Goal: Task Accomplishment & Management: Complete application form

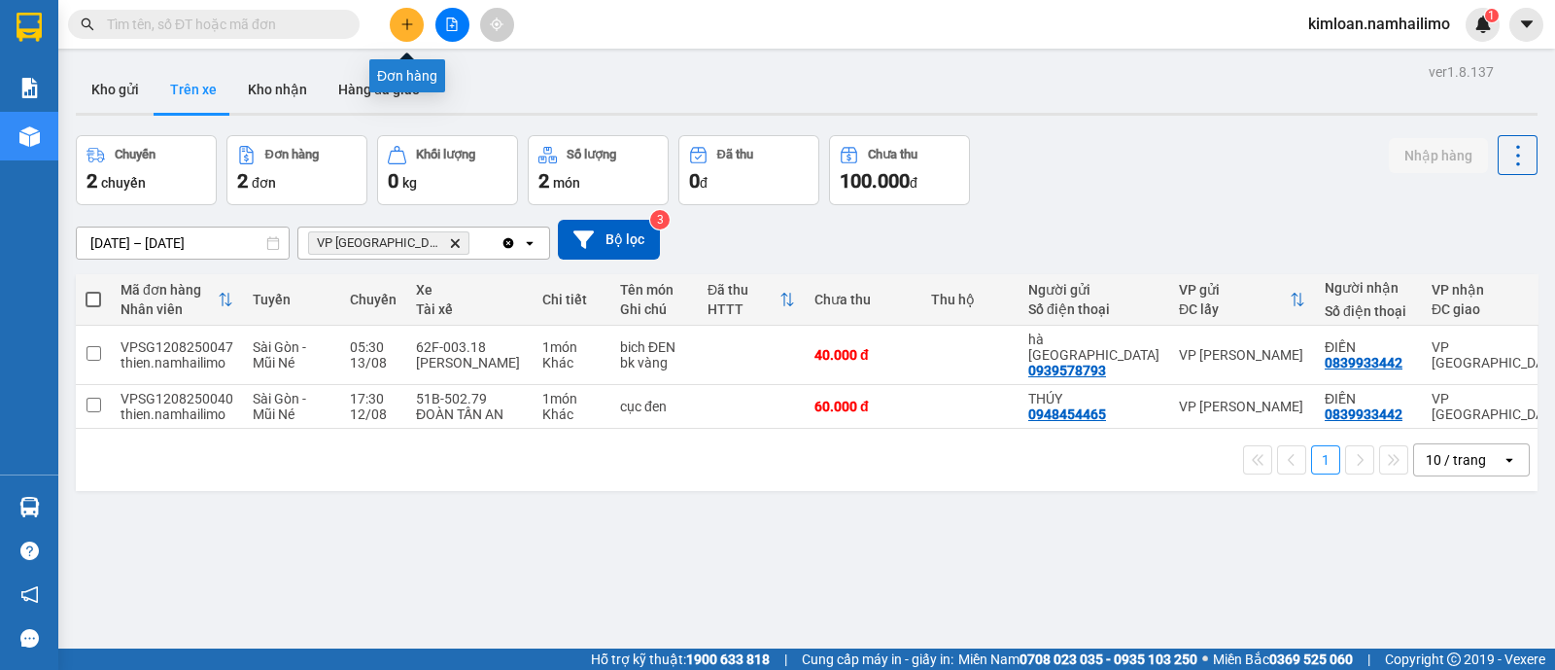
click at [404, 34] on button at bounding box center [407, 25] width 34 height 34
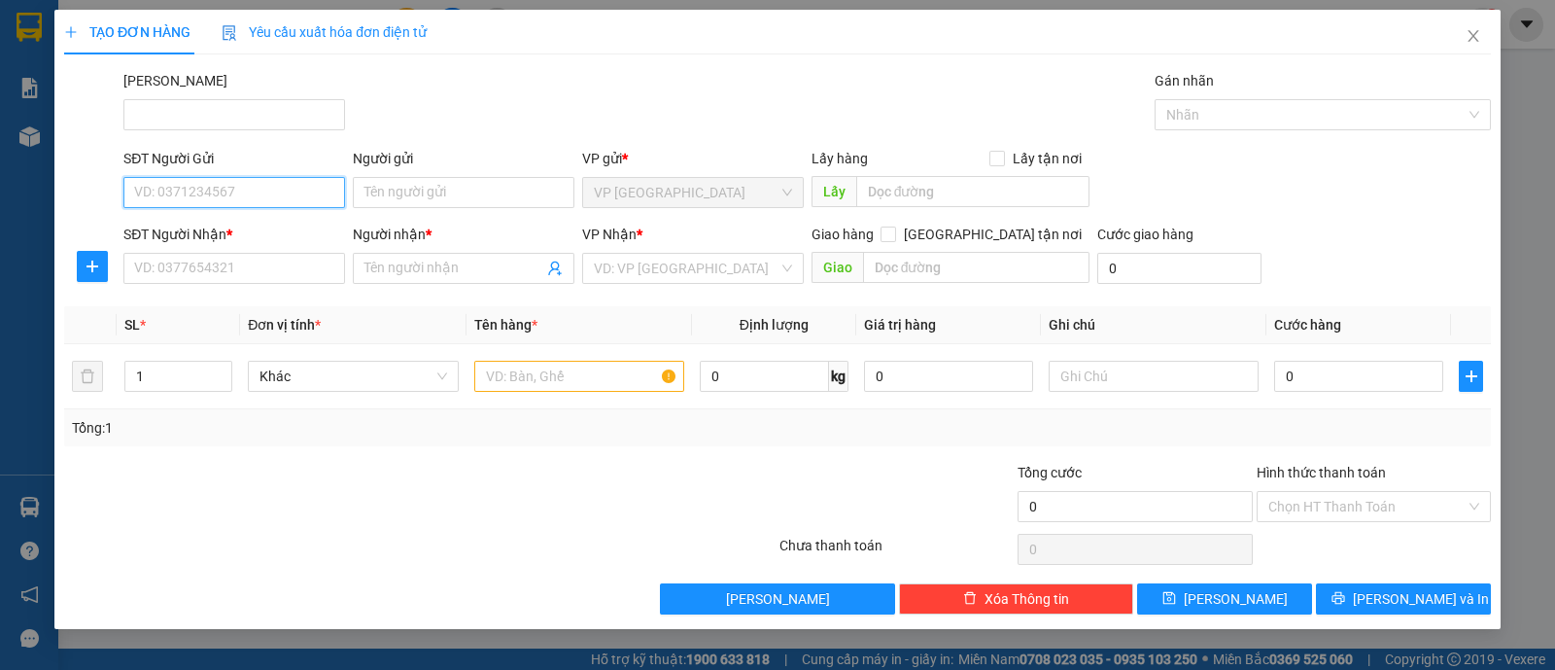
click at [256, 195] on input "SĐT Người Gửi" at bounding box center [234, 192] width 222 height 31
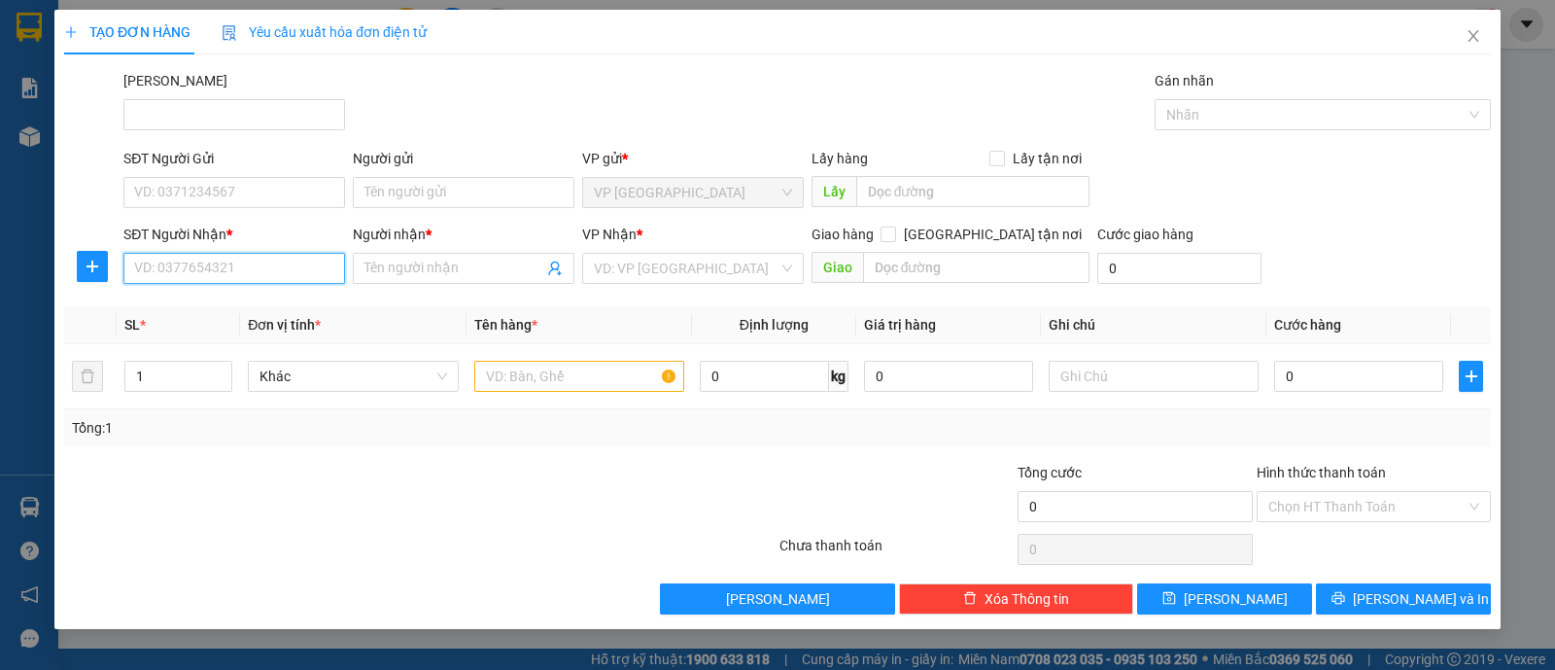
click at [235, 261] on input "SĐT Người Nhận *" at bounding box center [234, 268] width 222 height 31
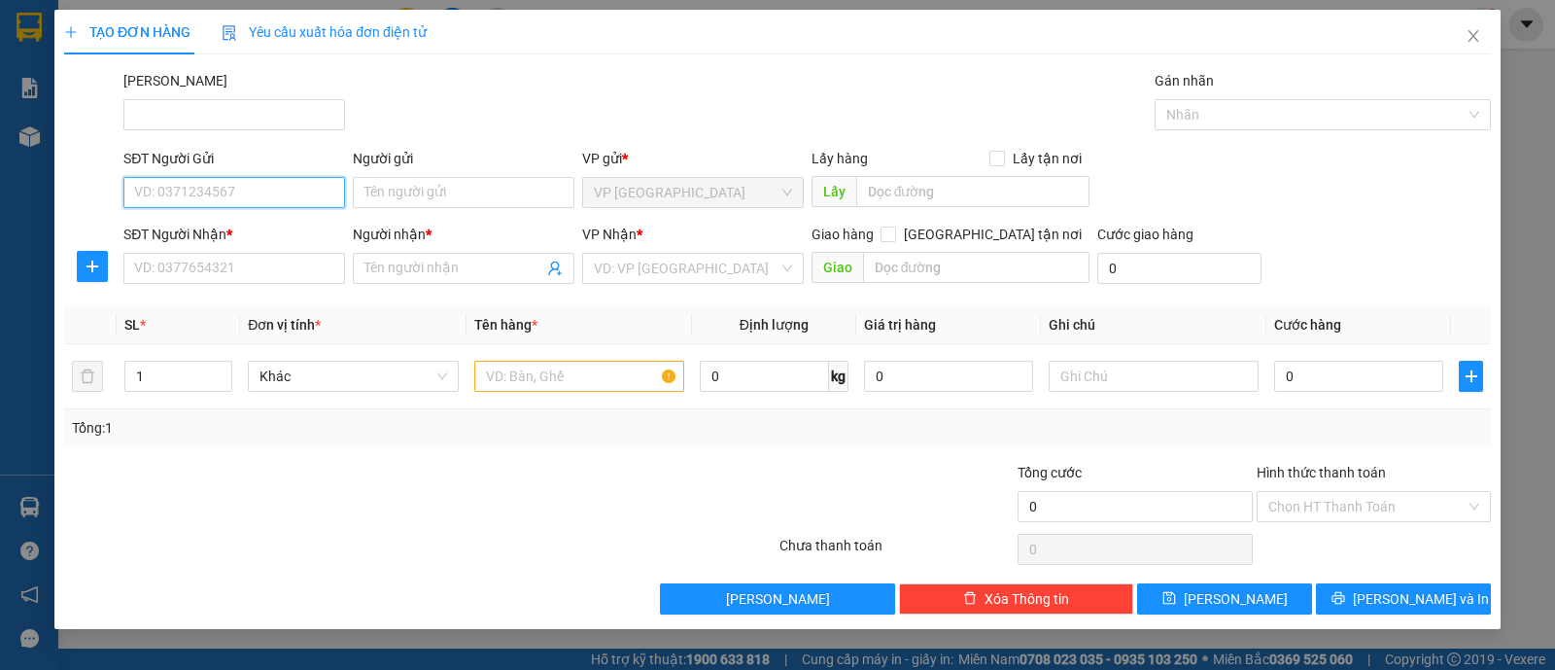
click at [259, 187] on input "SĐT Người Gửi" at bounding box center [234, 192] width 222 height 31
click at [284, 238] on div "0919741797 - [PERSON_NAME]" at bounding box center [234, 230] width 198 height 21
type input "0919741797"
type input "Thủy"
type input "0933611925"
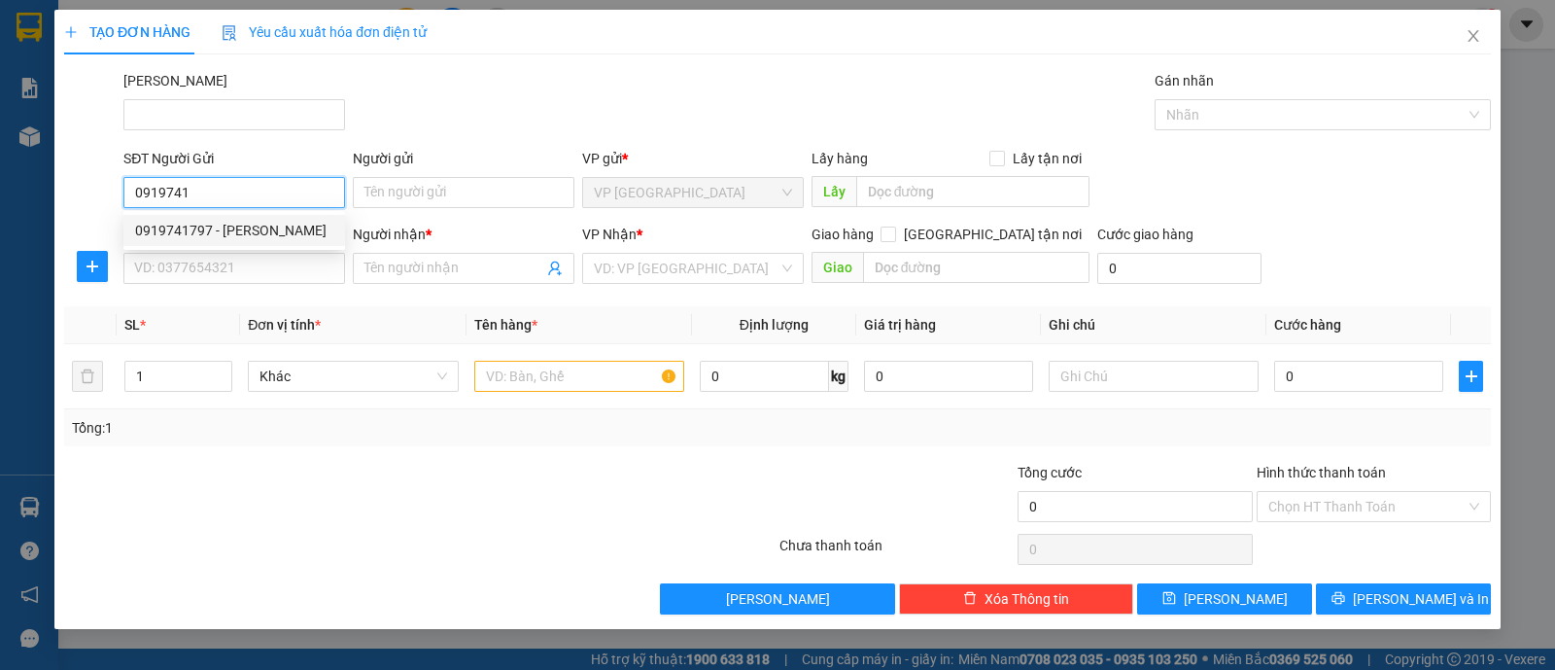
type input "Đệ"
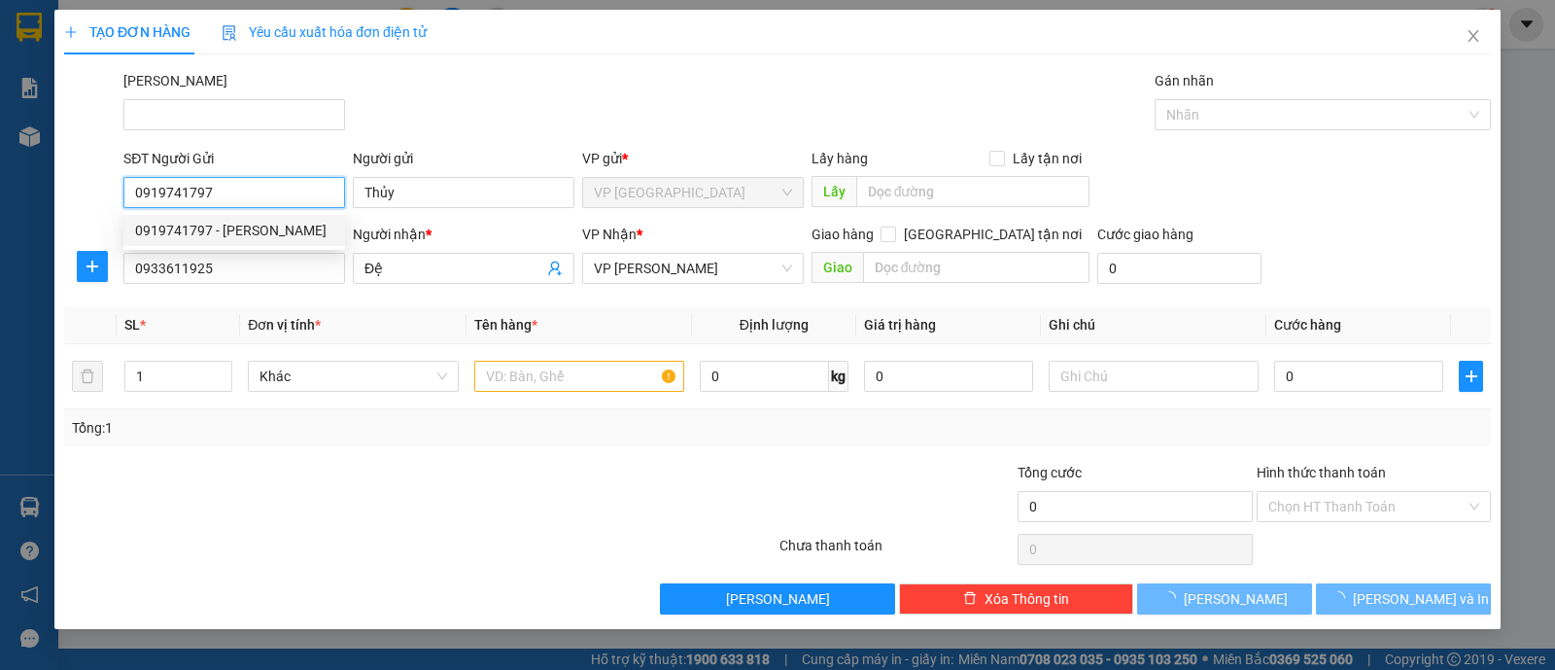
type input "30.000"
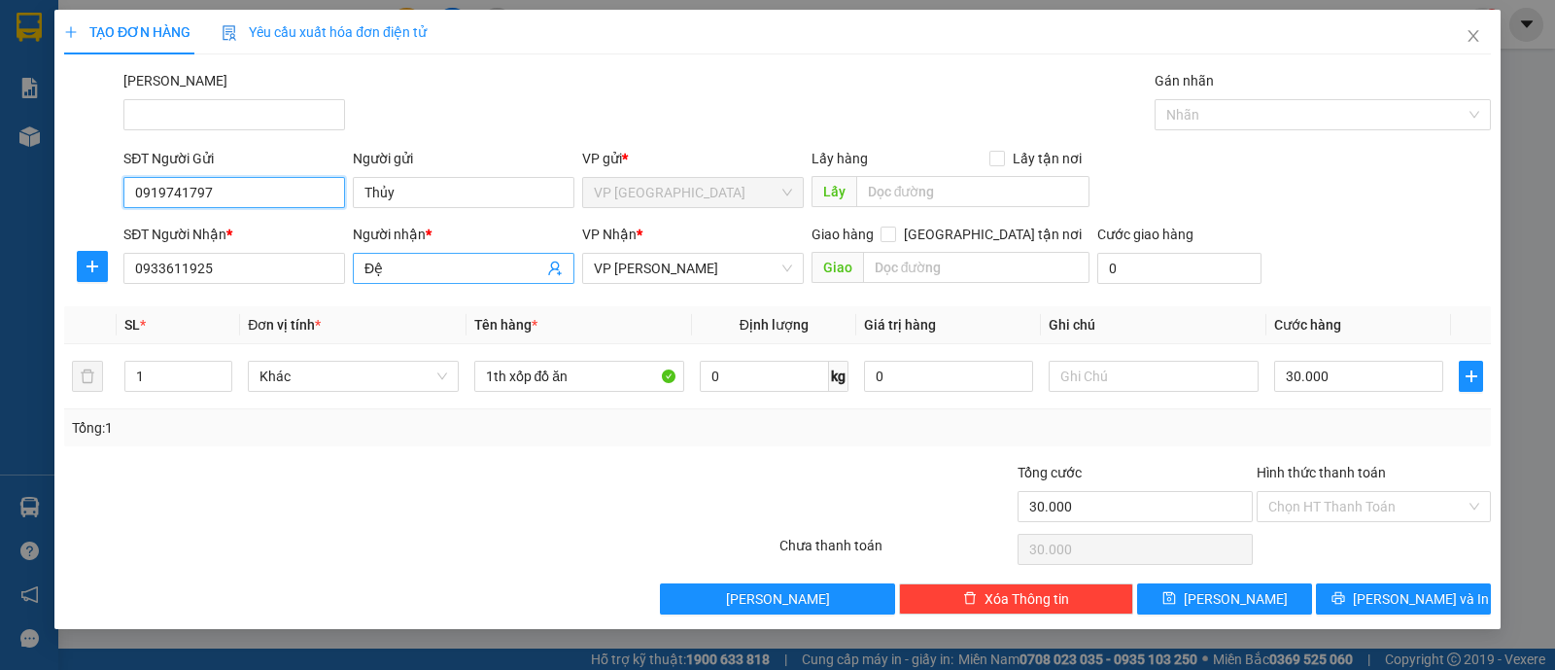
type input "0919741797"
drag, startPoint x: 407, startPoint y: 275, endPoint x: 324, endPoint y: 267, distance: 84.0
click at [324, 267] on div "SĐT Người Nhận * 0933611925 Người nhận * [PERSON_NAME] VP Nhận * VP [PERSON_NAM…" at bounding box center [807, 258] width 1375 height 68
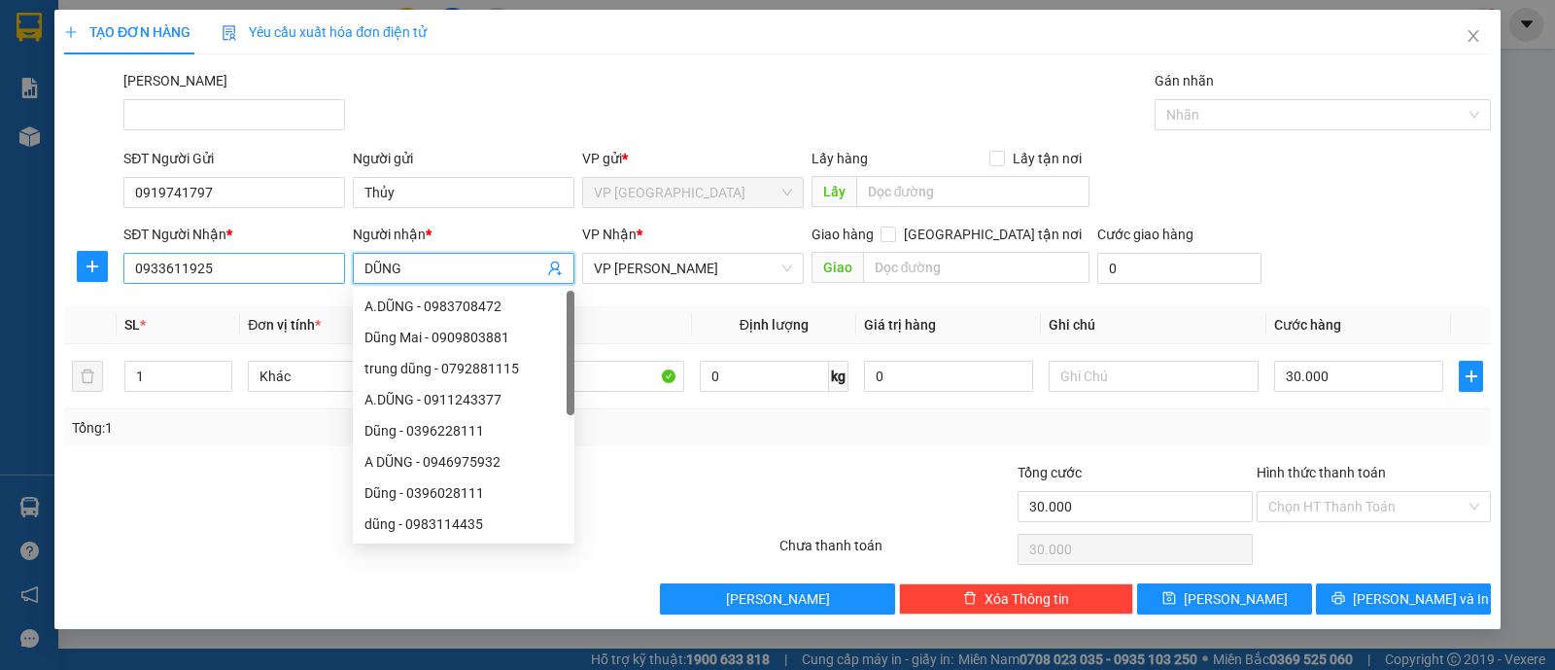
type input "DŨNG"
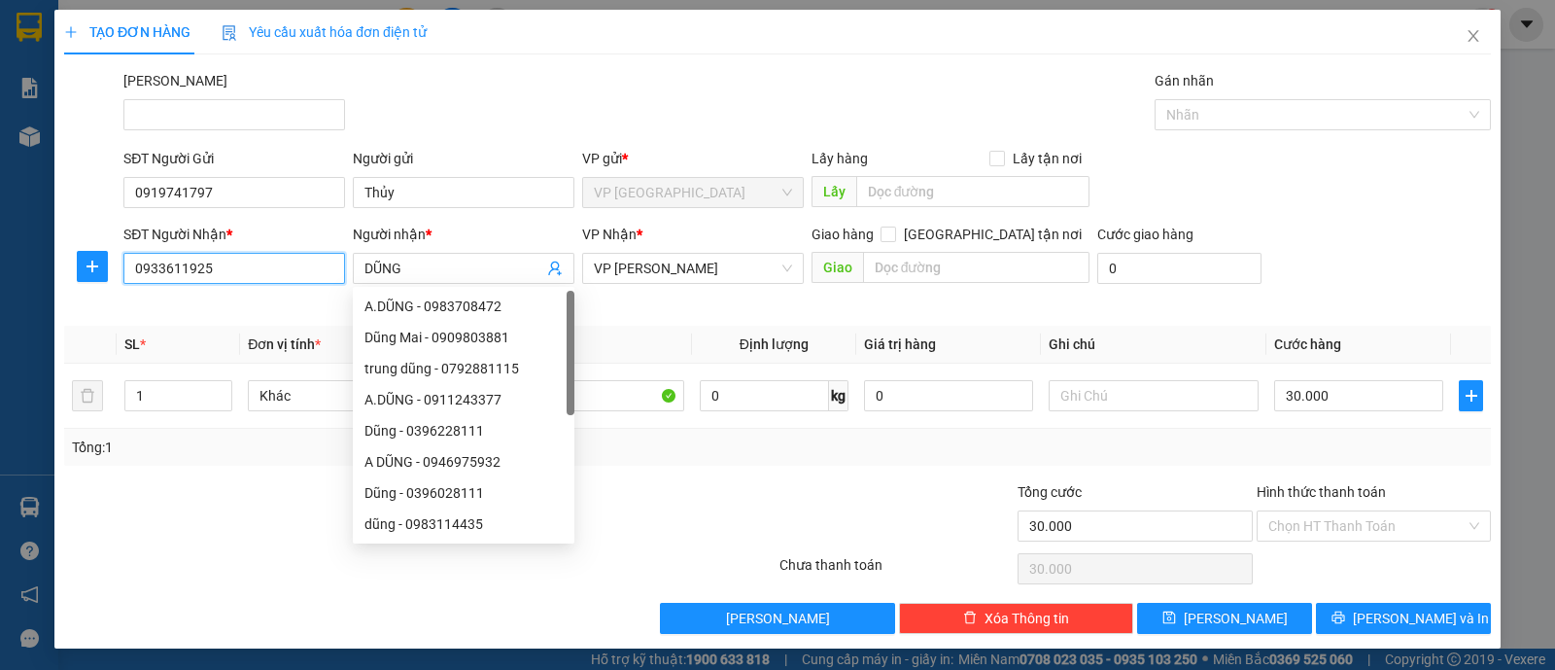
click at [262, 263] on input "0933611925" at bounding box center [234, 268] width 222 height 31
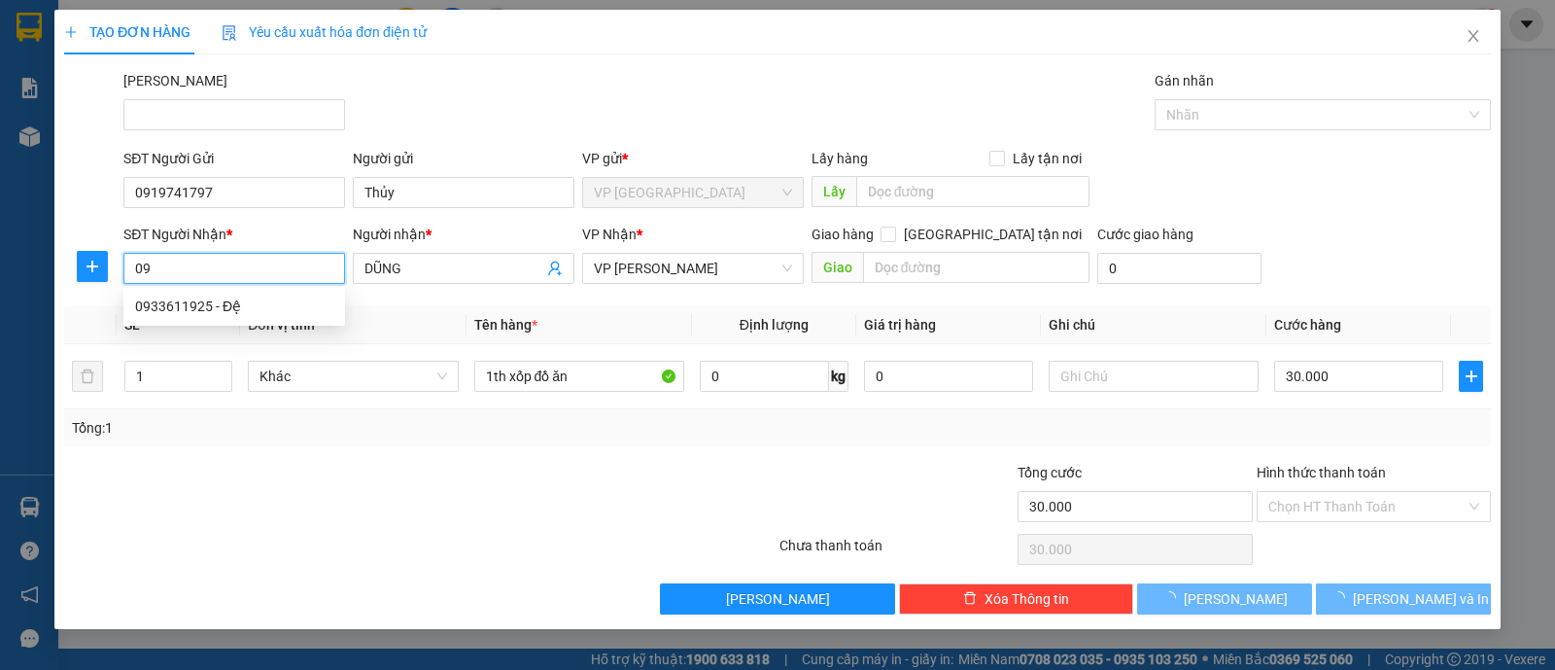
type input "0"
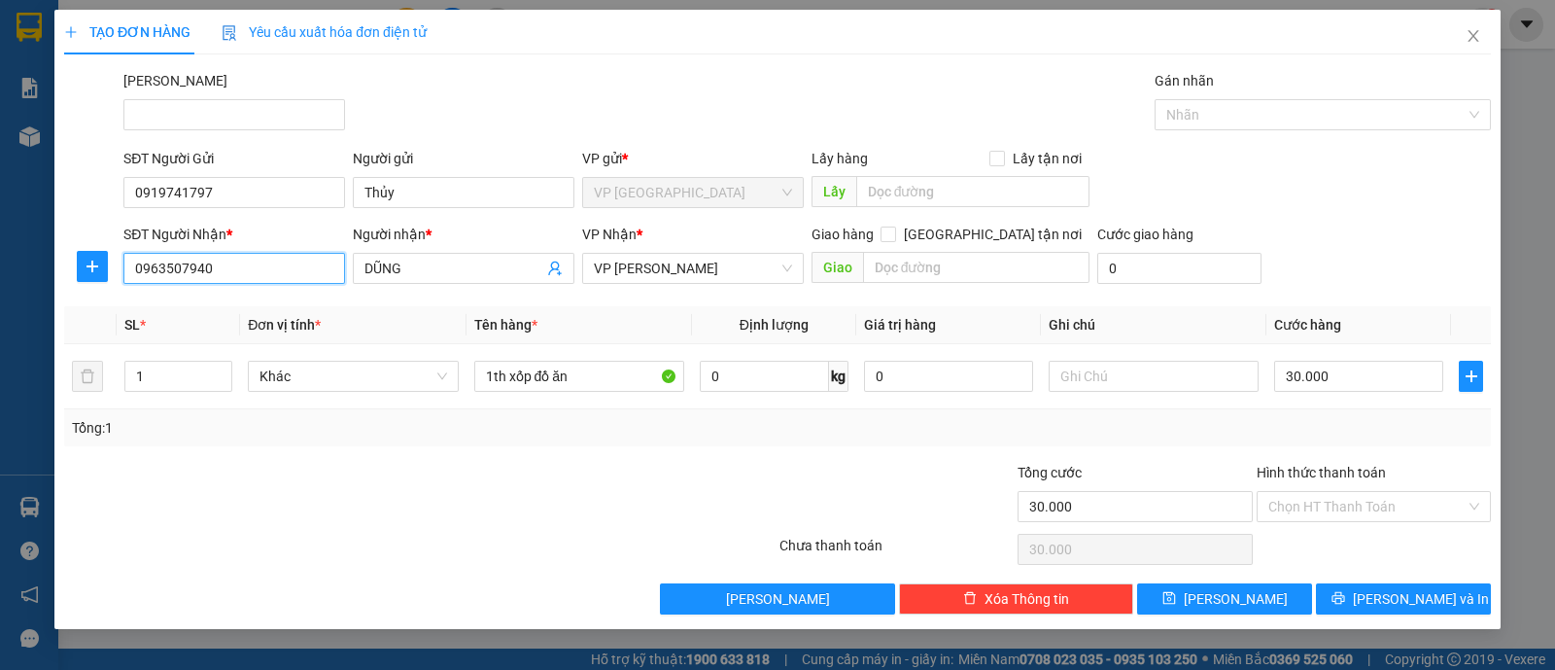
type input "0963507940"
click at [514, 442] on div "Tổng: 1" at bounding box center [777, 427] width 1427 height 37
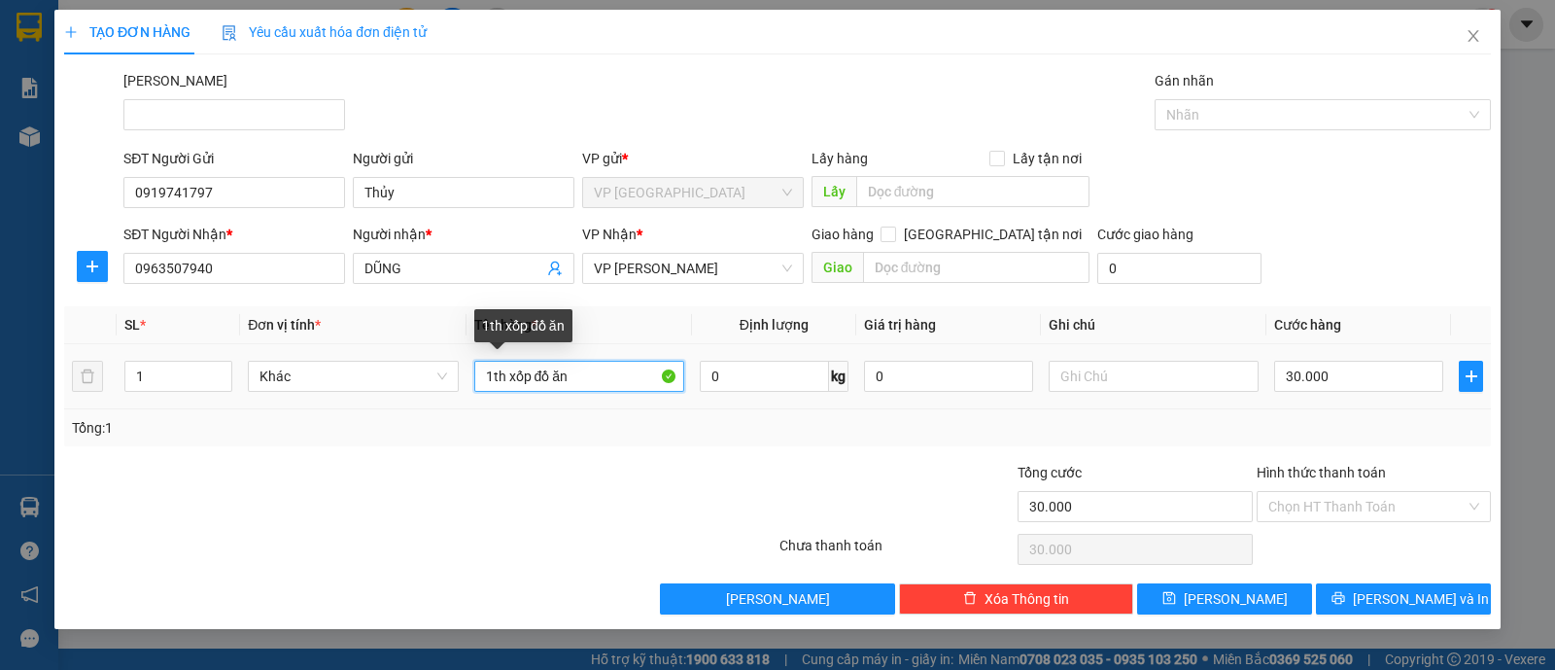
click at [626, 370] on input "1th xốp đồ ăn" at bounding box center [579, 376] width 210 height 31
click at [1373, 376] on input "30.000" at bounding box center [1358, 376] width 169 height 31
type input "4"
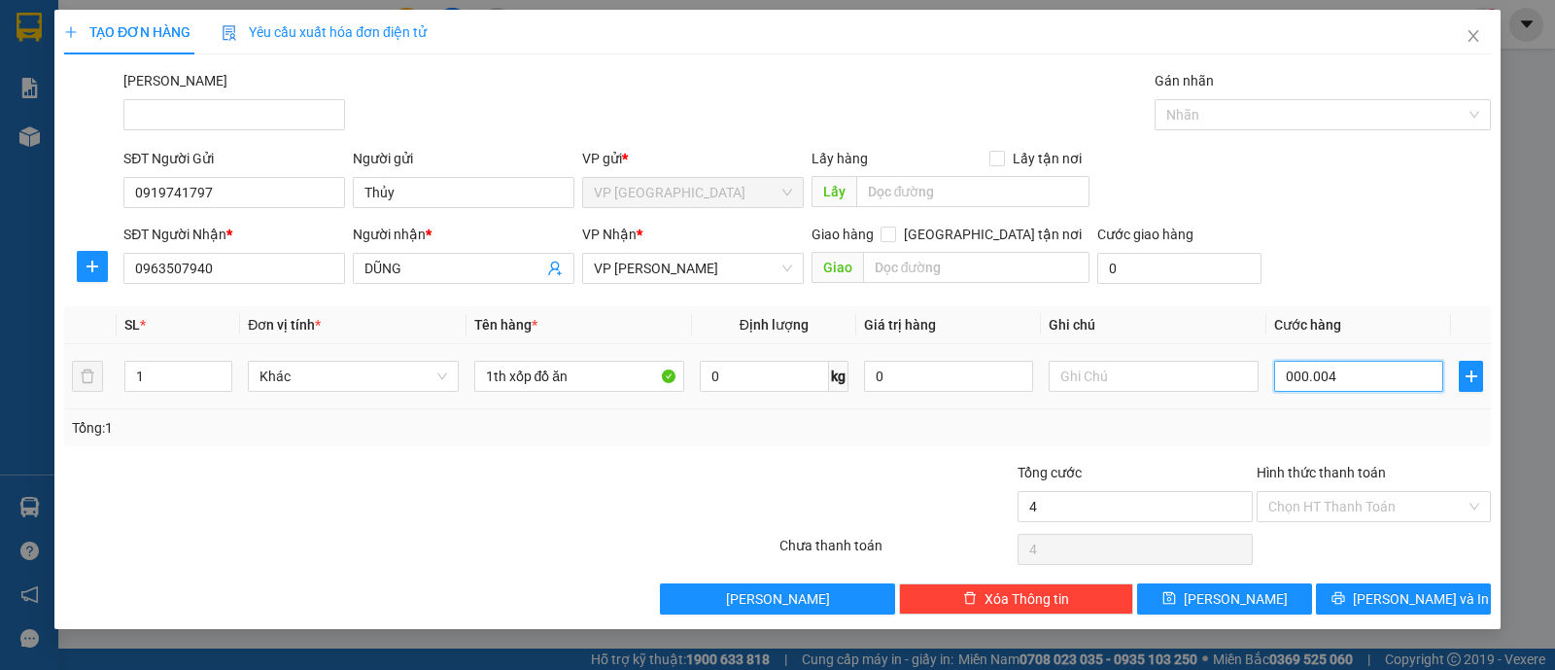
type input "00.000.040"
type input "40"
type input "00.000.040"
type input "40.000"
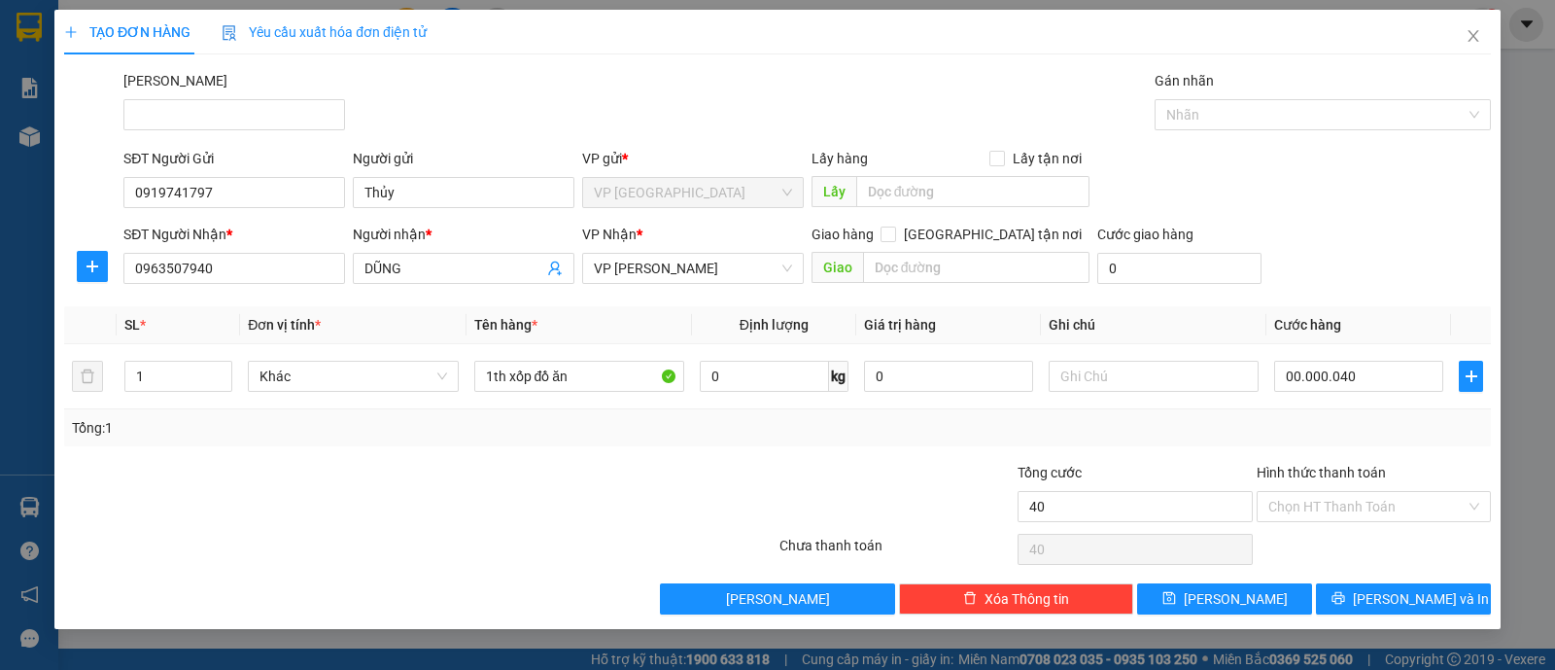
type input "40.000"
click at [1338, 413] on div "Tổng: 1" at bounding box center [777, 427] width 1427 height 37
click at [1382, 494] on input "Hình thức thanh toán" at bounding box center [1367, 506] width 197 height 29
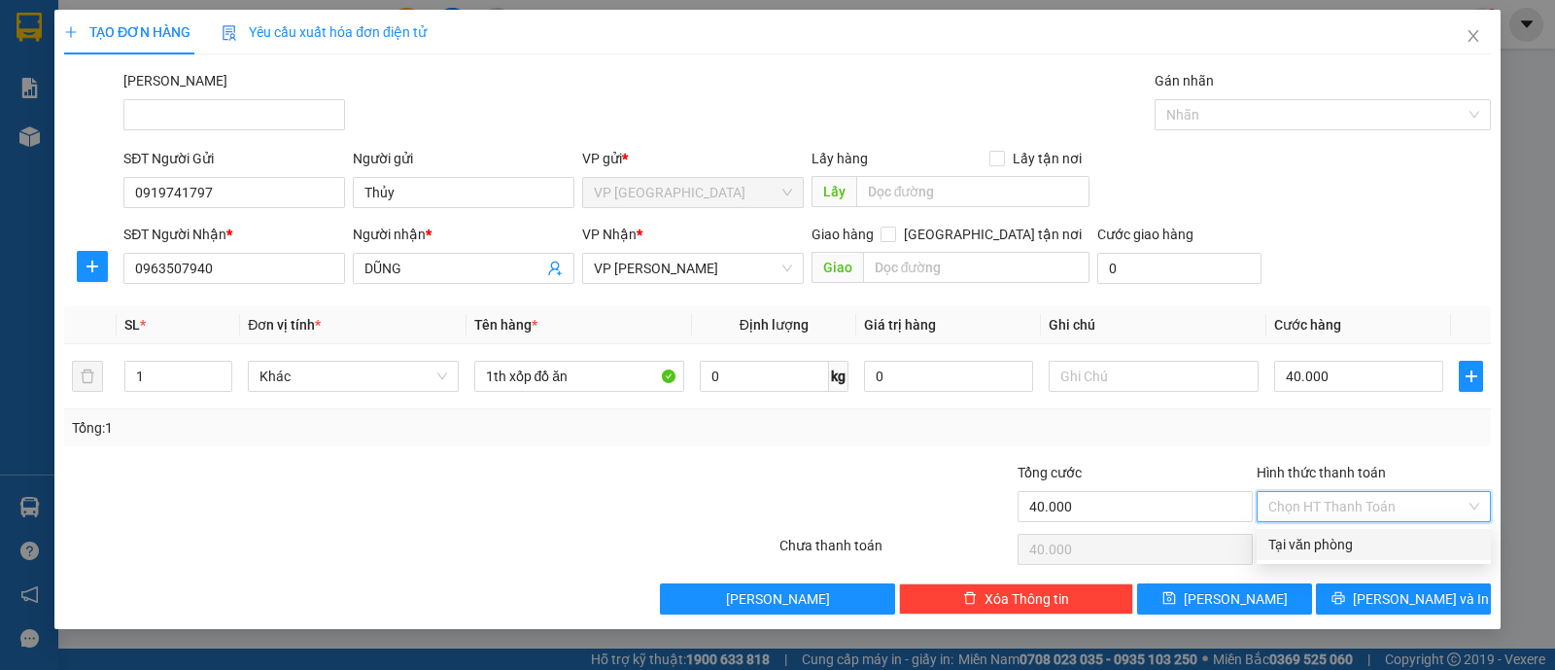
click at [1354, 545] on div "Tại văn phòng" at bounding box center [1374, 544] width 211 height 21
type input "0"
click at [1356, 505] on span "Tại văn phòng" at bounding box center [1374, 506] width 211 height 29
click at [1376, 536] on div "Tại văn phòng" at bounding box center [1374, 544] width 211 height 21
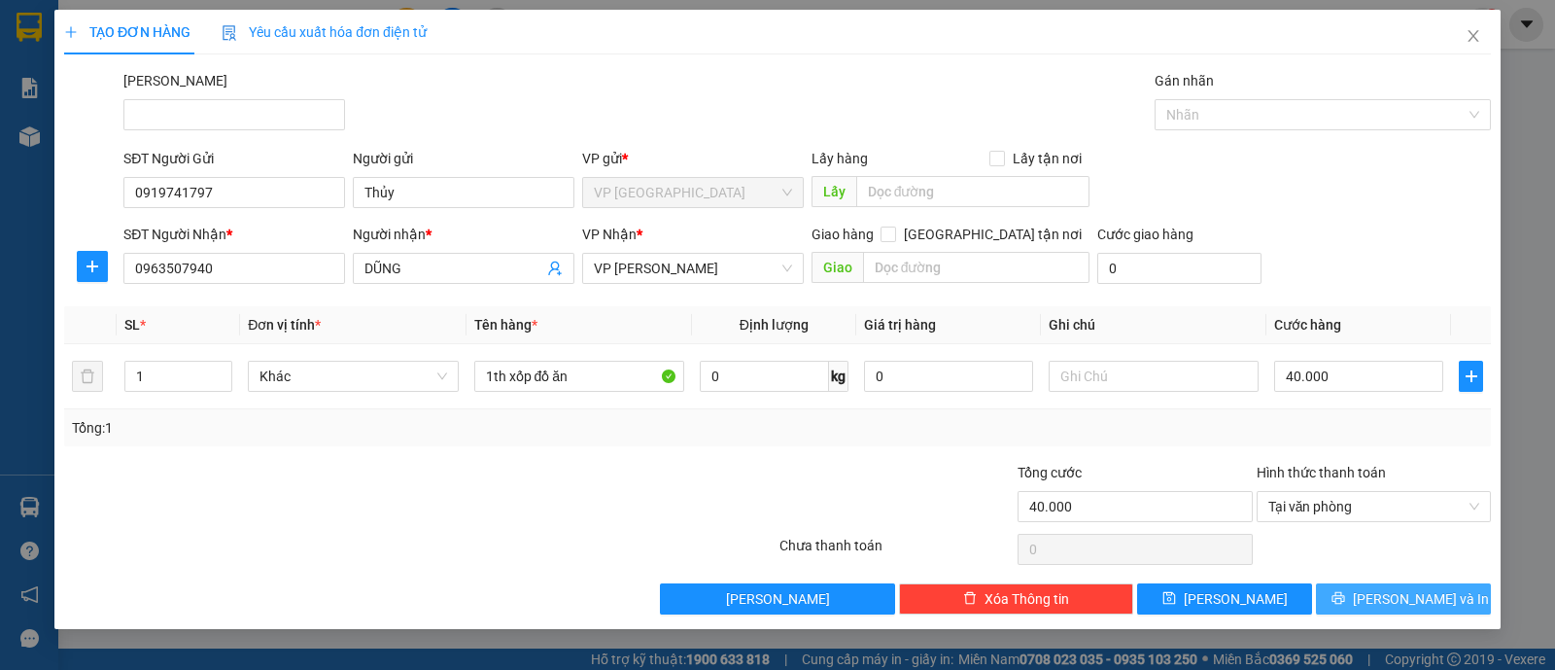
click at [1430, 607] on span "[PERSON_NAME] và In" at bounding box center [1421, 598] width 136 height 21
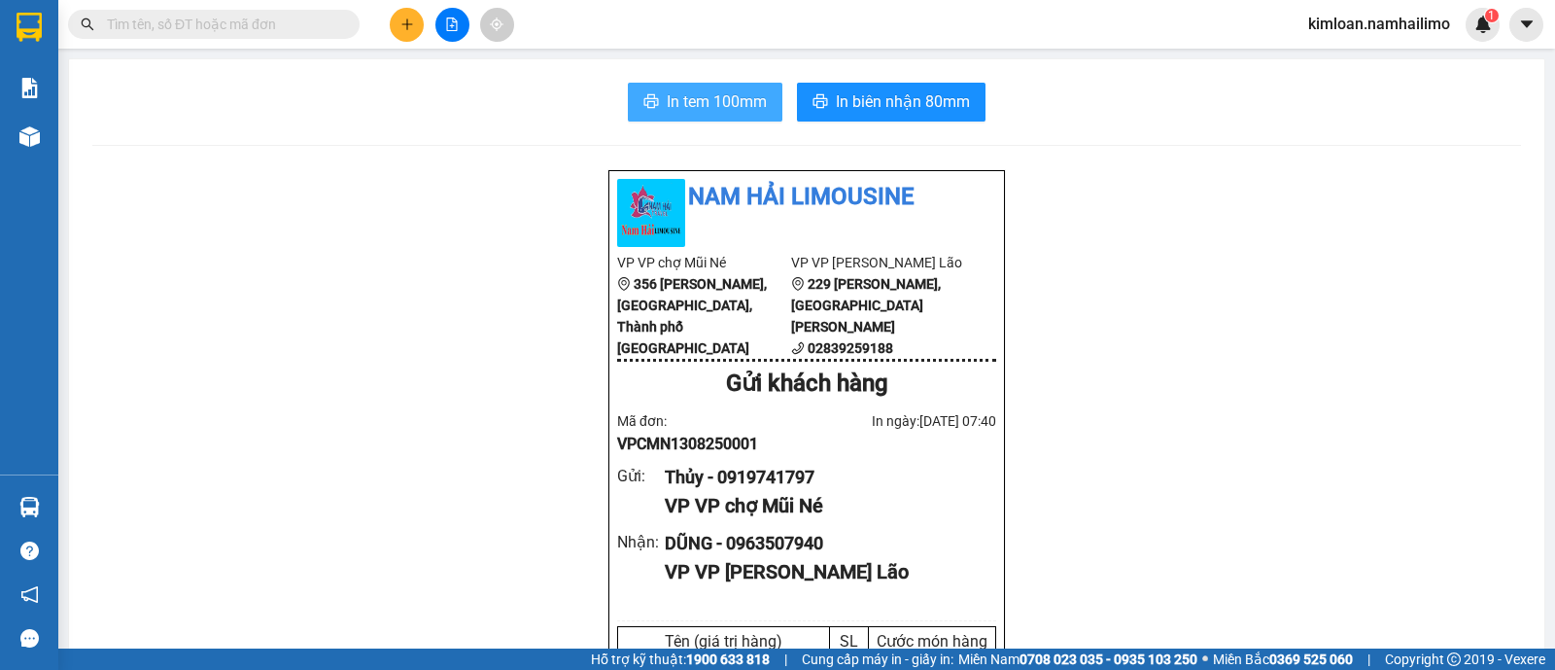
click at [729, 94] on span "In tem 100mm" at bounding box center [717, 101] width 100 height 24
click at [716, 104] on span "In tem 100mm" at bounding box center [717, 101] width 100 height 24
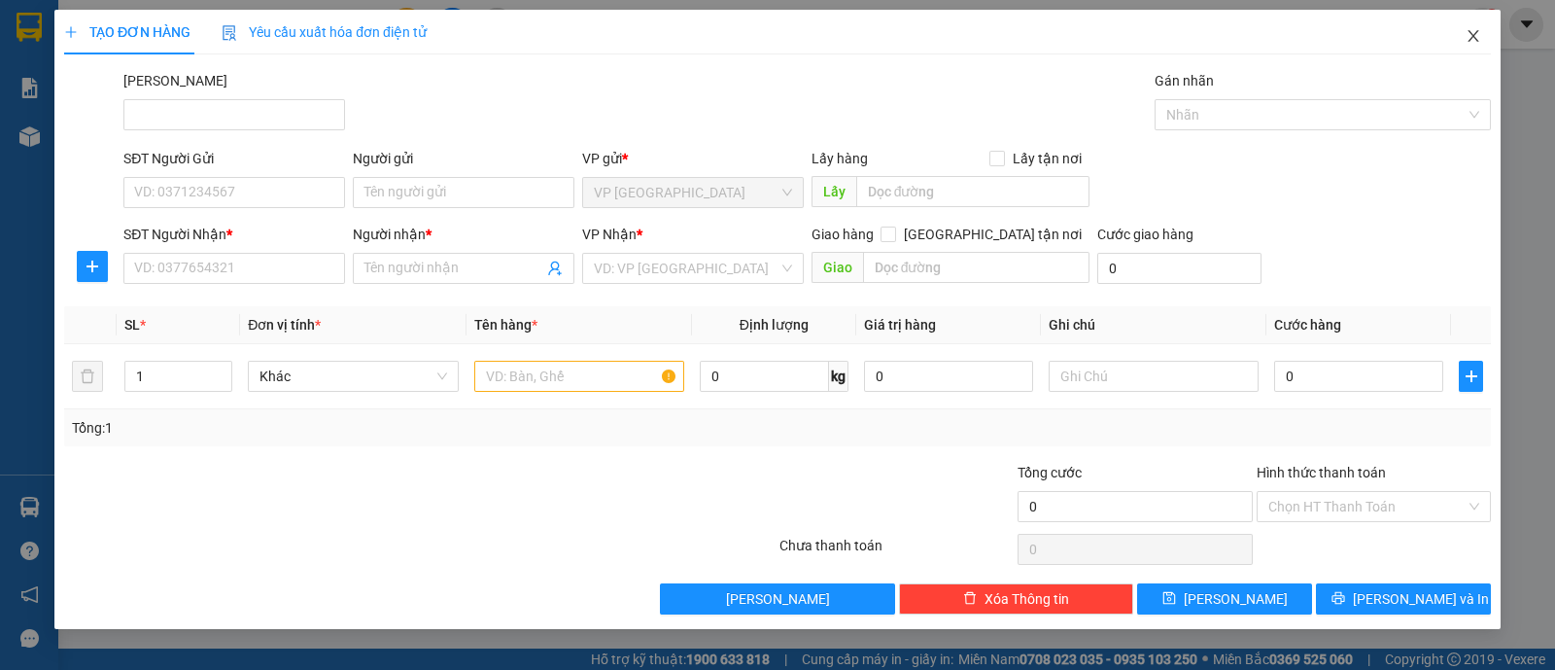
click at [1476, 34] on icon "close" at bounding box center [1473, 36] width 11 height 12
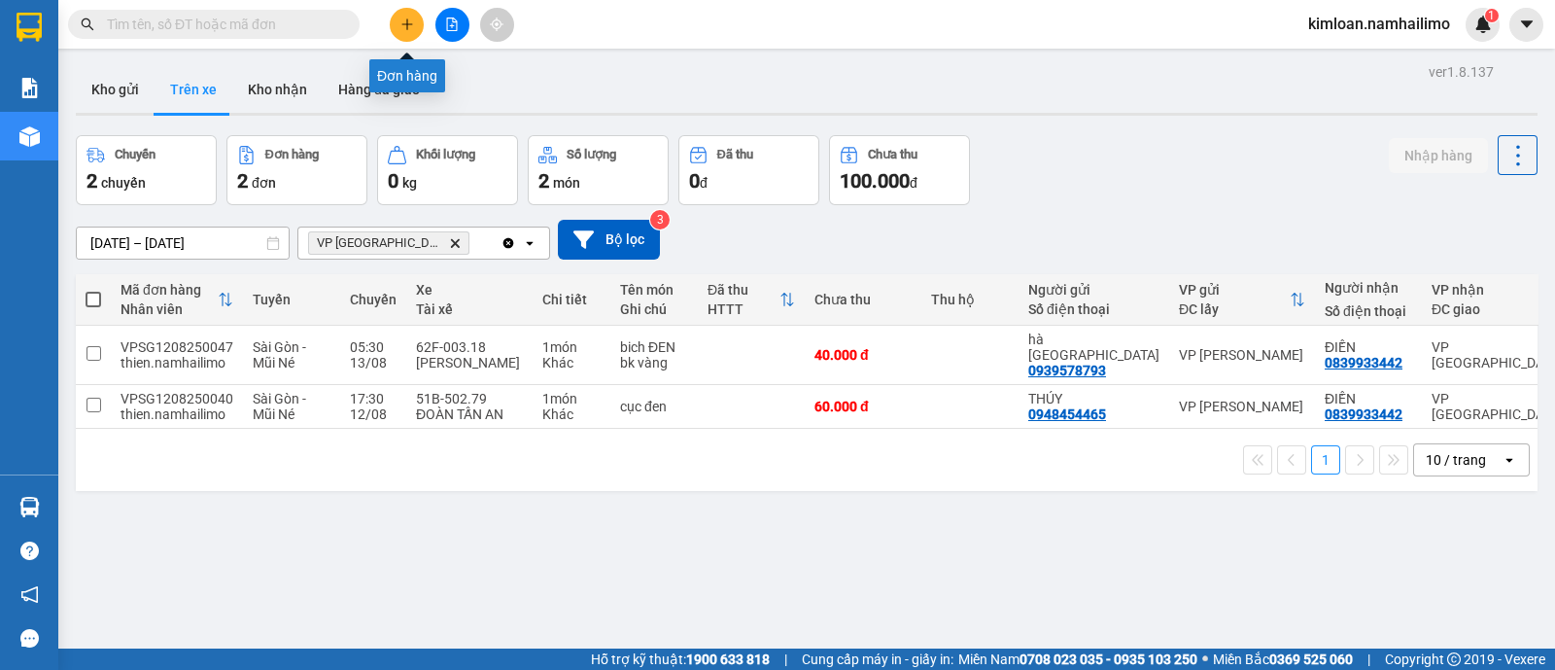
click at [404, 27] on icon "plus" at bounding box center [407, 24] width 14 height 14
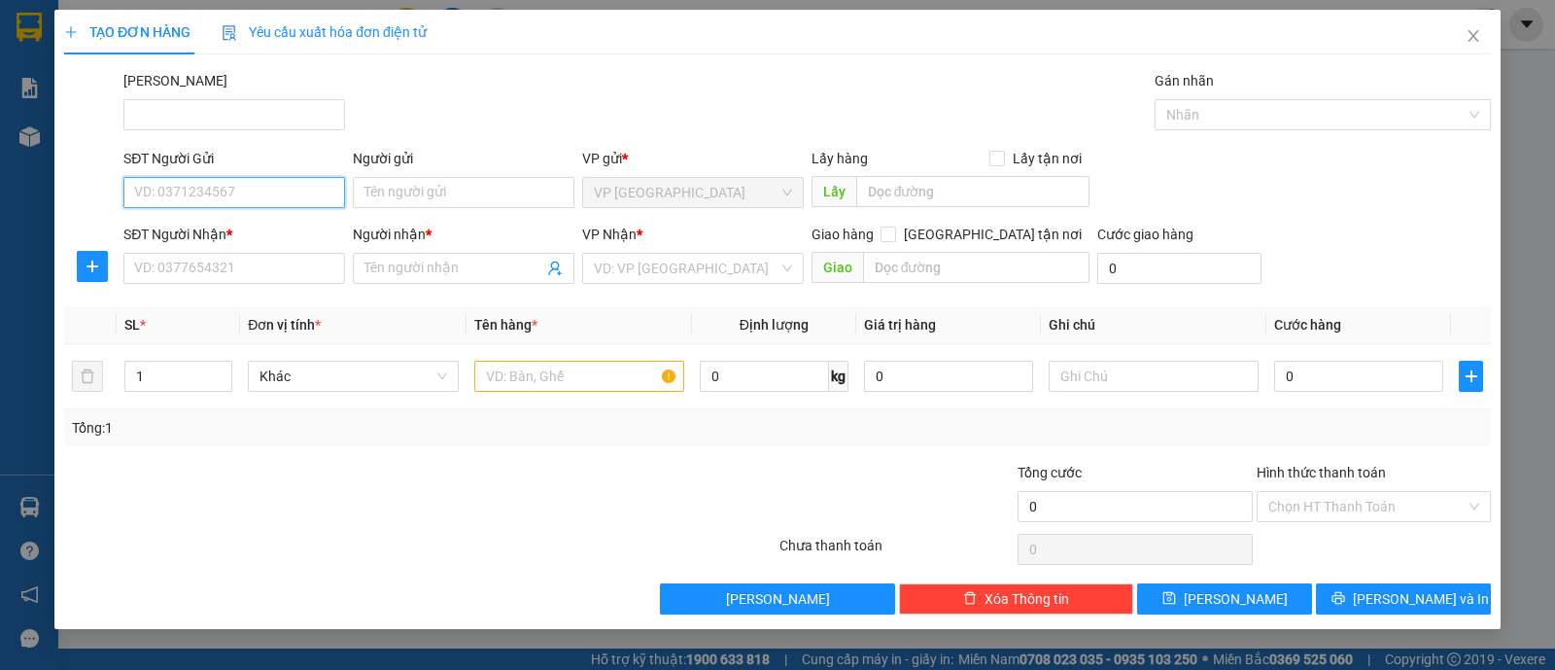
click at [279, 187] on input "SĐT Người Gửi" at bounding box center [234, 192] width 222 height 31
click at [459, 187] on input "Người gửi" at bounding box center [464, 192] width 222 height 31
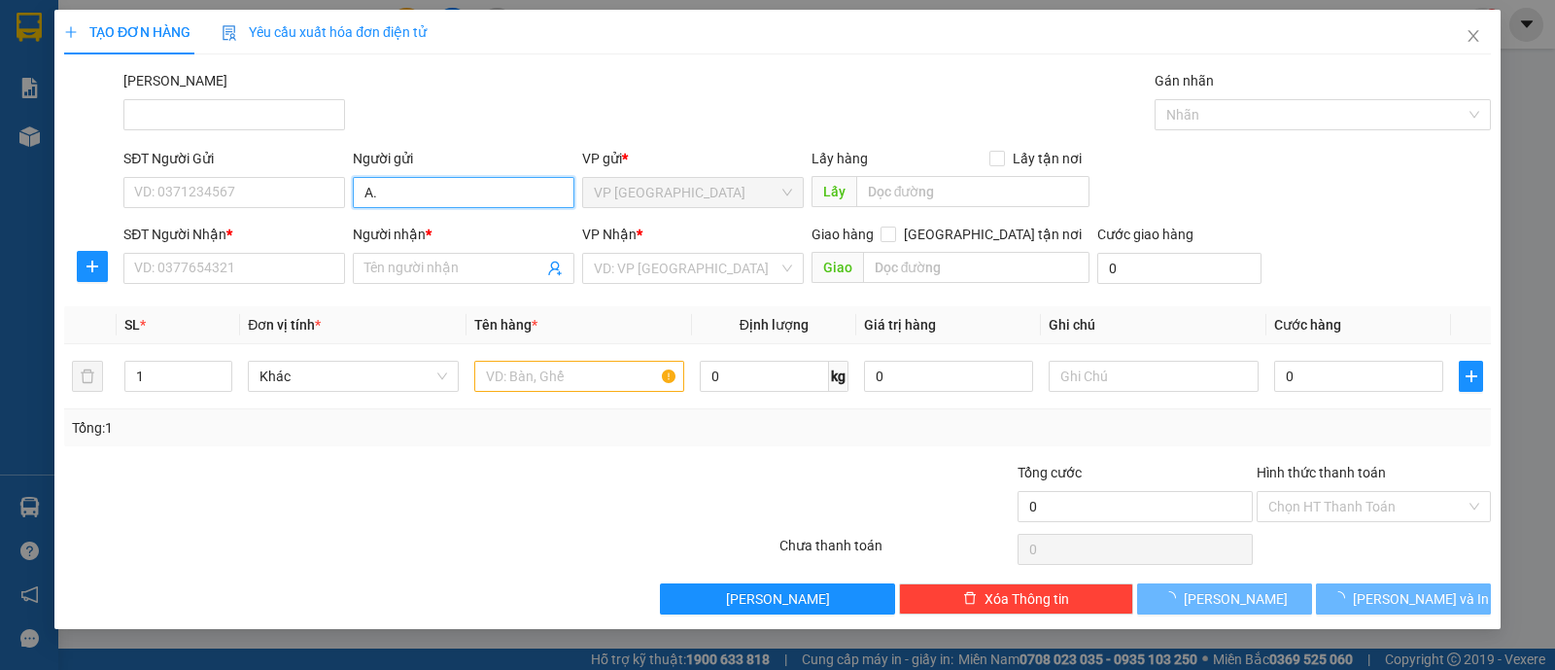
type input "A"
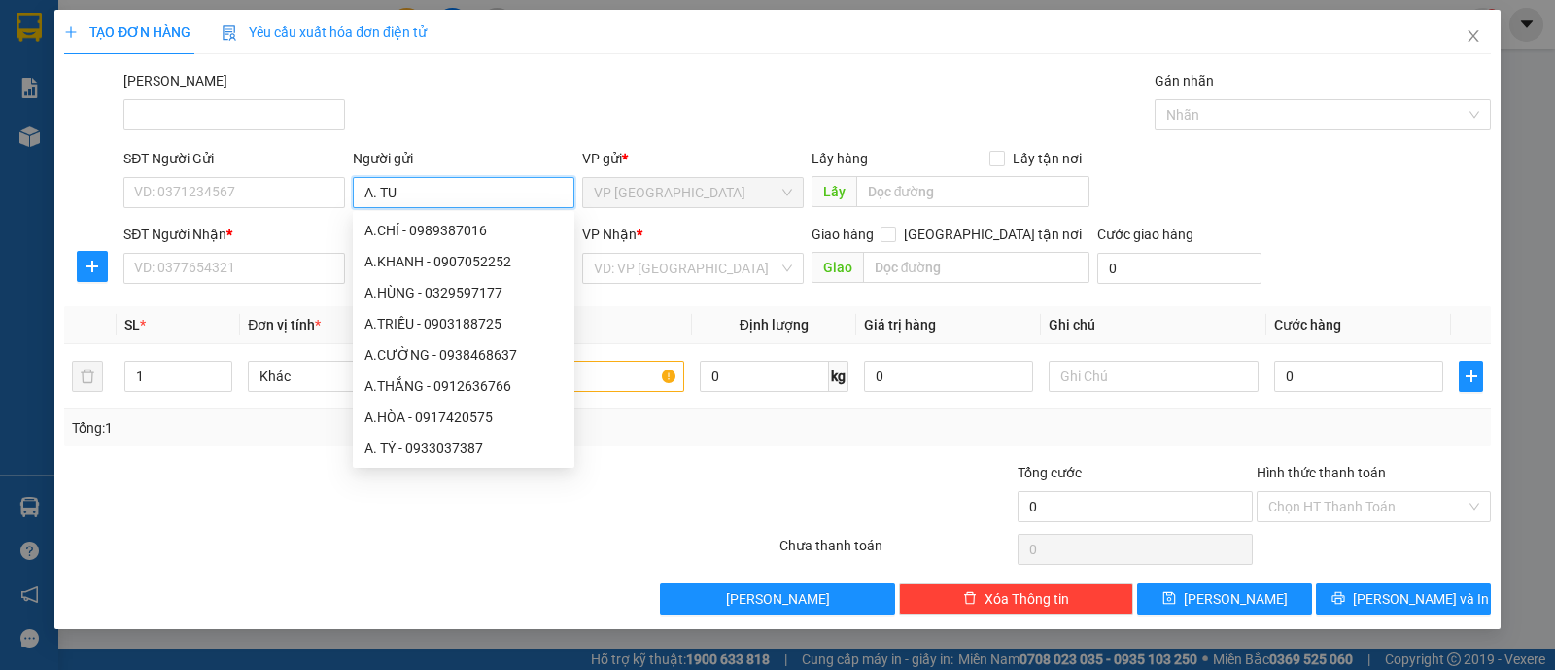
type input "A. TÚ"
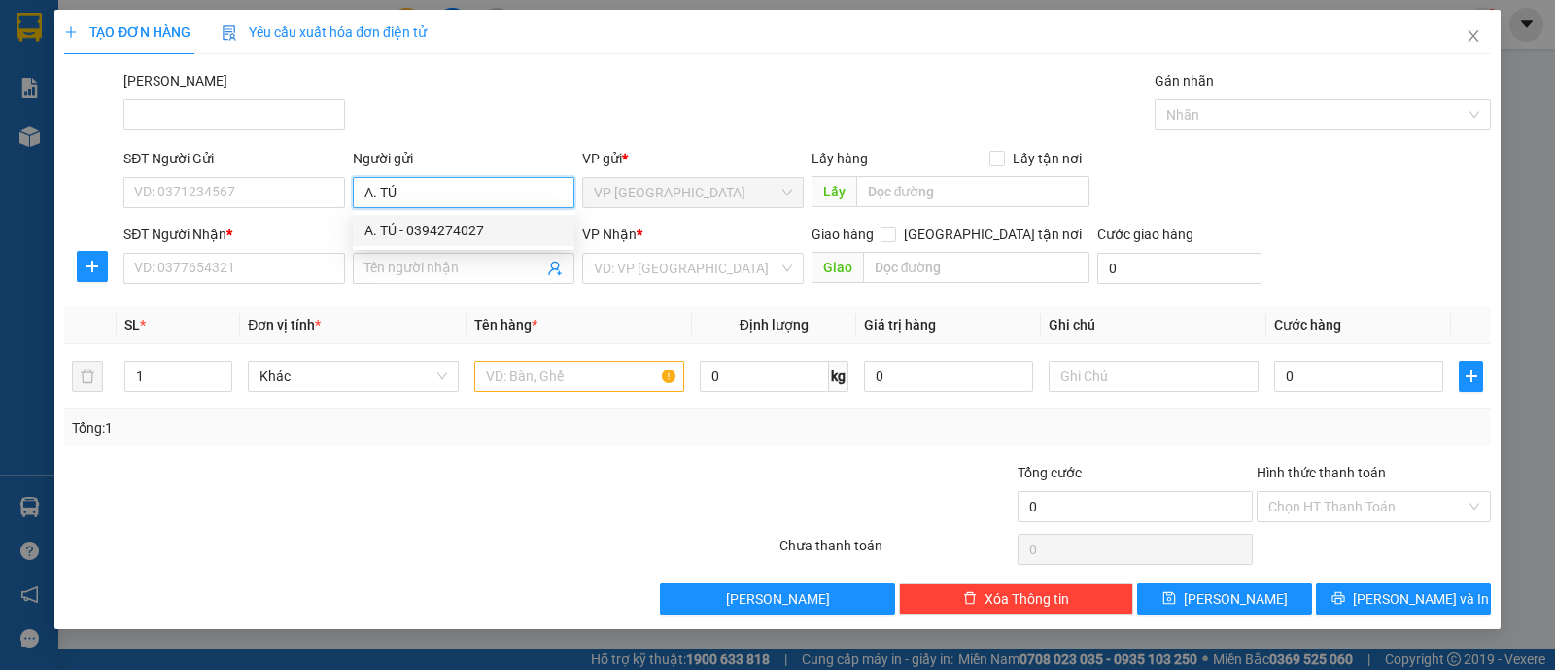
click at [468, 234] on div "A. TÚ - 0394274027" at bounding box center [464, 230] width 198 height 21
type input "0394274027"
type input "A. TÚ"
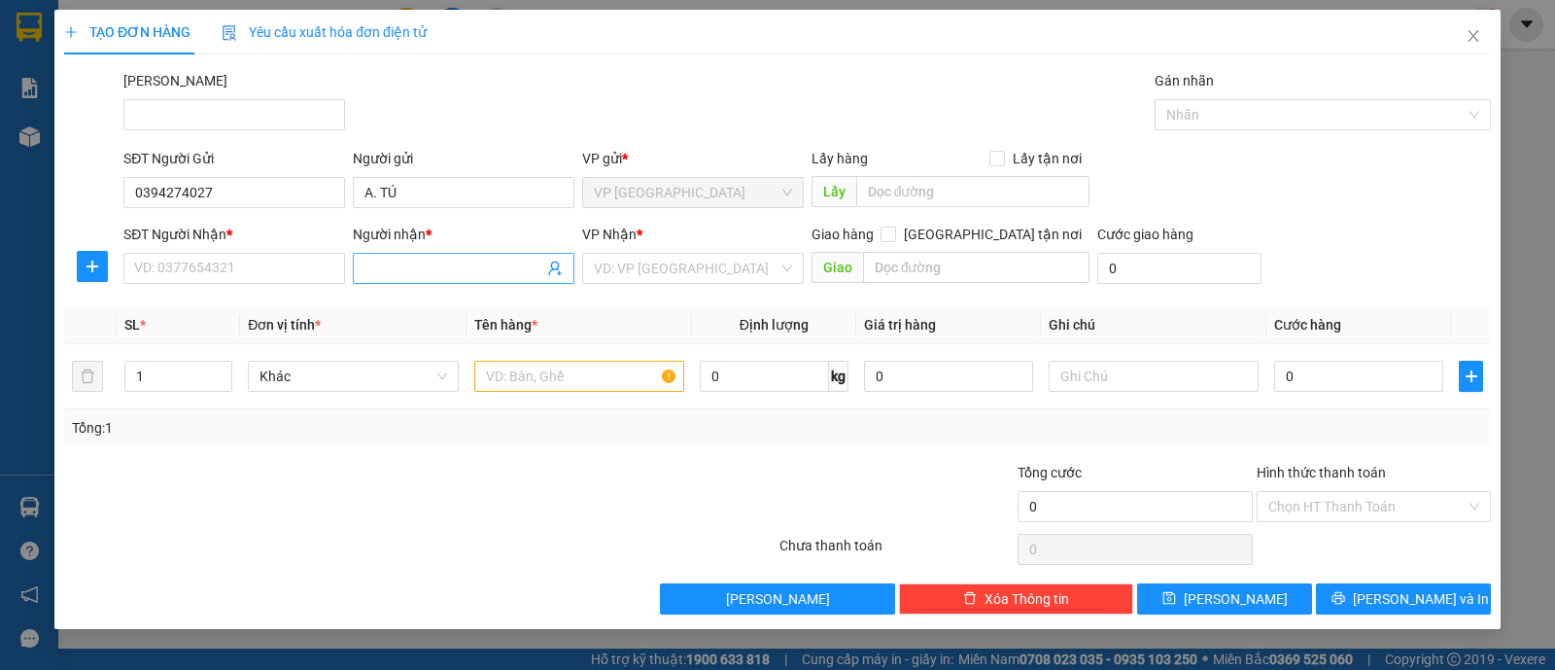
click at [434, 263] on input "Người nhận *" at bounding box center [454, 268] width 179 height 21
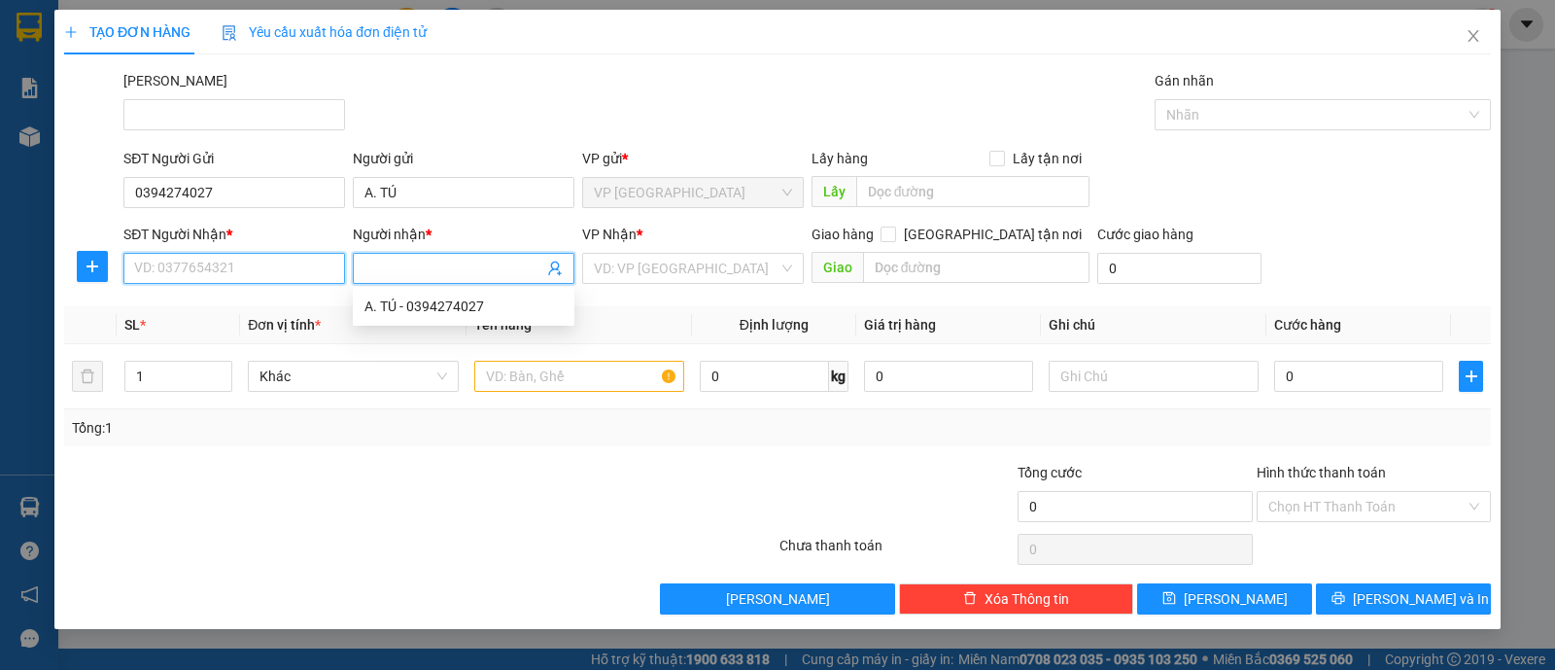
click at [321, 269] on input "SĐT Người Nhận *" at bounding box center [234, 268] width 222 height 31
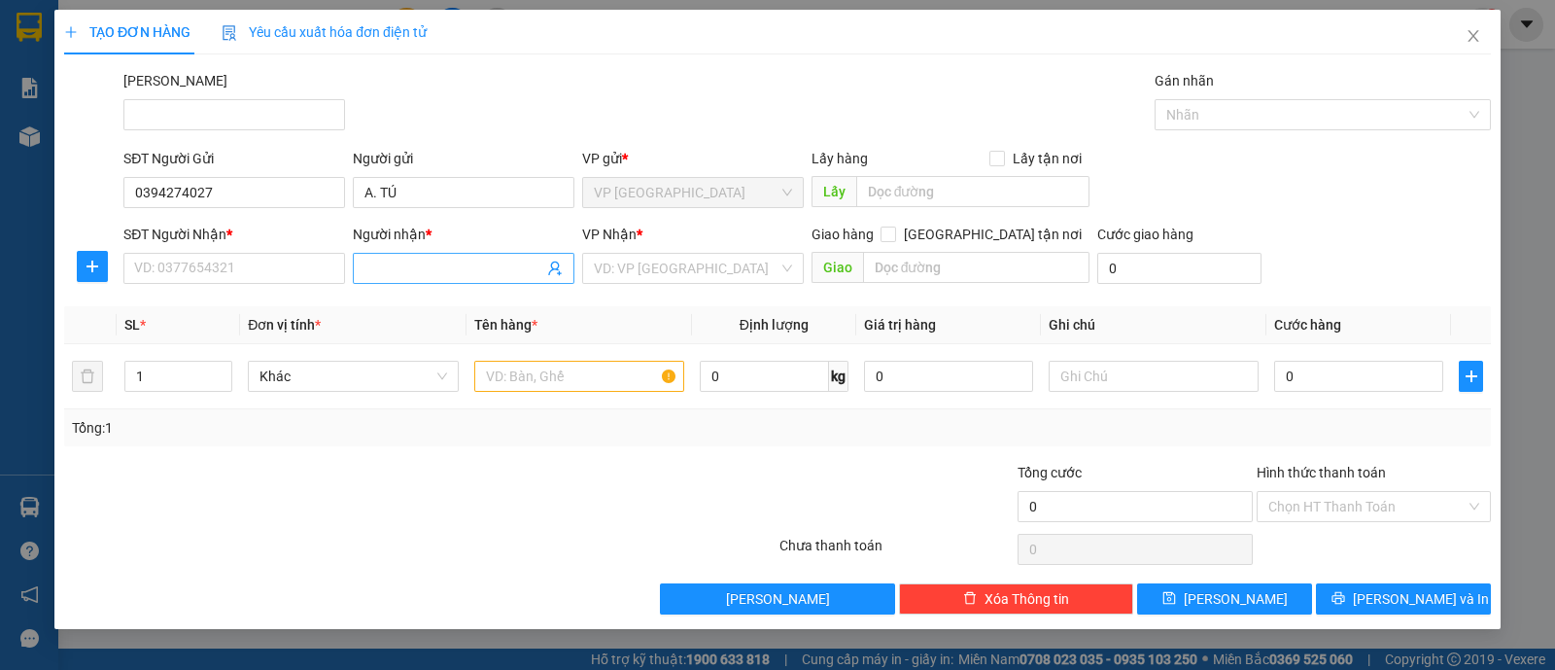
click at [408, 264] on input "Người nhận *" at bounding box center [454, 268] width 179 height 21
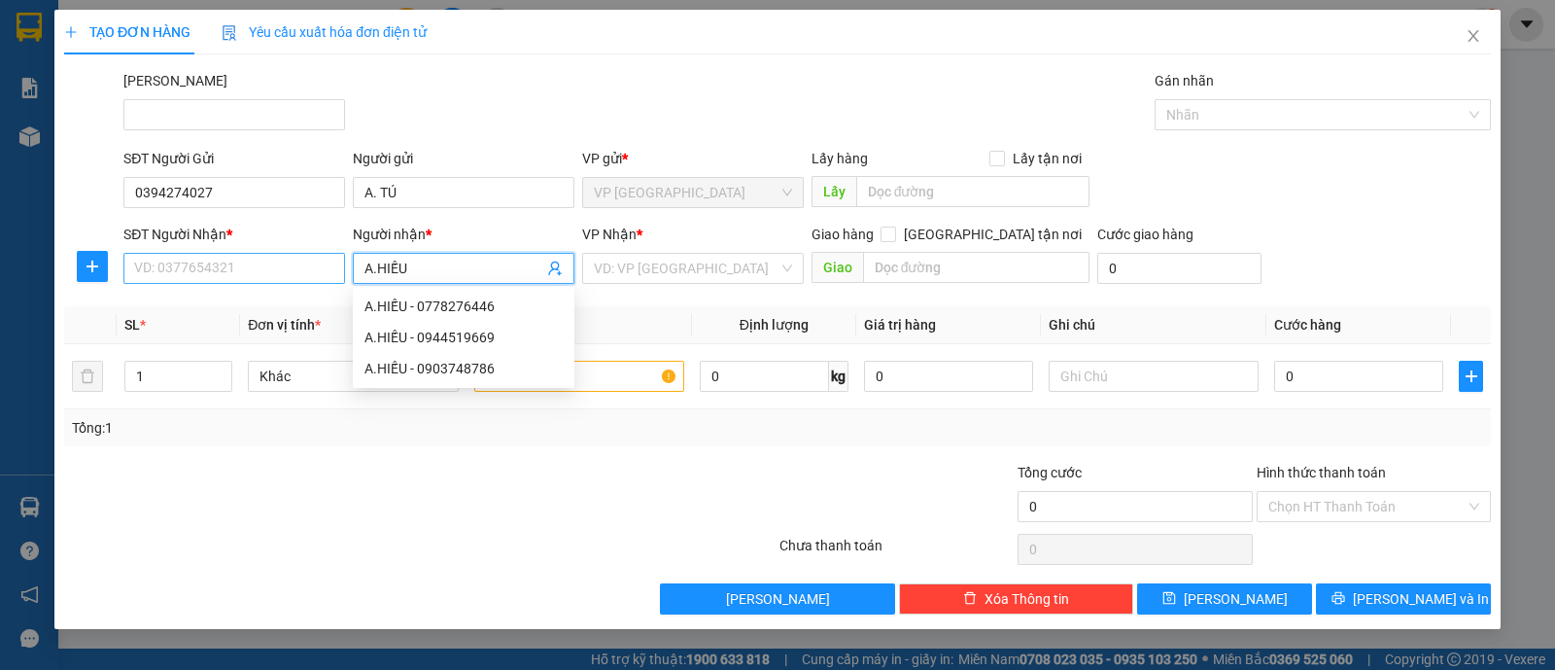
type input "A.HIẾU"
click at [270, 279] on input "SĐT Người Nhận *" at bounding box center [234, 268] width 222 height 31
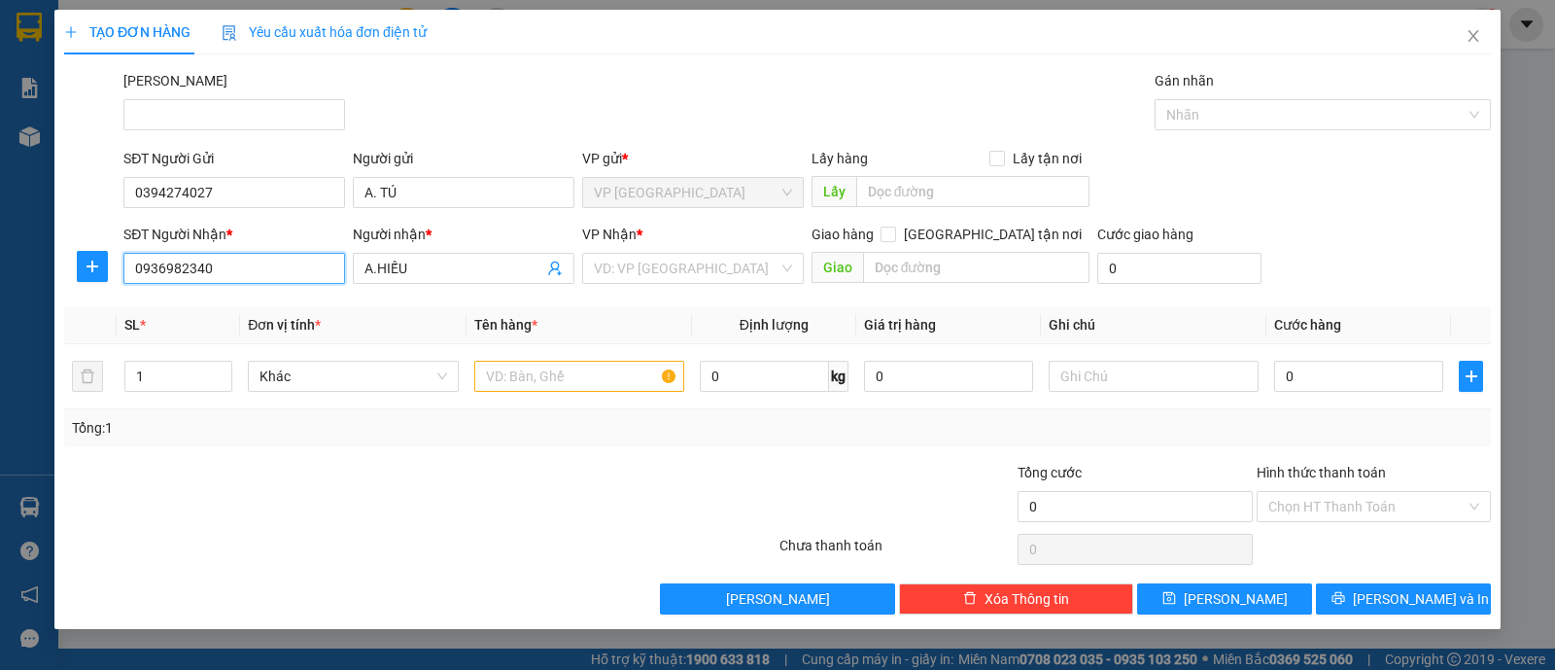
type input "0936982340"
click at [611, 469] on div at bounding box center [658, 496] width 238 height 68
click at [686, 265] on input "search" at bounding box center [686, 268] width 185 height 29
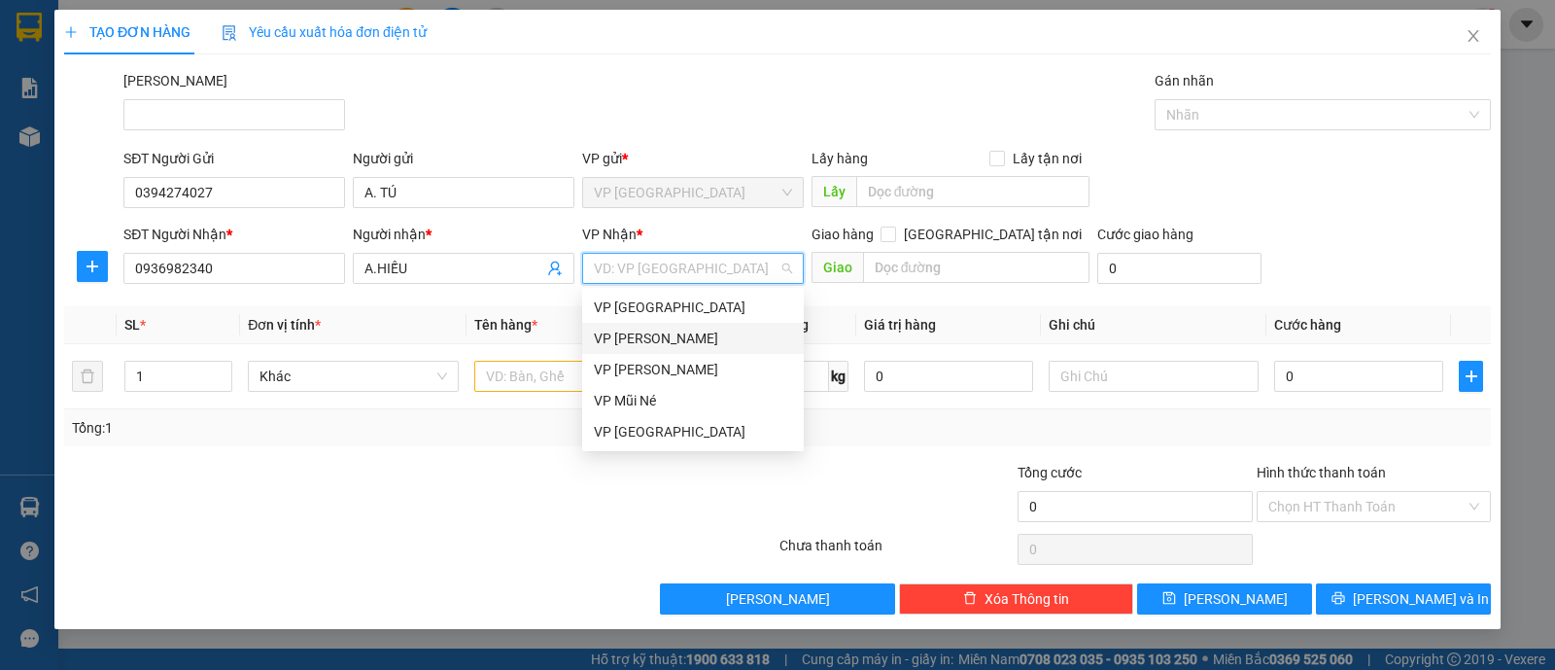
click at [678, 345] on div "VP [PERSON_NAME]" at bounding box center [693, 338] width 198 height 21
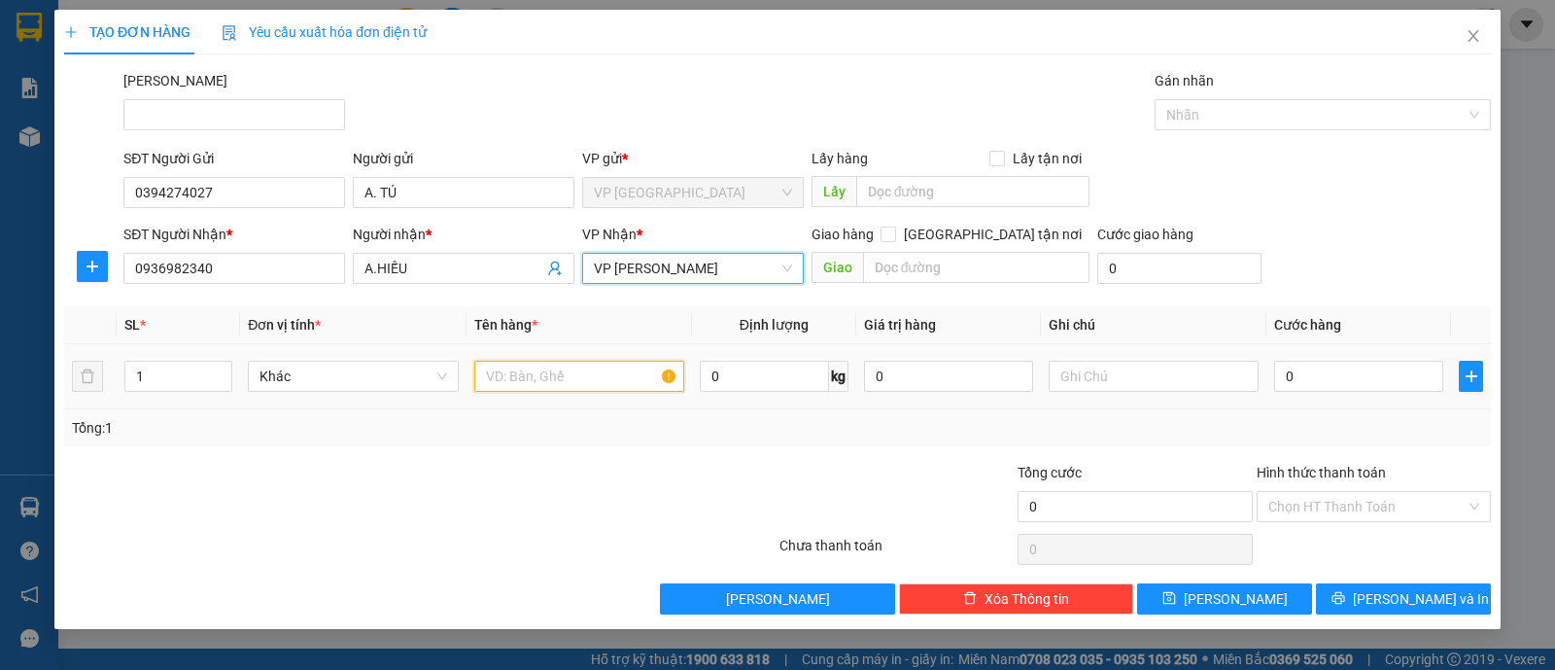
click at [525, 384] on input "text" at bounding box center [579, 376] width 210 height 31
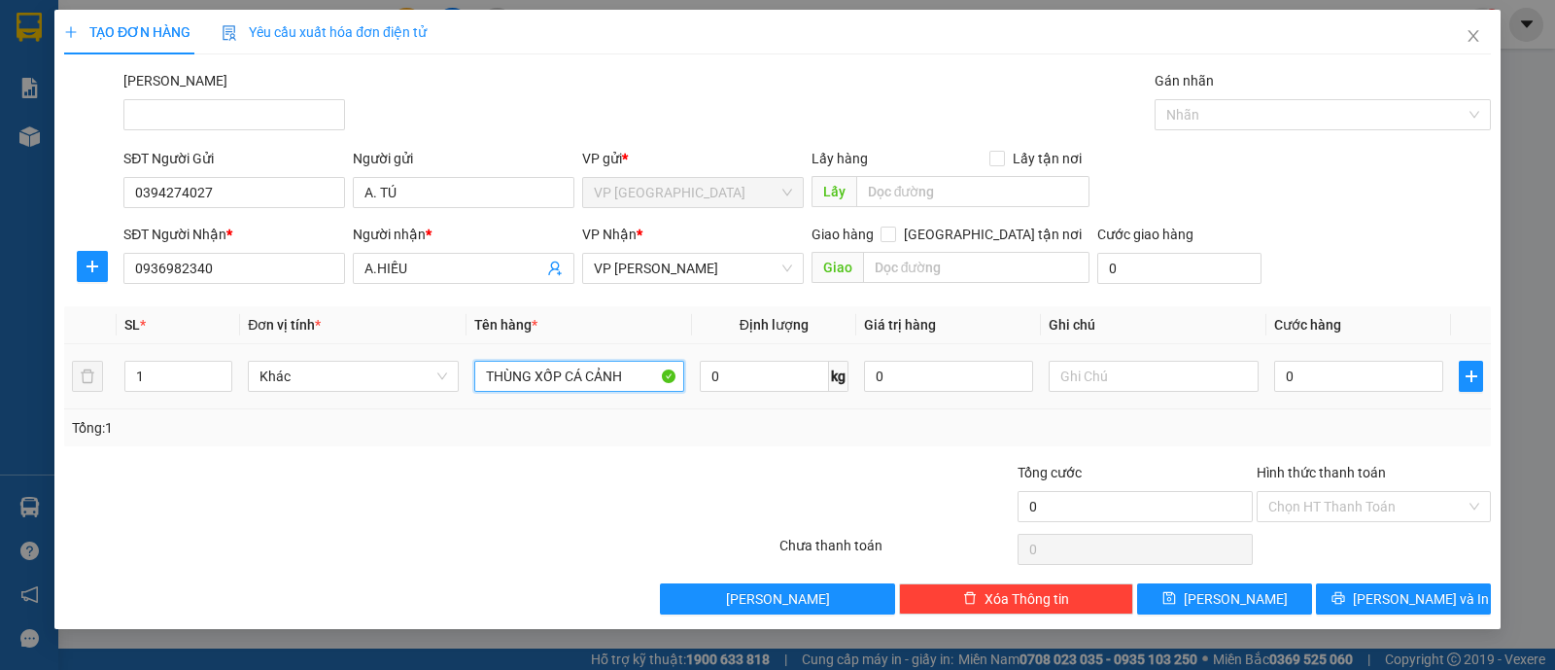
type input "THÙNG XỐP CÁ CẢNH"
click at [1338, 392] on div "0" at bounding box center [1358, 376] width 169 height 39
click at [1345, 383] on input "0" at bounding box center [1358, 376] width 169 height 31
type input "002"
type input "2"
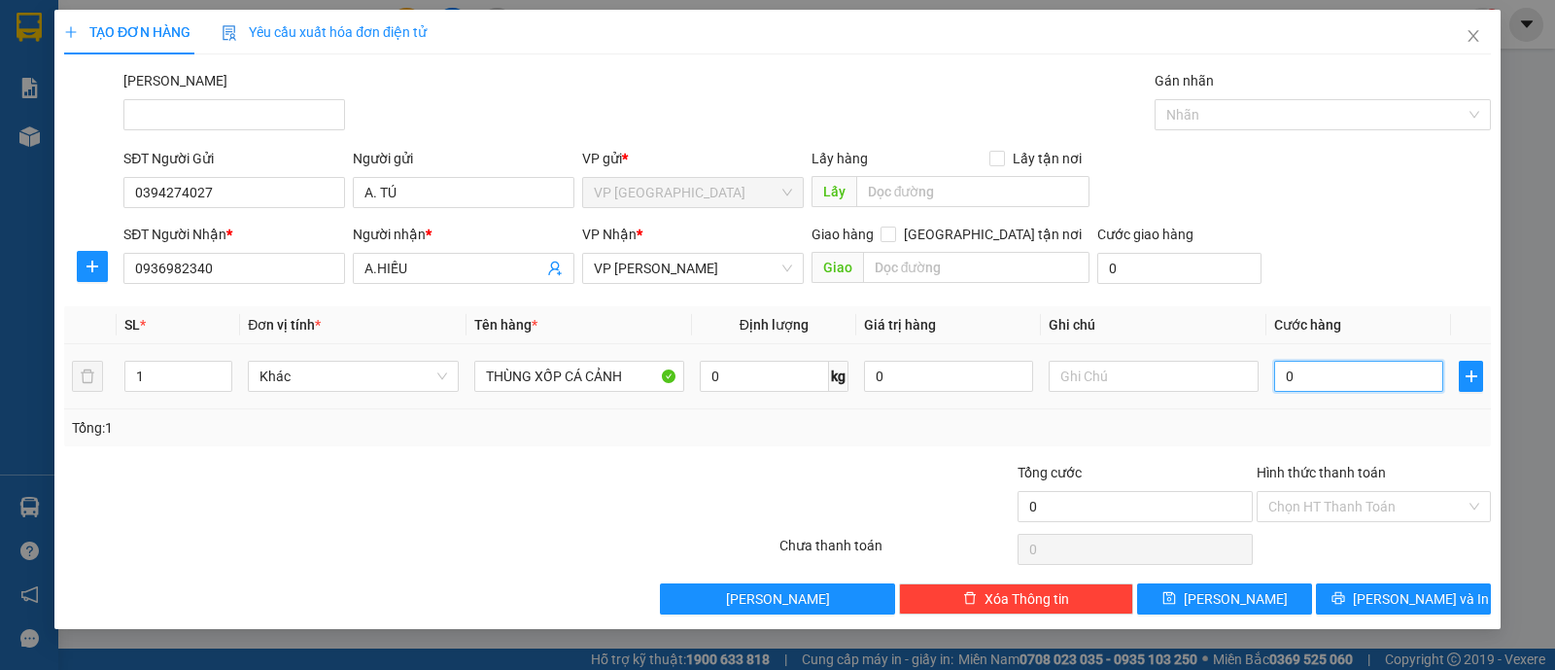
type input "2"
type input "0.020"
type input "20"
type input "20.000"
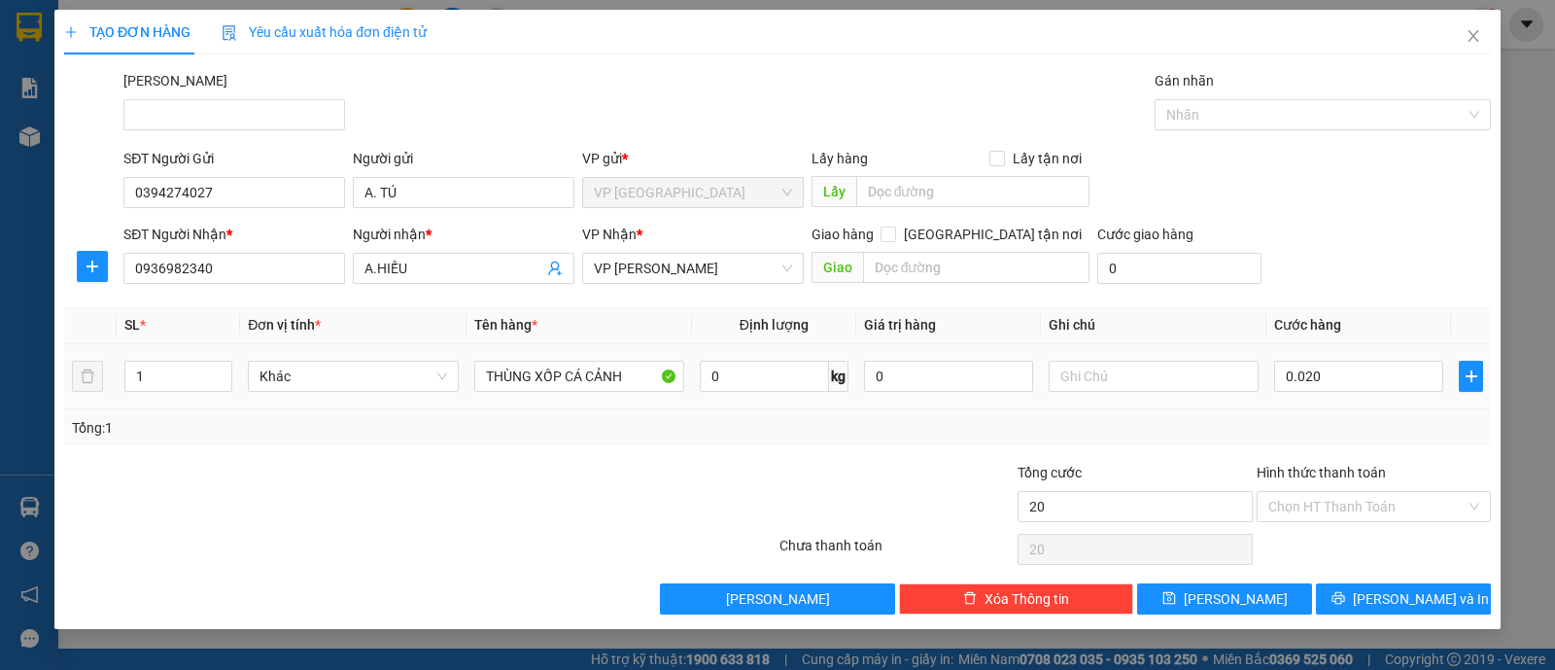
type input "20.000"
click at [1347, 418] on div "Tổng: 1" at bounding box center [777, 427] width 1411 height 21
click at [1358, 504] on input "Hình thức thanh toán" at bounding box center [1367, 506] width 197 height 29
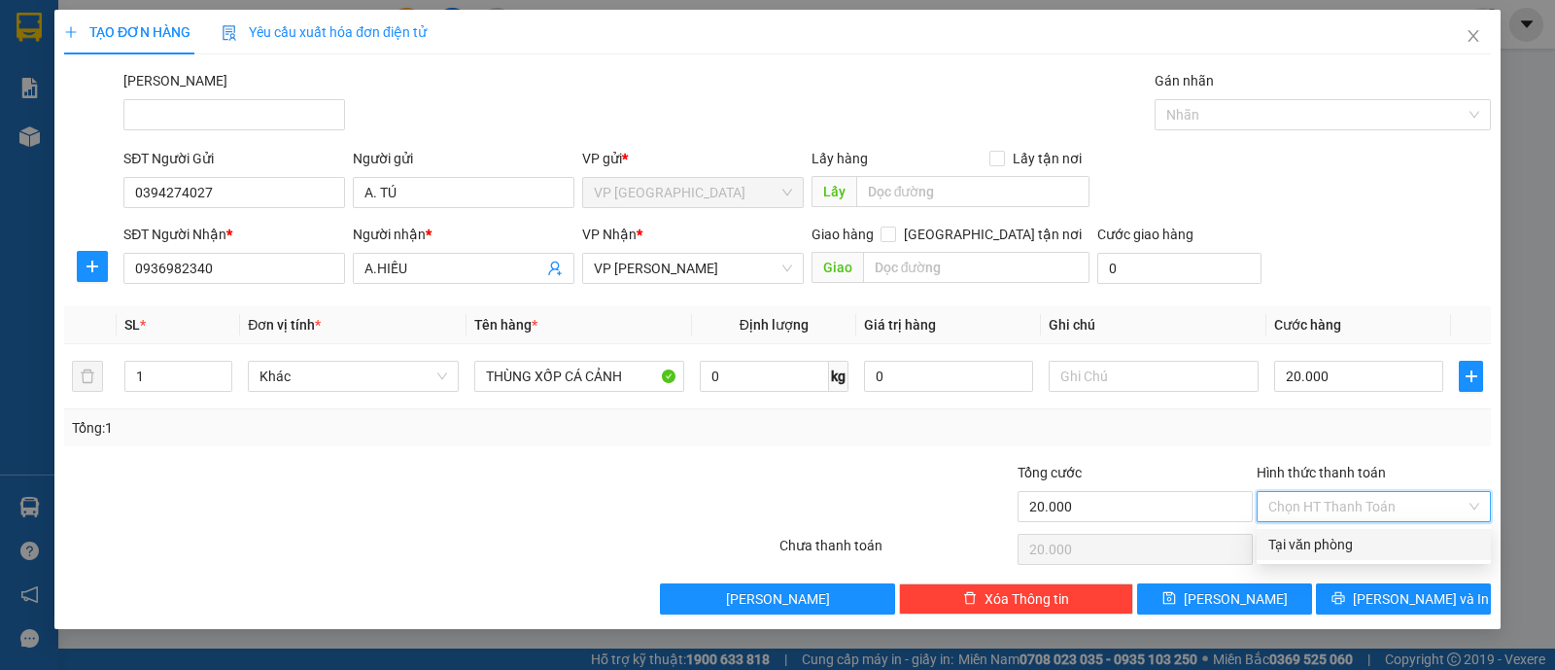
click at [1351, 552] on div "Tại văn phòng" at bounding box center [1374, 544] width 211 height 21
type input "0"
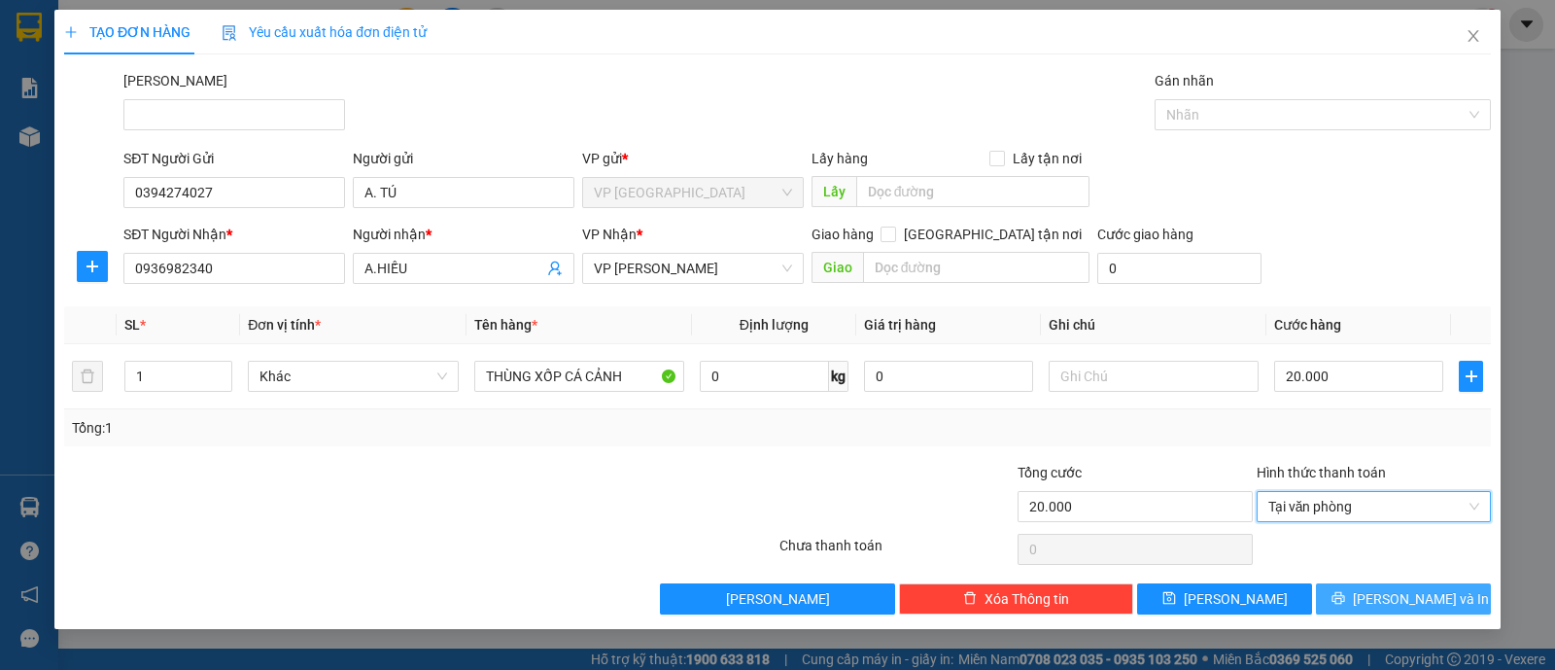
click at [1405, 588] on span "[PERSON_NAME] và In" at bounding box center [1421, 598] width 136 height 21
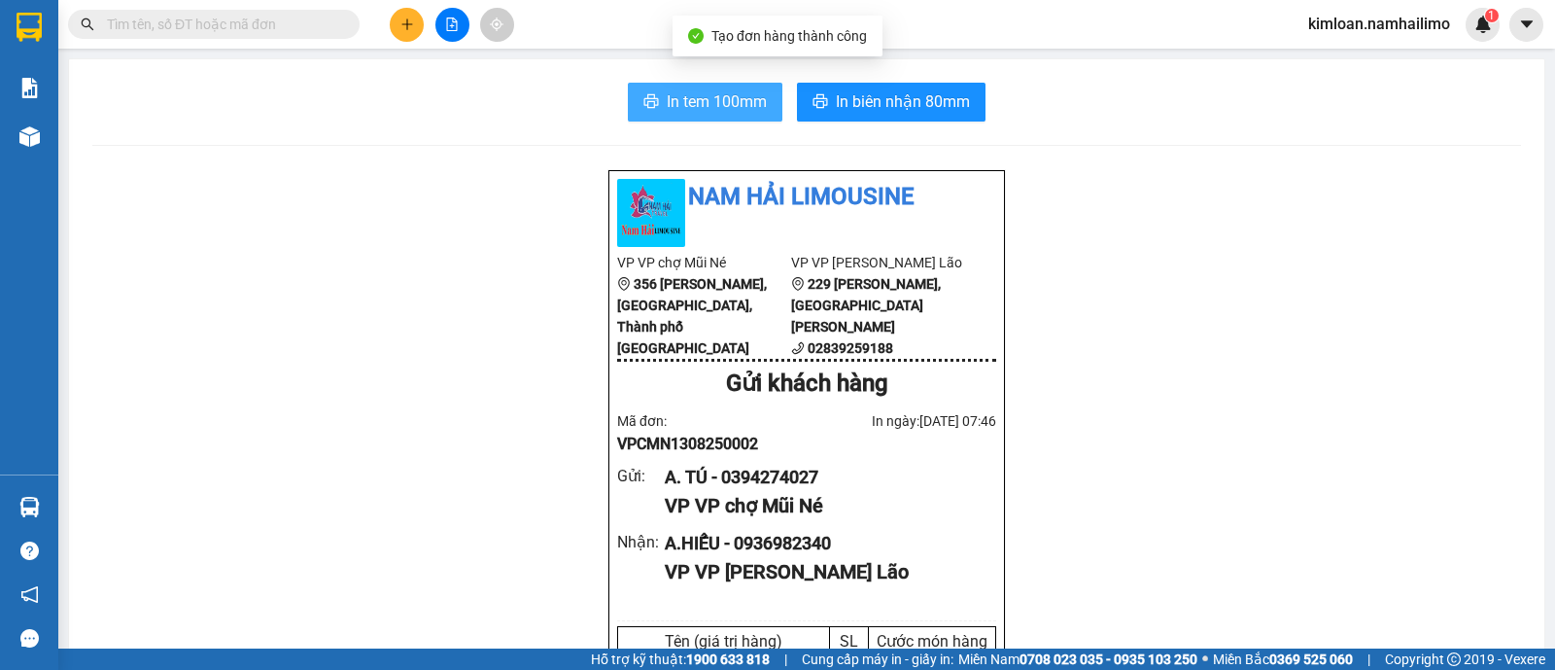
click at [739, 100] on span "In tem 100mm" at bounding box center [717, 101] width 100 height 24
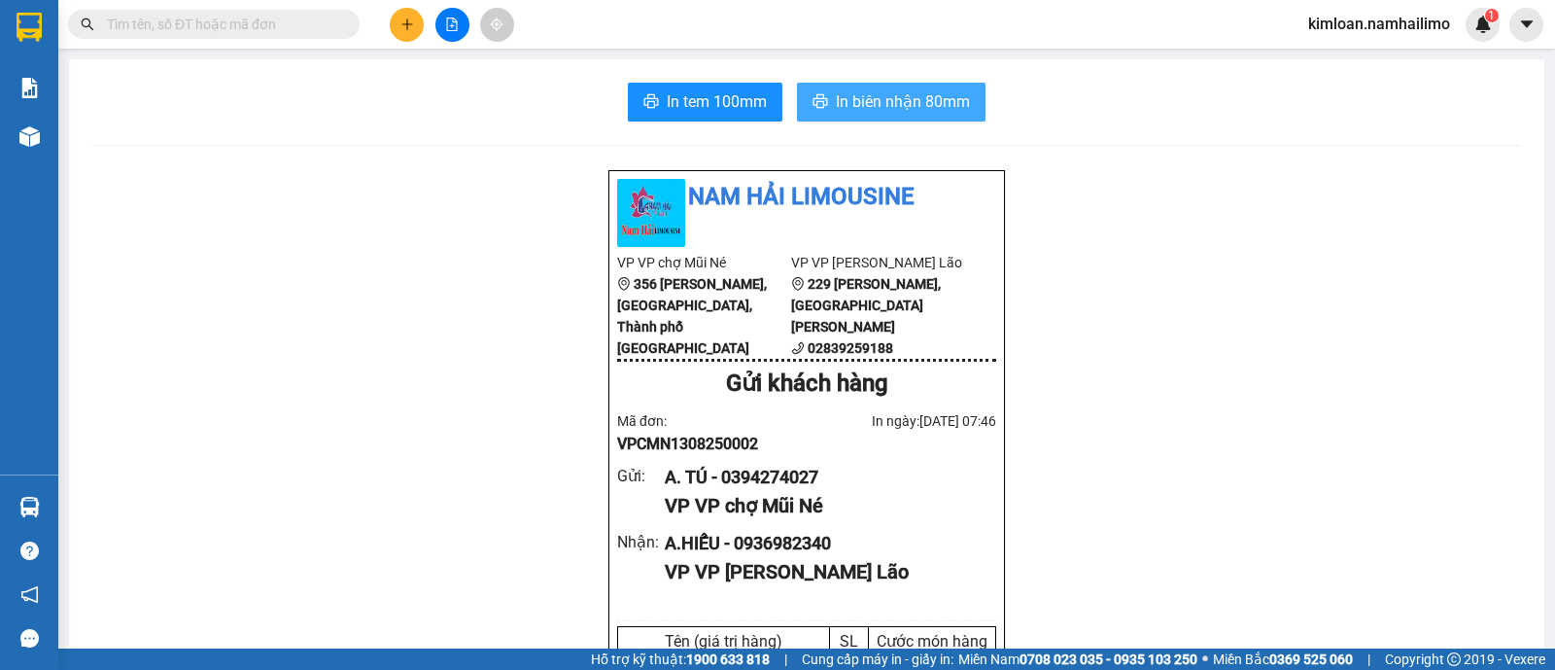
click at [893, 89] on span "In biên nhận 80mm" at bounding box center [903, 101] width 134 height 24
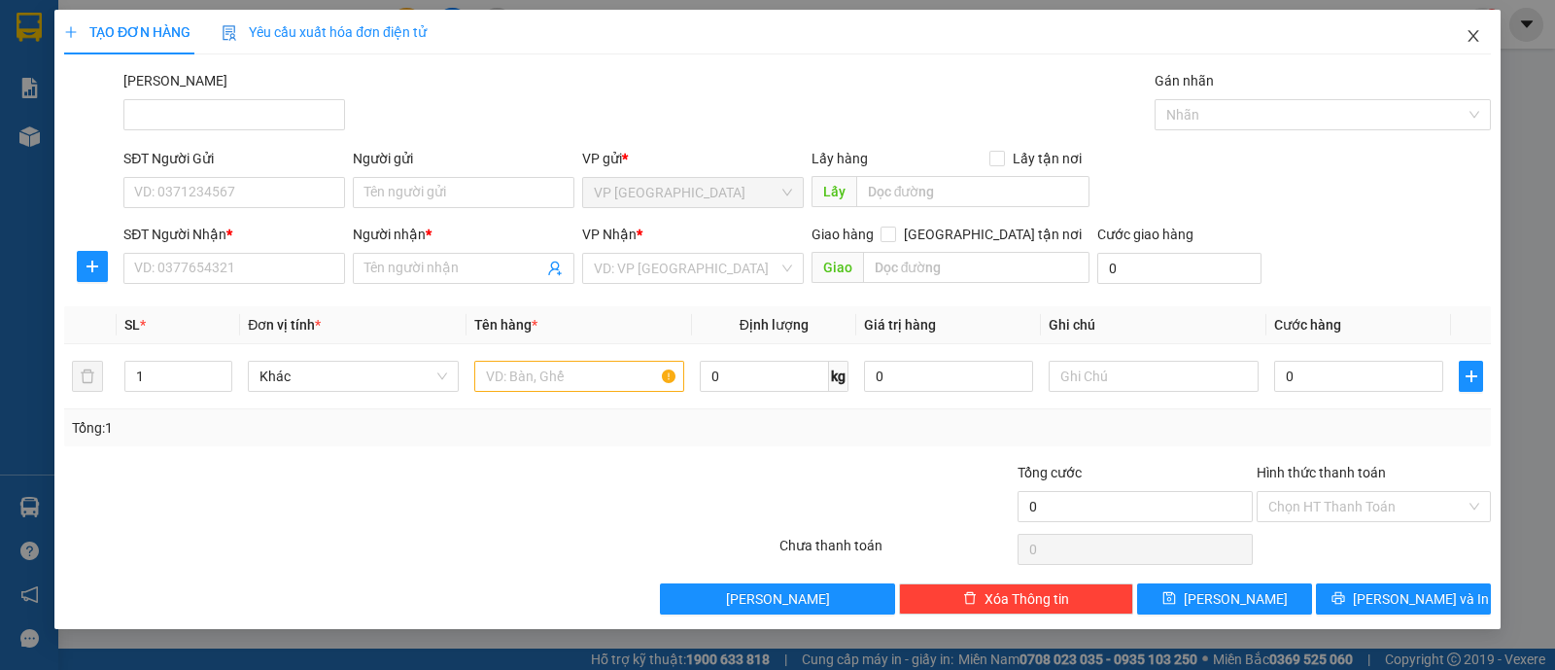
click at [1463, 43] on span "Close" at bounding box center [1473, 37] width 54 height 54
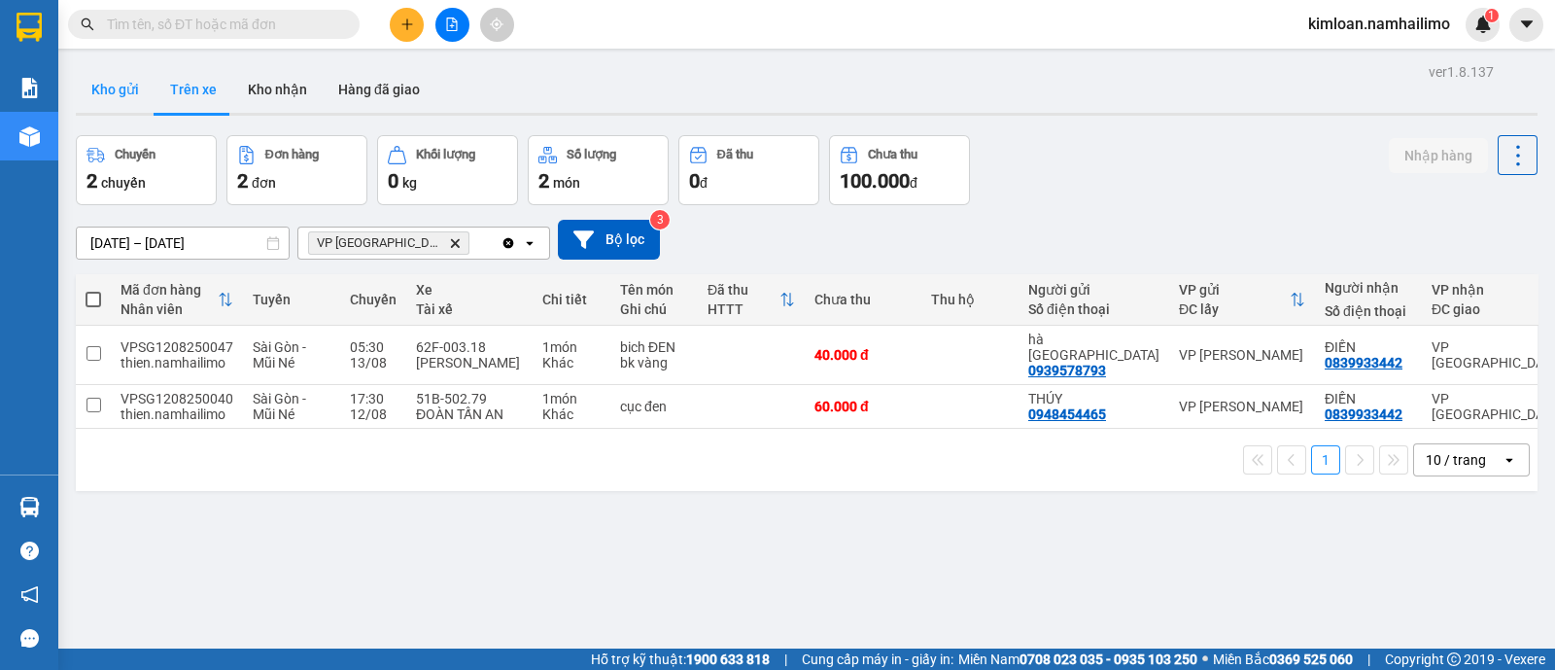
click at [126, 84] on button "Kho gửi" at bounding box center [115, 89] width 79 height 47
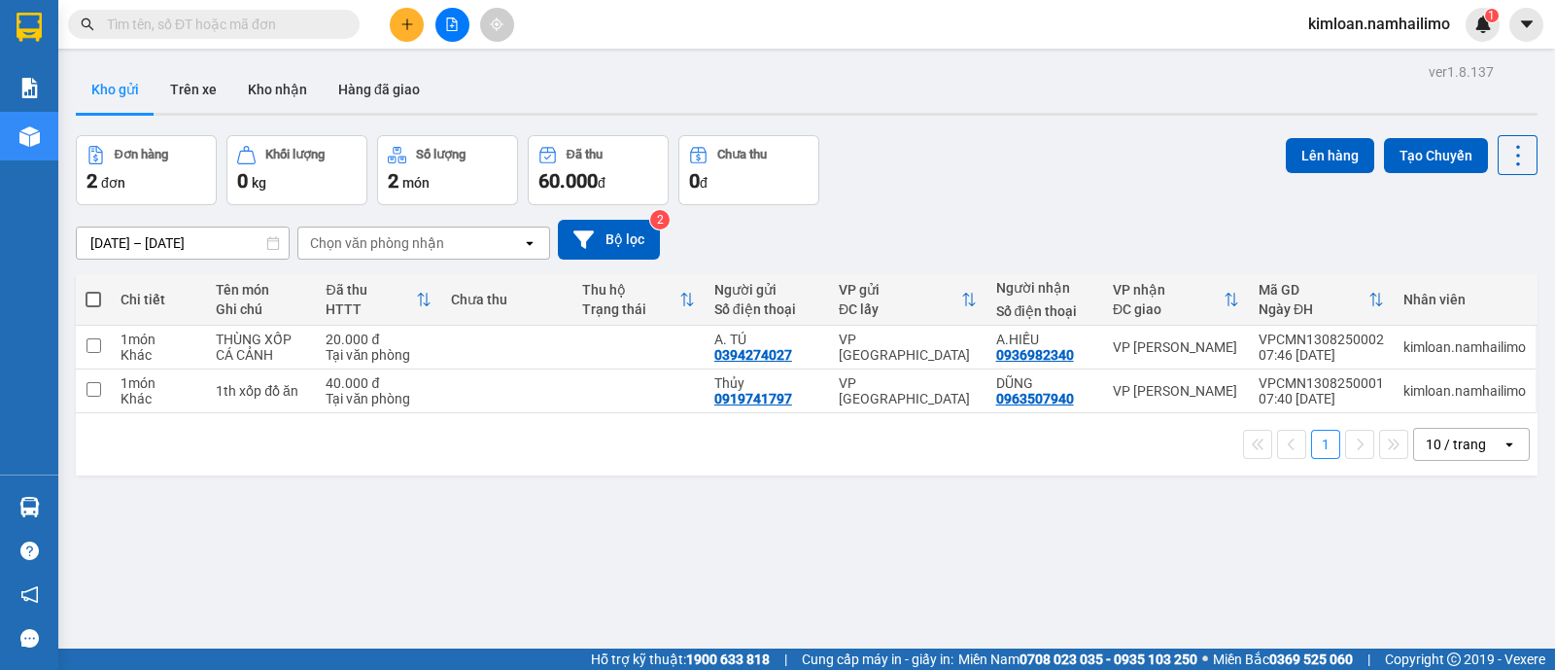
click at [101, 286] on th at bounding box center [93, 300] width 35 height 52
click at [97, 292] on span at bounding box center [94, 300] width 16 height 16
click at [93, 290] on input "checkbox" at bounding box center [93, 290] width 0 height 0
checkbox input "true"
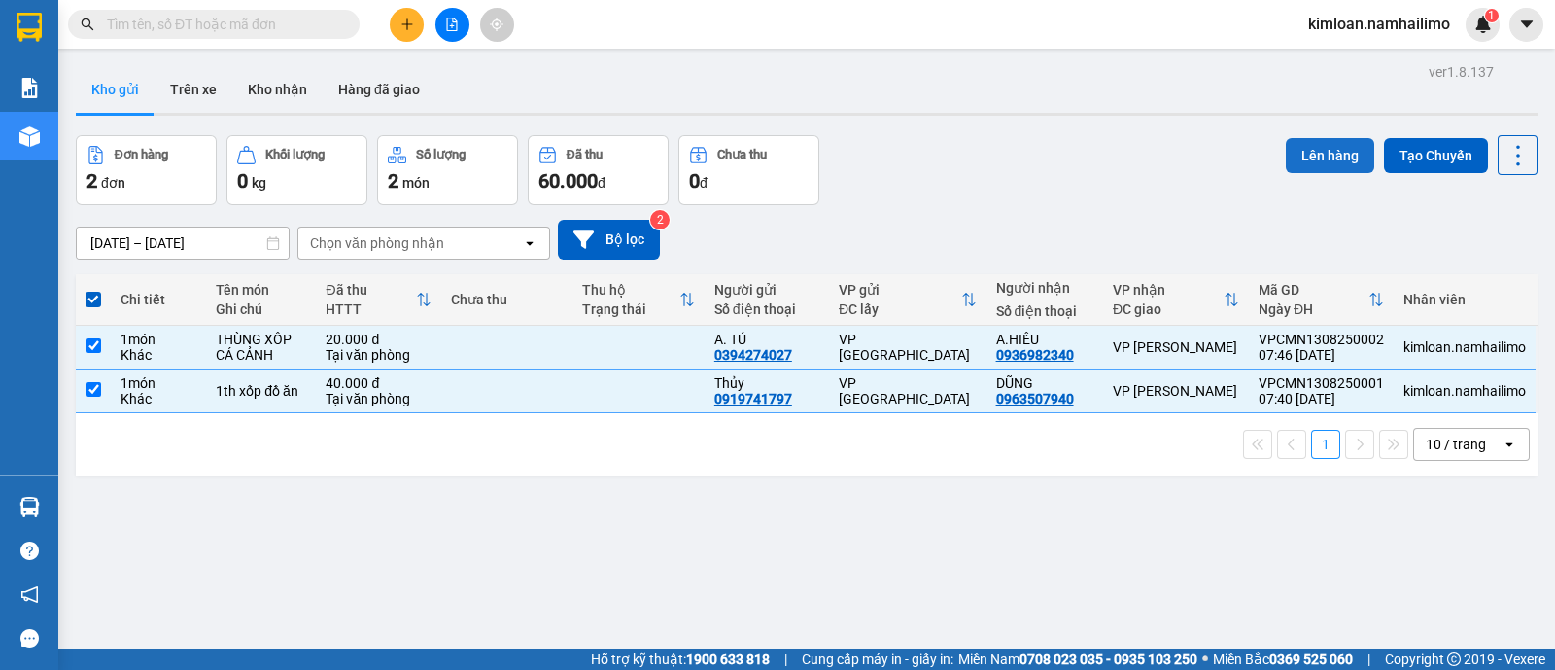
click at [1292, 147] on button "Lên hàng" at bounding box center [1330, 155] width 88 height 35
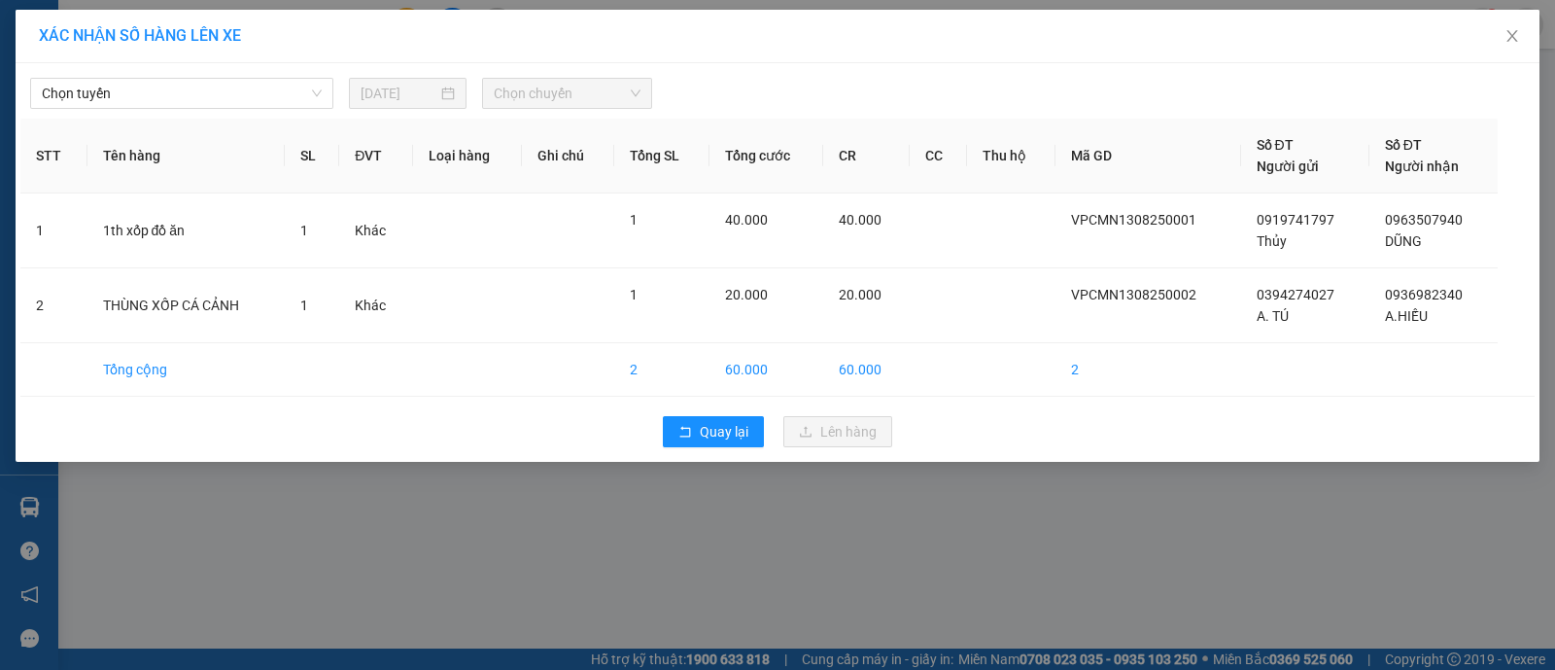
click at [174, 75] on div "Chọn tuyến [DATE] Chọn chuyến" at bounding box center [777, 88] width 1514 height 41
click at [209, 90] on span "Chọn tuyến" at bounding box center [182, 93] width 280 height 29
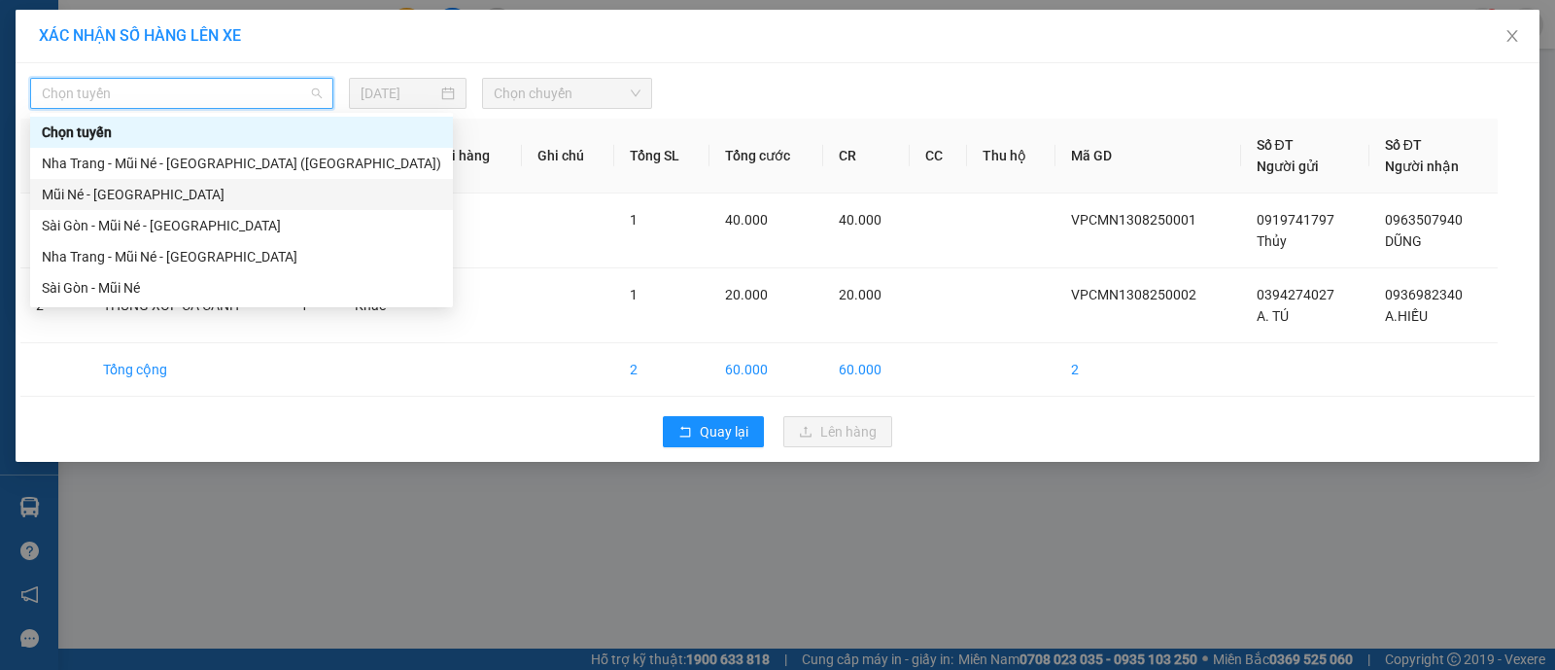
click at [191, 191] on div "Mũi Né - [GEOGRAPHIC_DATA]" at bounding box center [242, 194] width 400 height 21
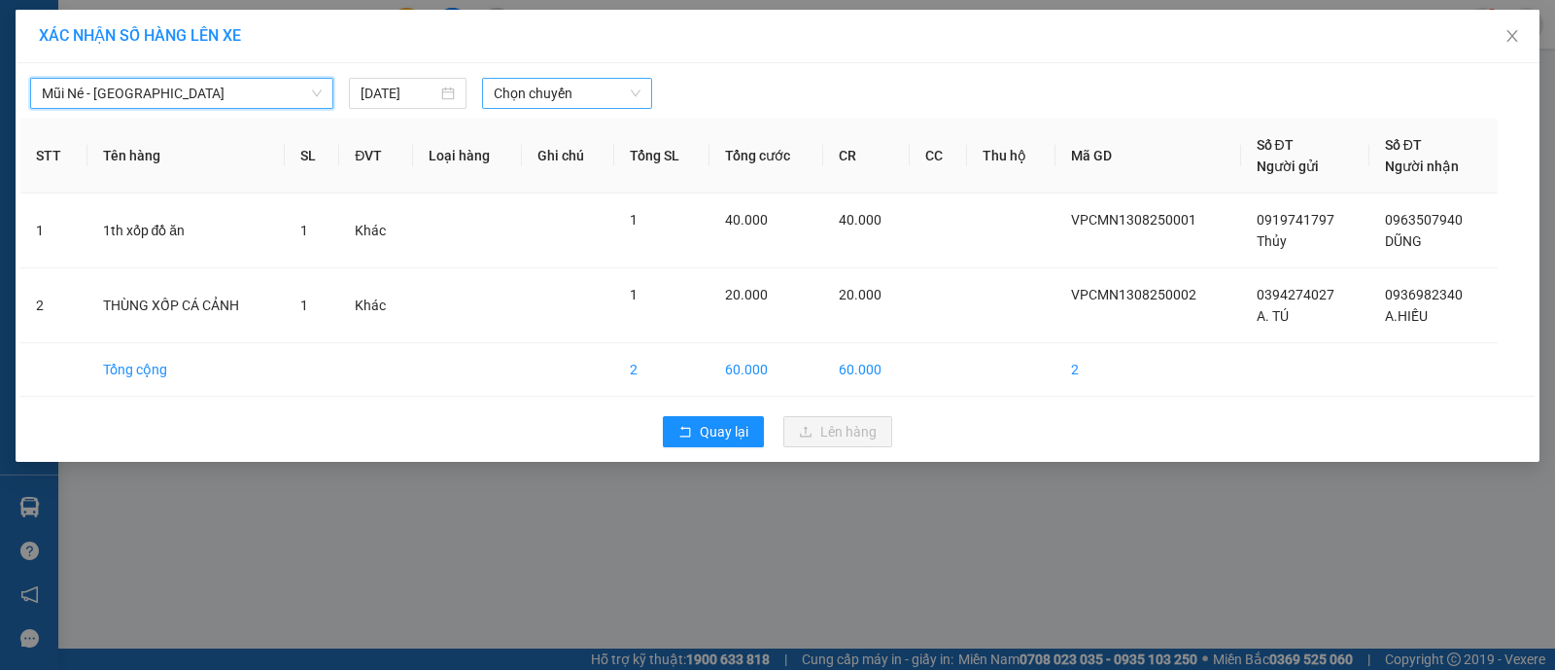
click at [529, 91] on span "Chọn chuyến" at bounding box center [567, 93] width 147 height 29
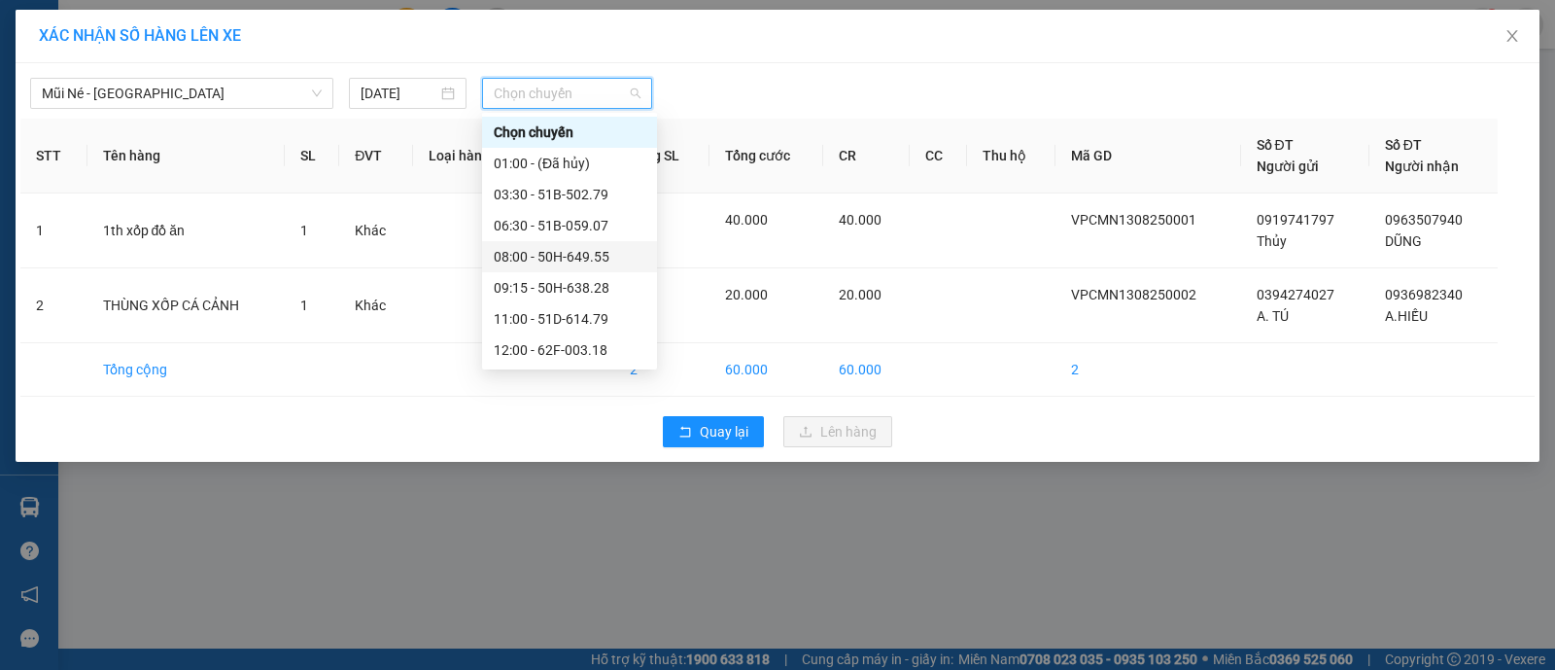
click at [533, 248] on div "08:00 - 50H-649.55" at bounding box center [570, 256] width 152 height 21
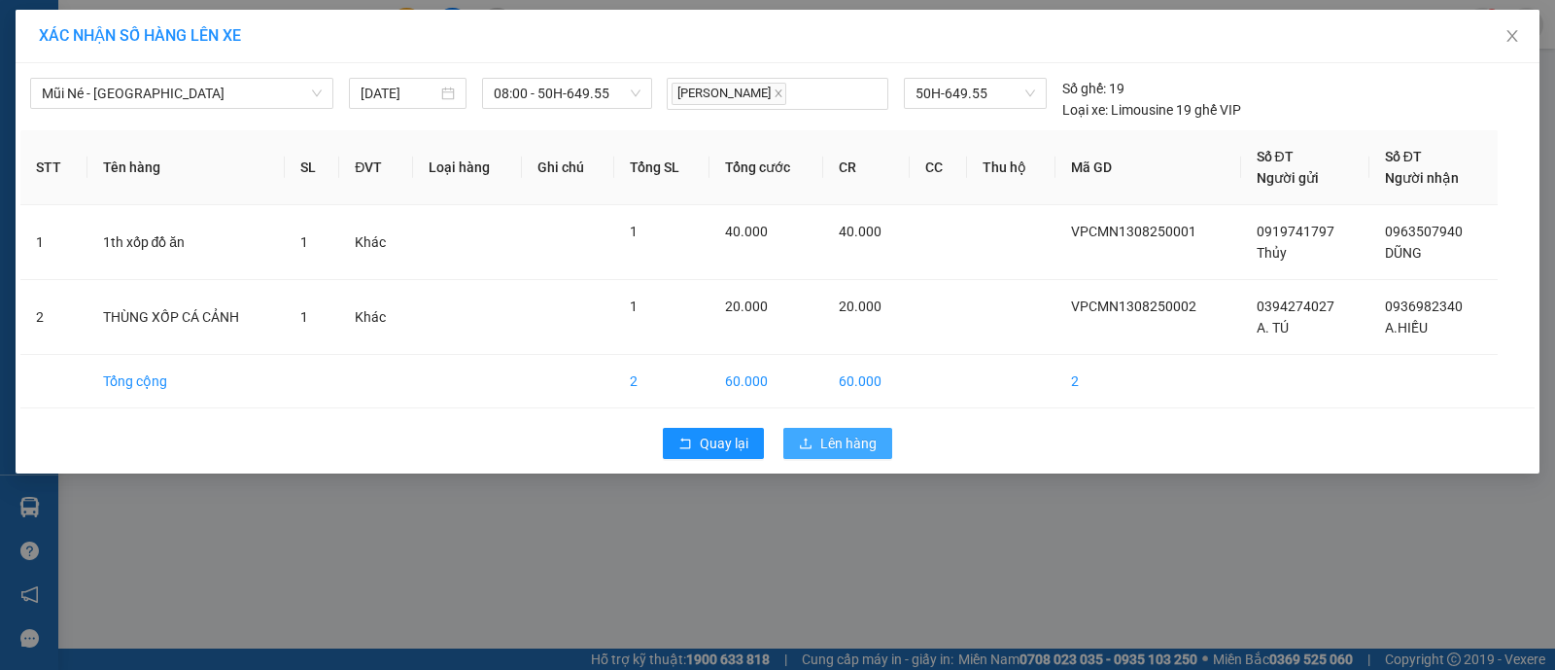
click at [861, 444] on span "Lên hàng" at bounding box center [848, 443] width 56 height 21
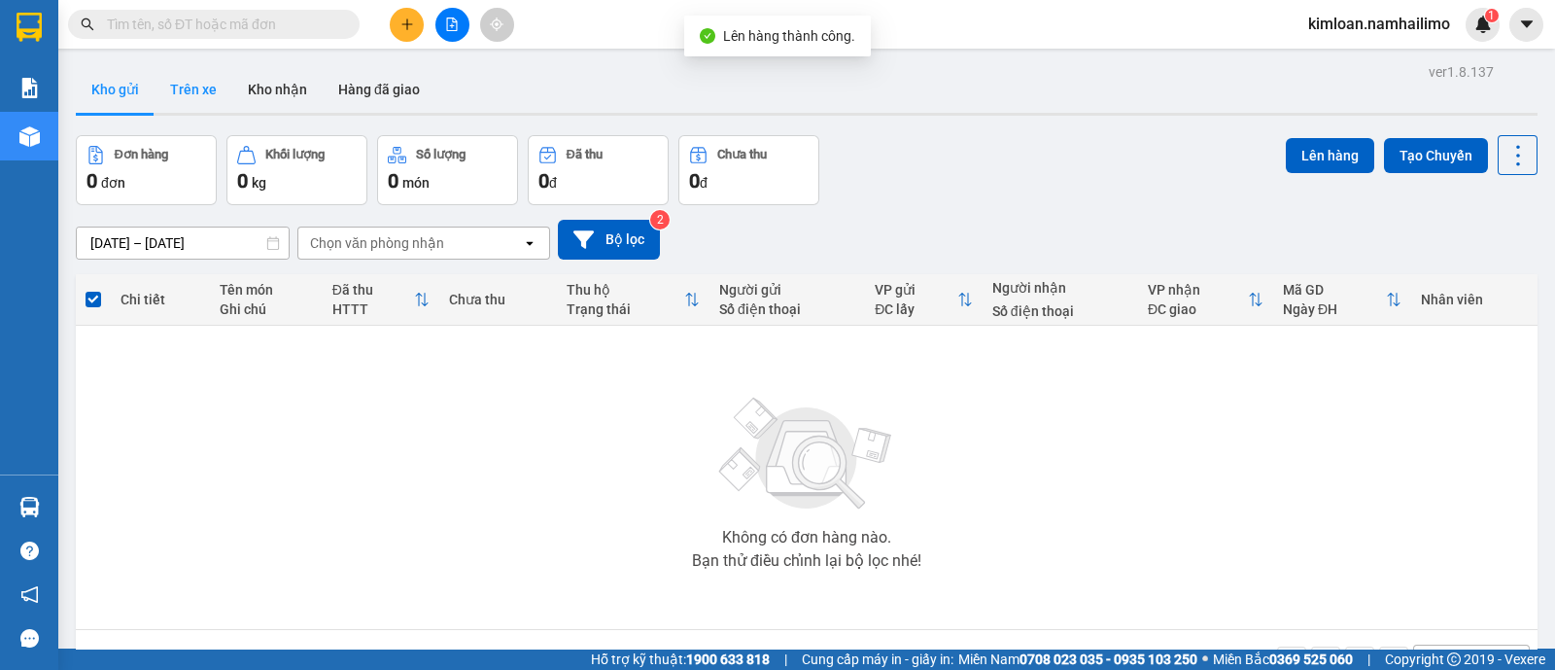
click at [183, 84] on button "Trên xe" at bounding box center [194, 89] width 78 height 47
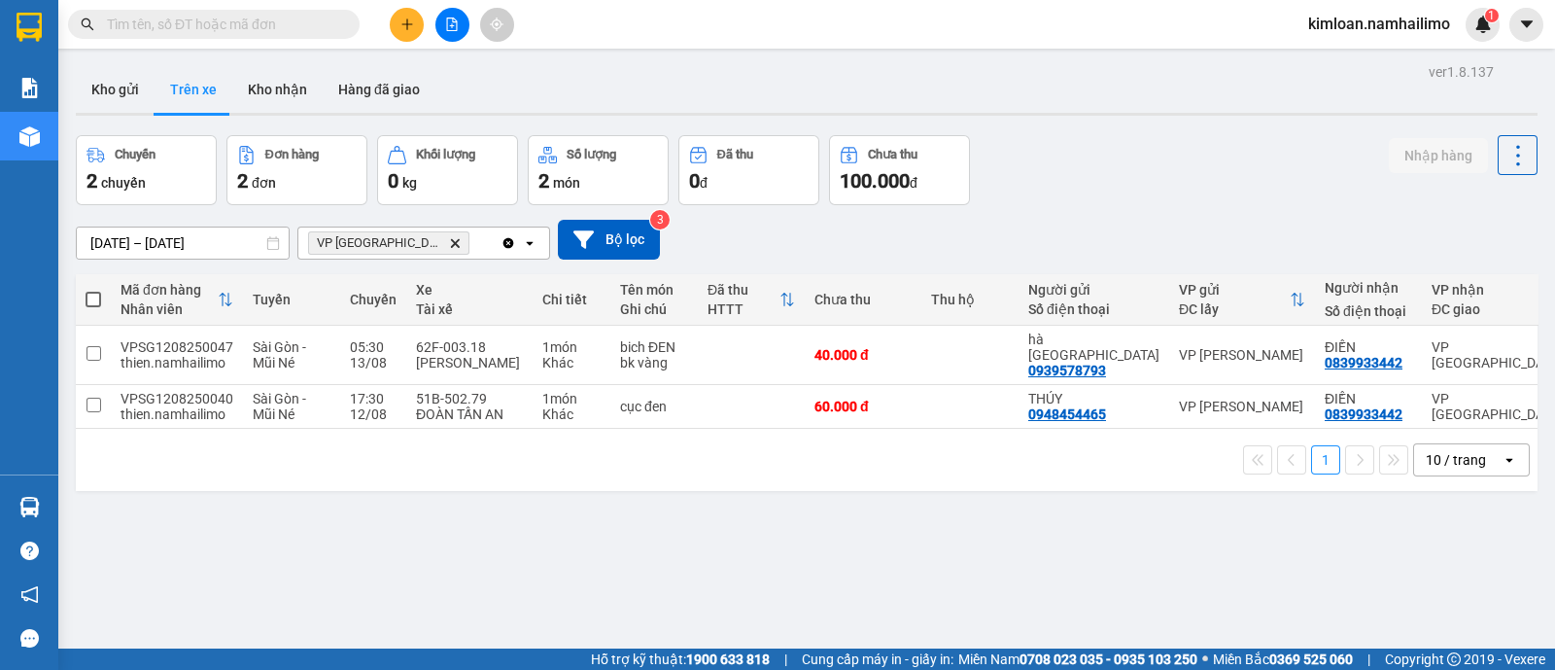
click at [802, 622] on div "ver 1.8.137 Kho gửi Trên xe Kho nhận Hàng đã giao Chuyến 2 chuyến Đơn hàng 2 đơ…" at bounding box center [807, 393] width 1478 height 670
click at [92, 400] on input "checkbox" at bounding box center [94, 405] width 15 height 15
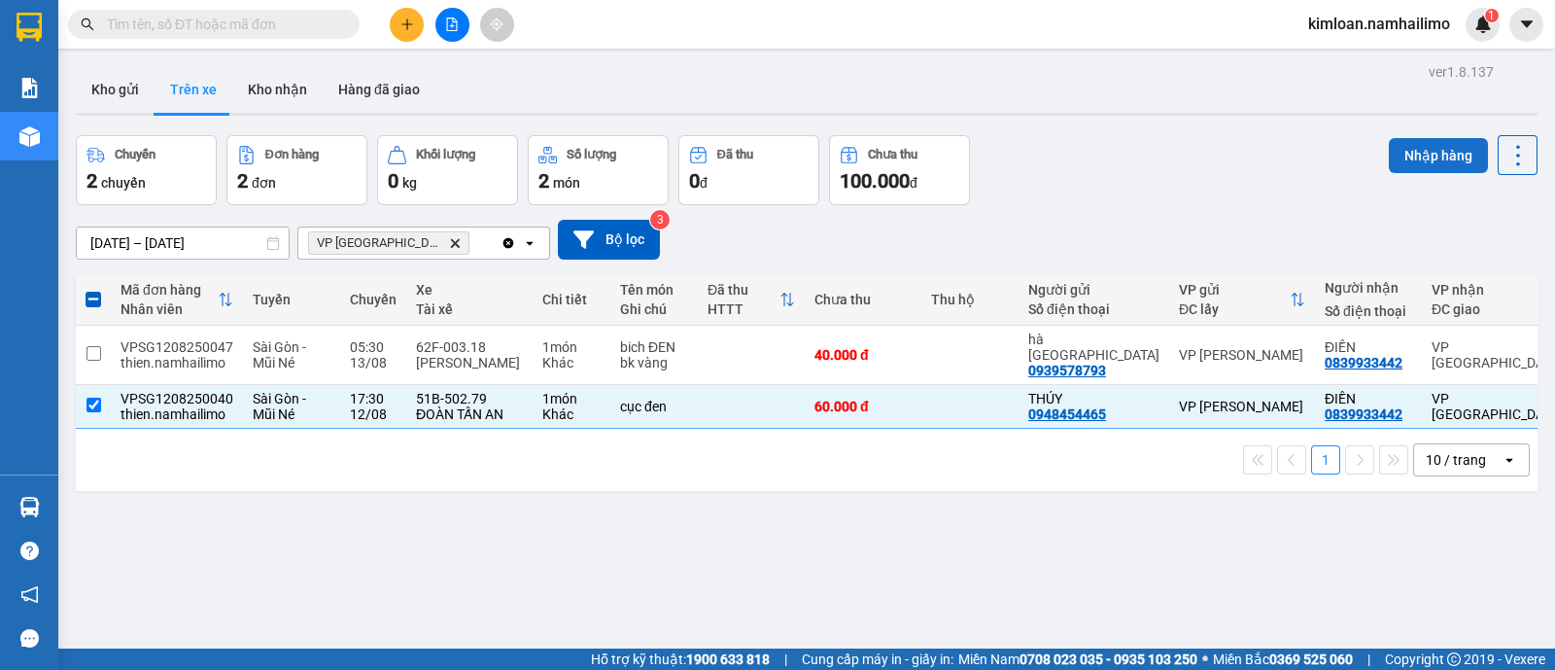
click at [1415, 163] on button "Nhập hàng" at bounding box center [1438, 155] width 99 height 35
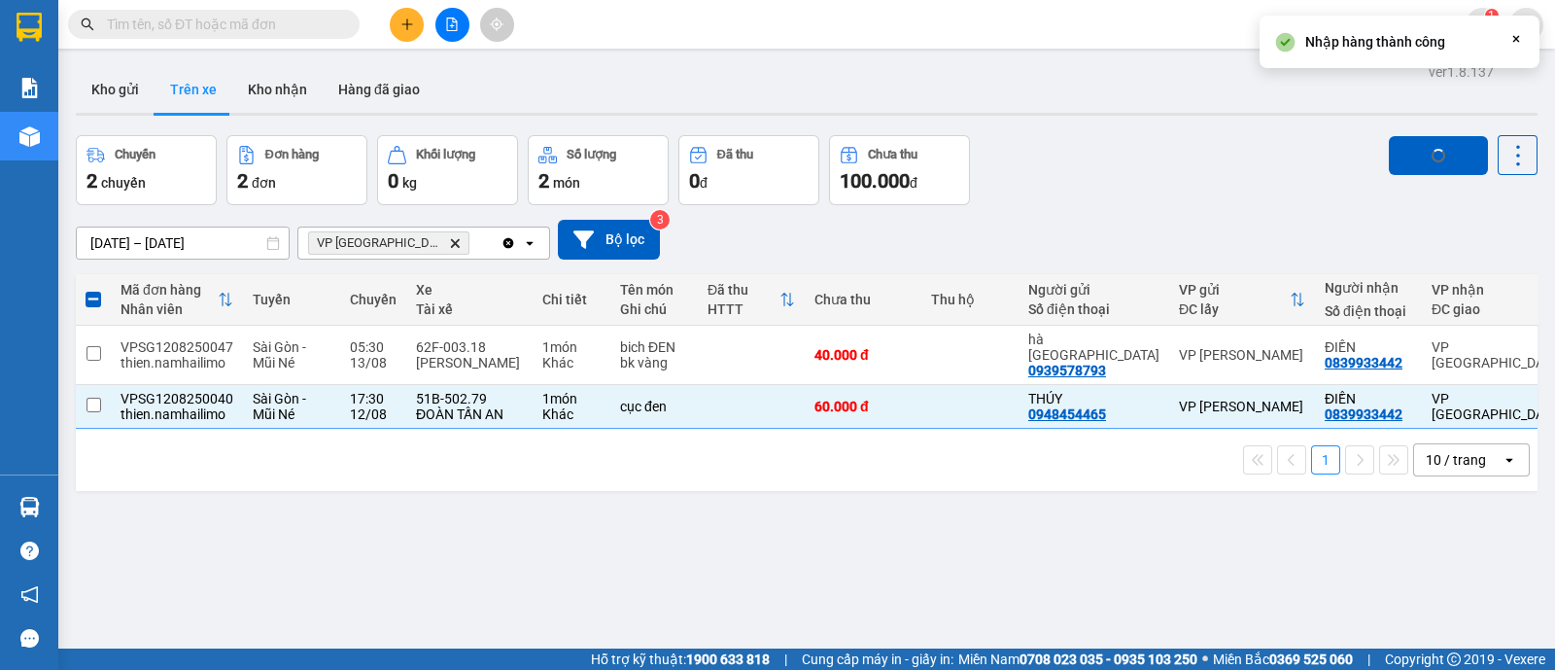
checkbox input "false"
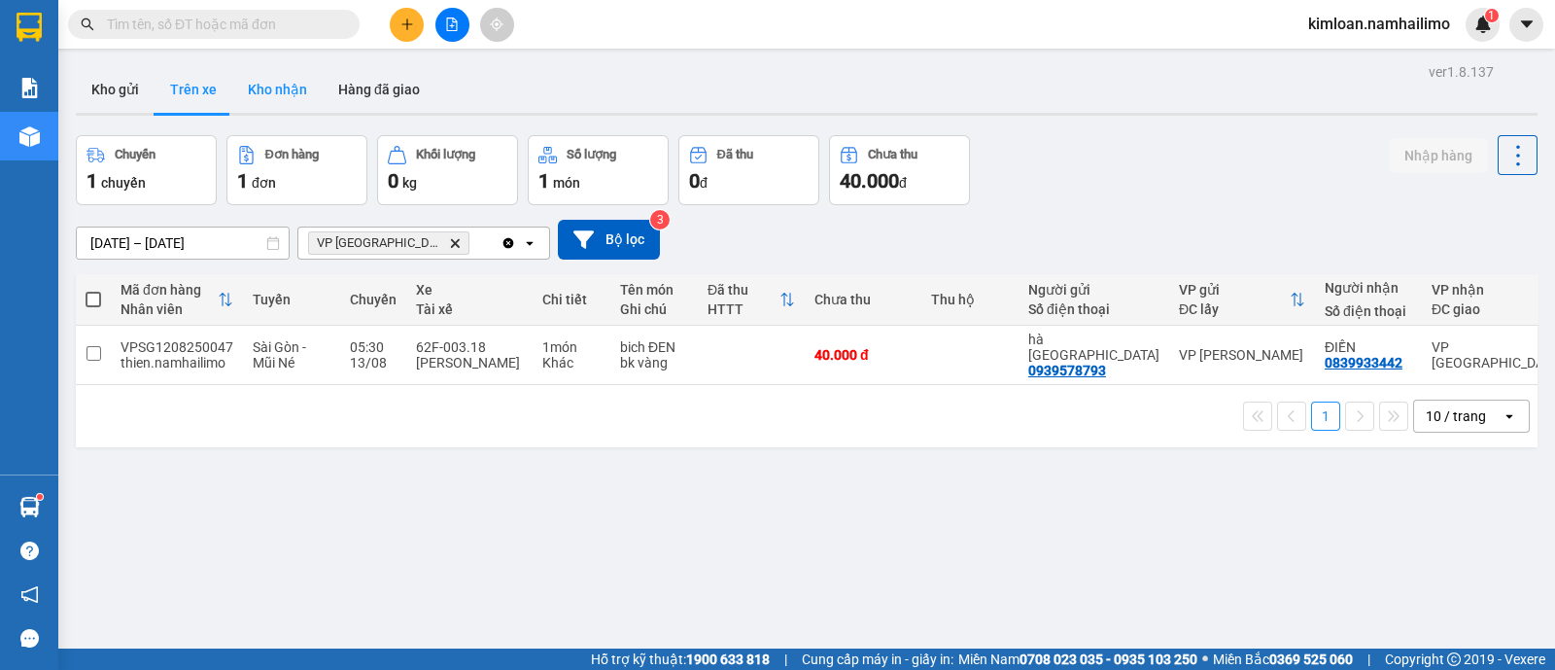
click at [295, 87] on button "Kho nhận" at bounding box center [277, 89] width 90 height 47
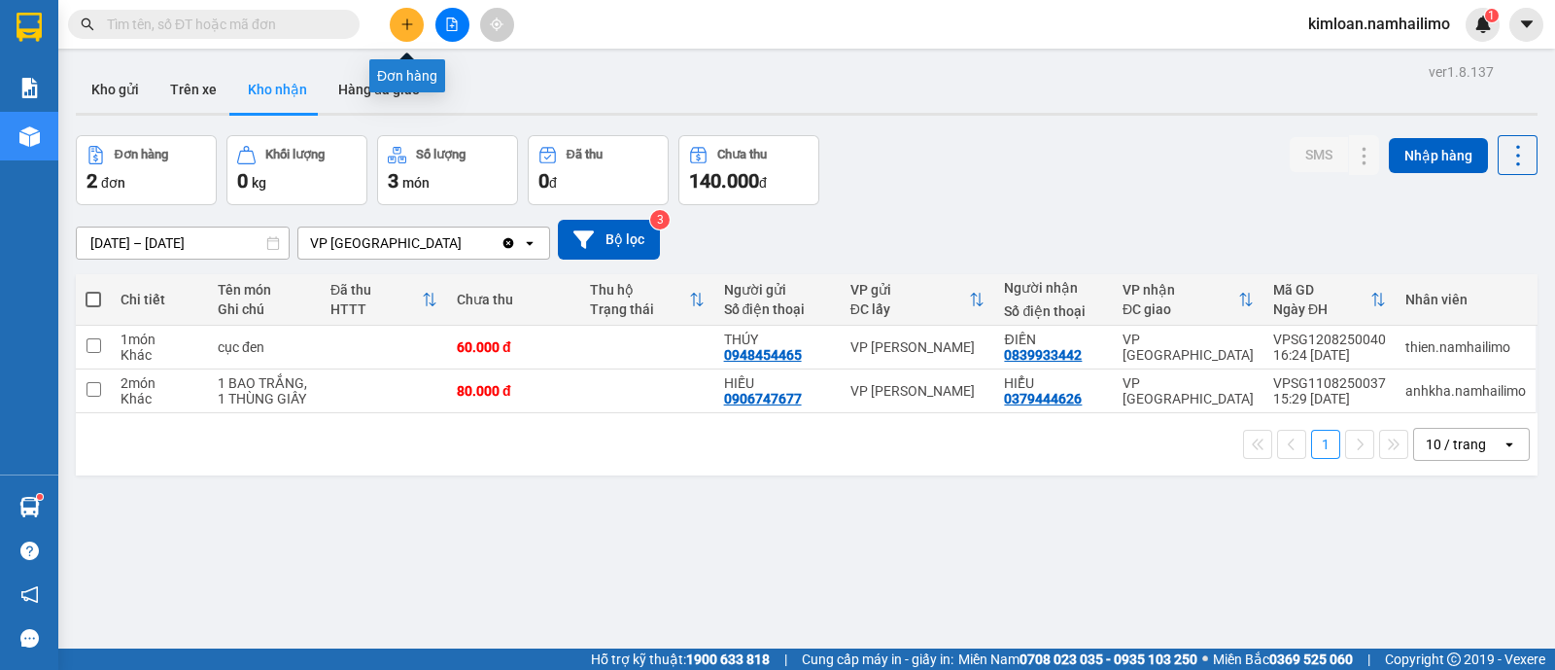
click at [403, 22] on icon "plus" at bounding box center [407, 24] width 14 height 14
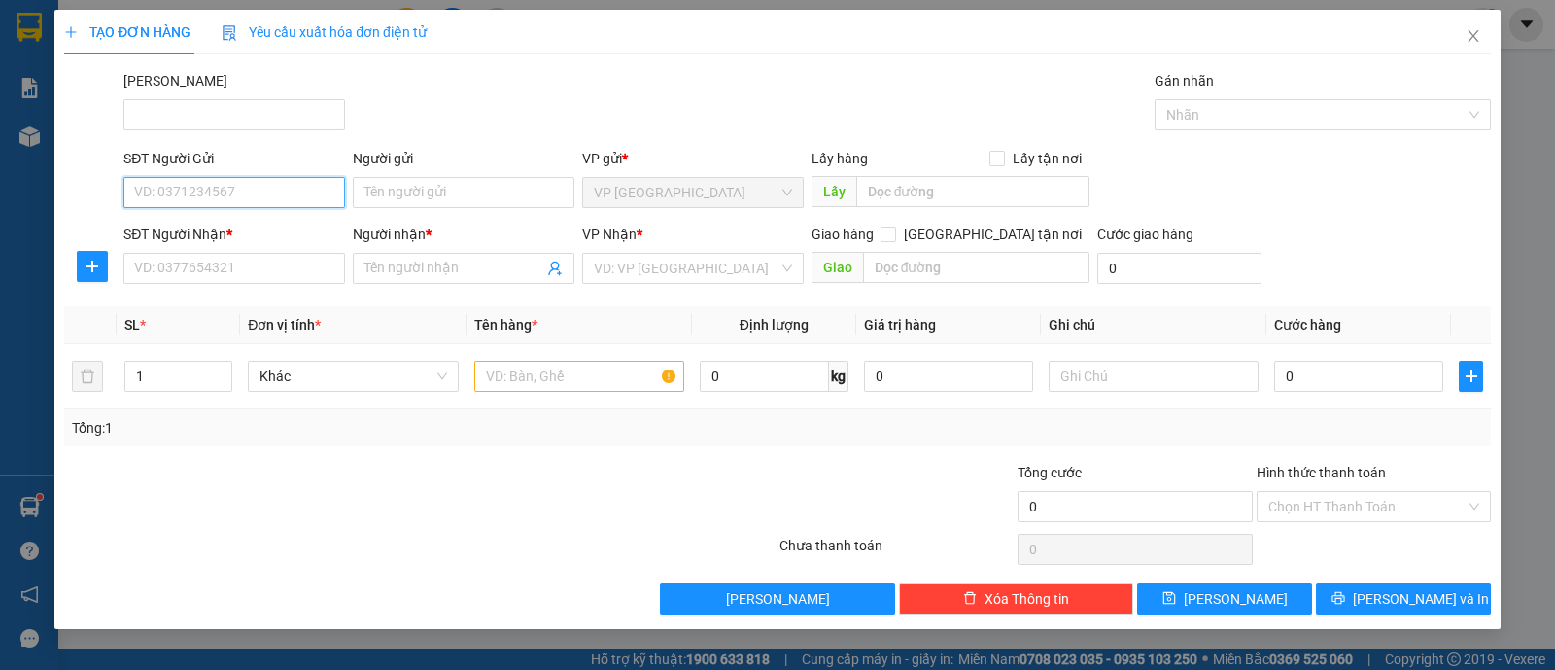
click at [286, 183] on input "SĐT Người Gửi" at bounding box center [234, 192] width 222 height 31
type input "0387115274"
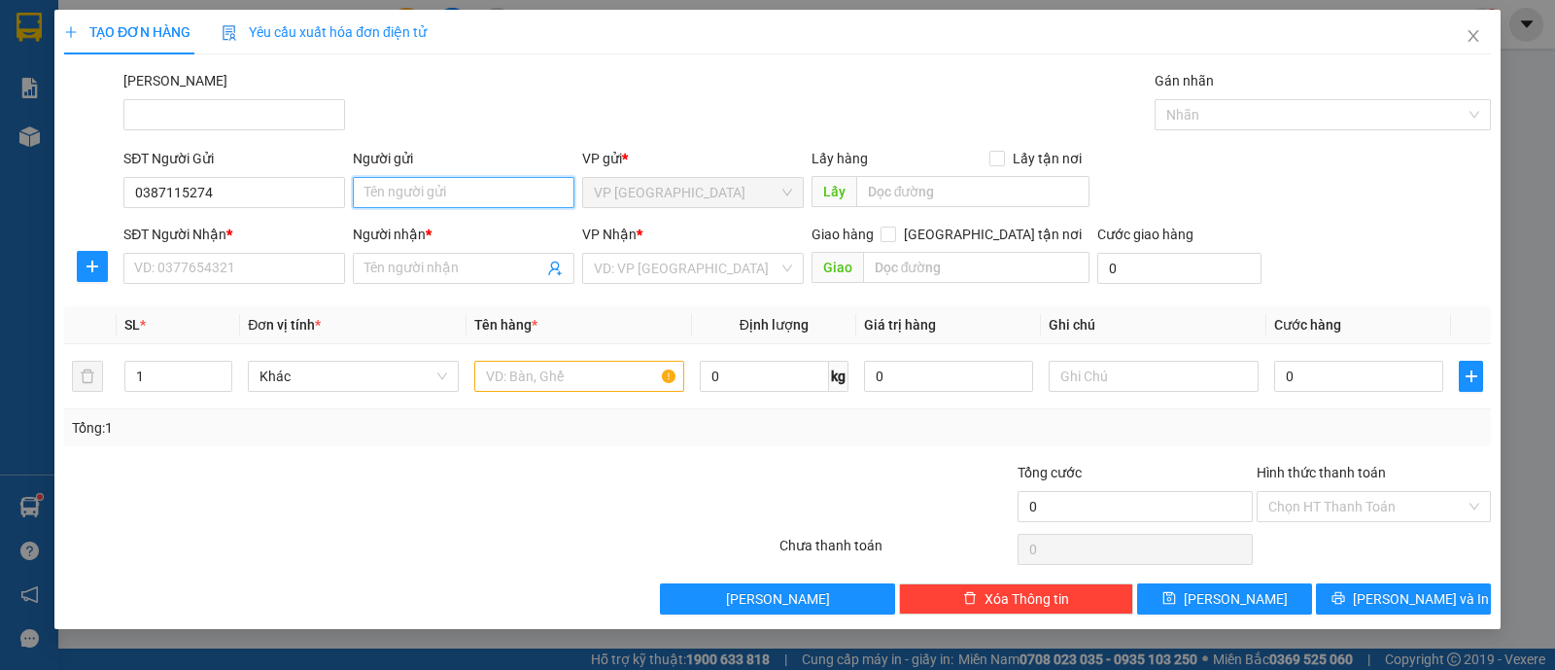
click at [409, 196] on input "Người gửi" at bounding box center [464, 192] width 222 height 31
drag, startPoint x: 424, startPoint y: 187, endPoint x: 344, endPoint y: 198, distance: 80.6
click at [344, 198] on div "SĐT Người Gửi 0387115274 Người gửi SẾN VP gửi * VP chợ Mũi Né Lấy hàng Lấy tận …" at bounding box center [807, 182] width 1375 height 68
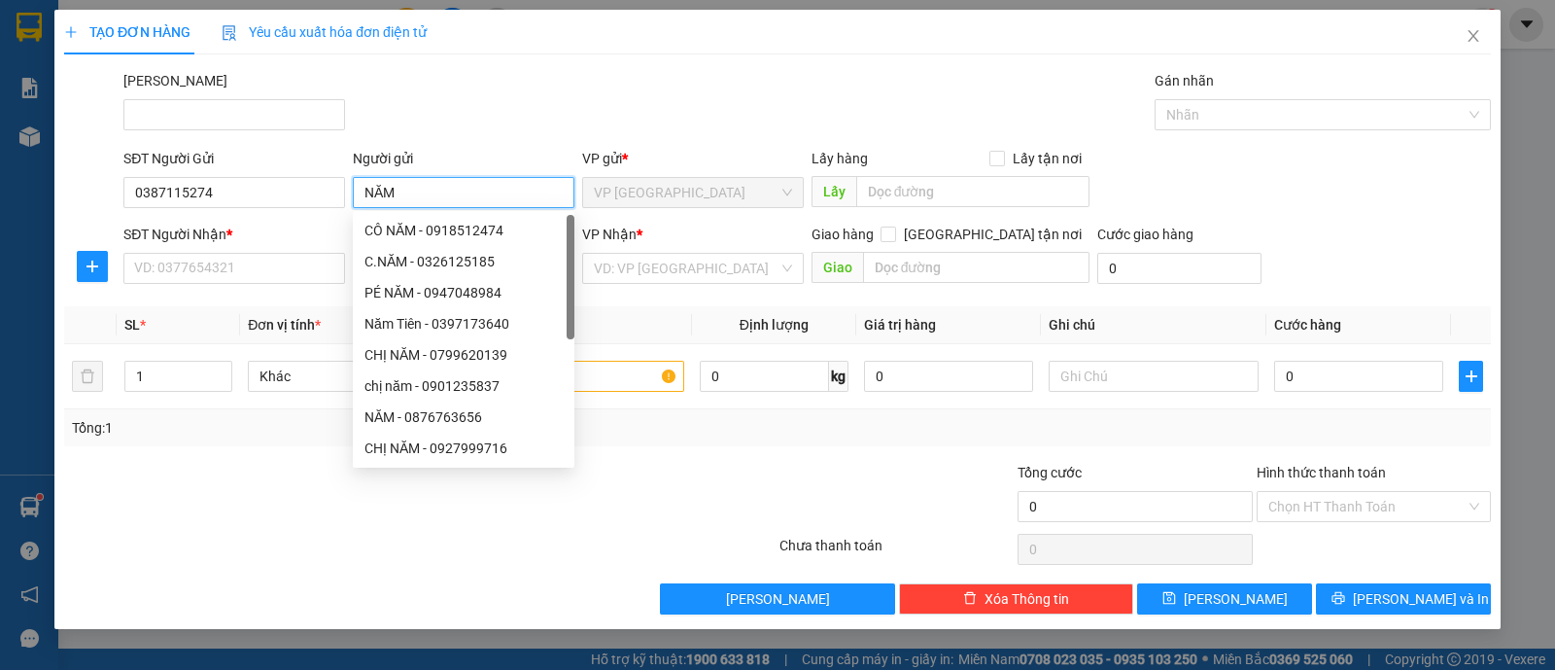
type input "NĂM"
click at [269, 285] on div "SĐT Người Nhận * VD: 0377654321" at bounding box center [234, 258] width 222 height 68
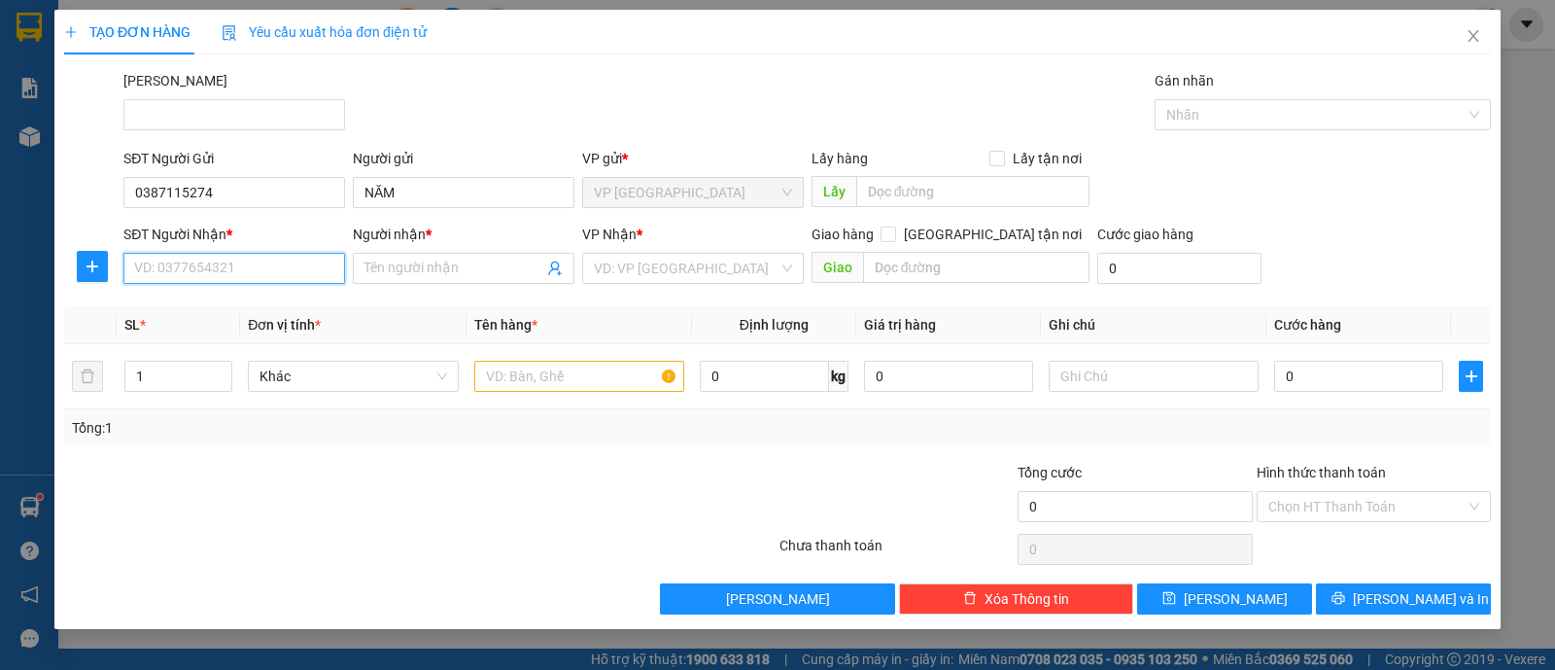
click at [278, 265] on input "SĐT Người Nhận *" at bounding box center [234, 268] width 222 height 31
click at [273, 309] on div "0903376818 - A SẾN" at bounding box center [234, 306] width 198 height 21
type input "0903376818"
type input "A SẾN"
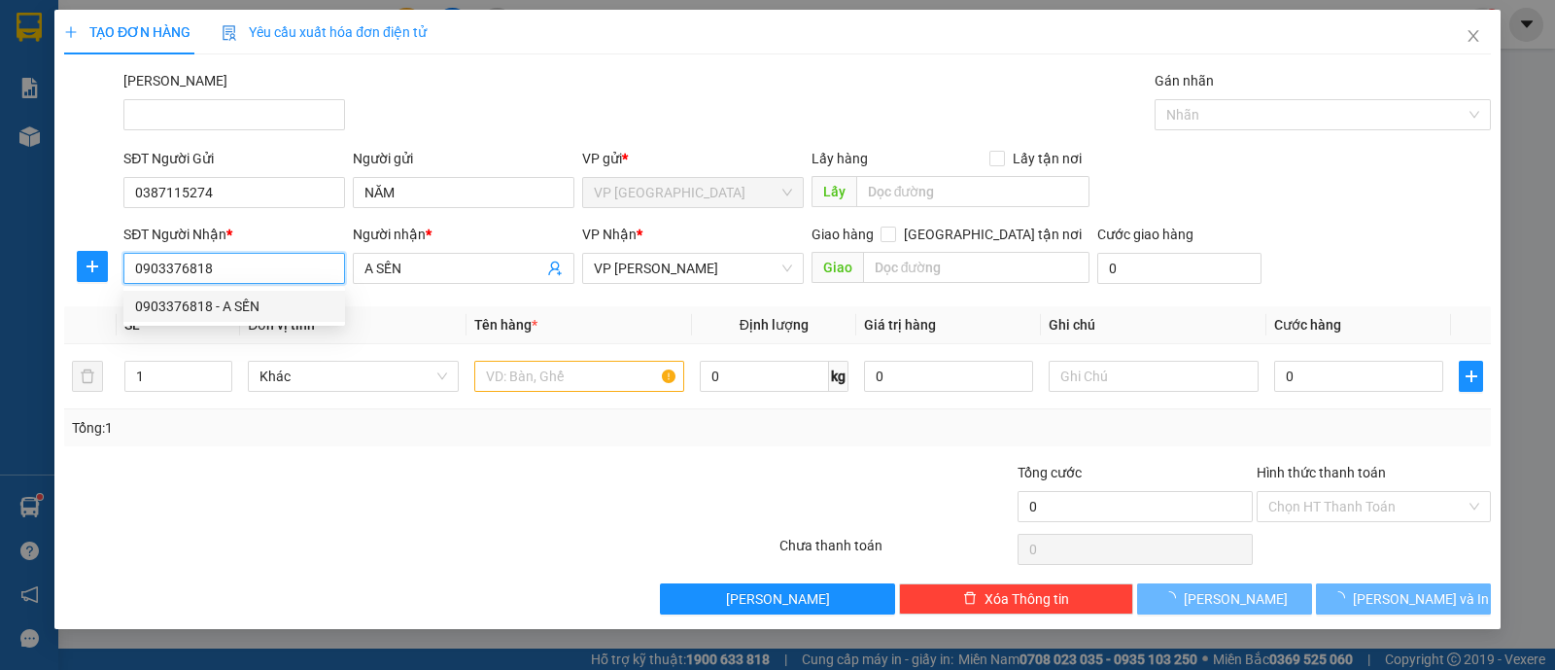
type input "50.000"
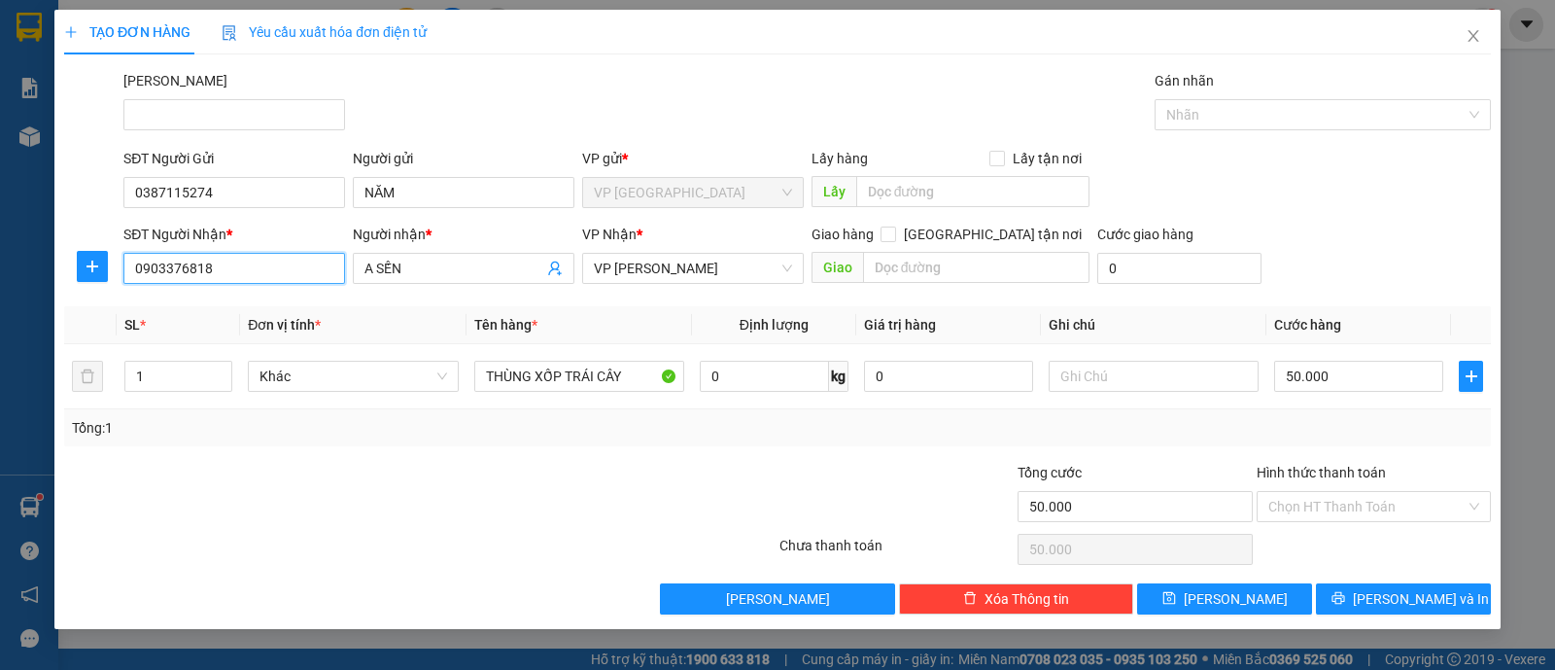
type input "0903376818"
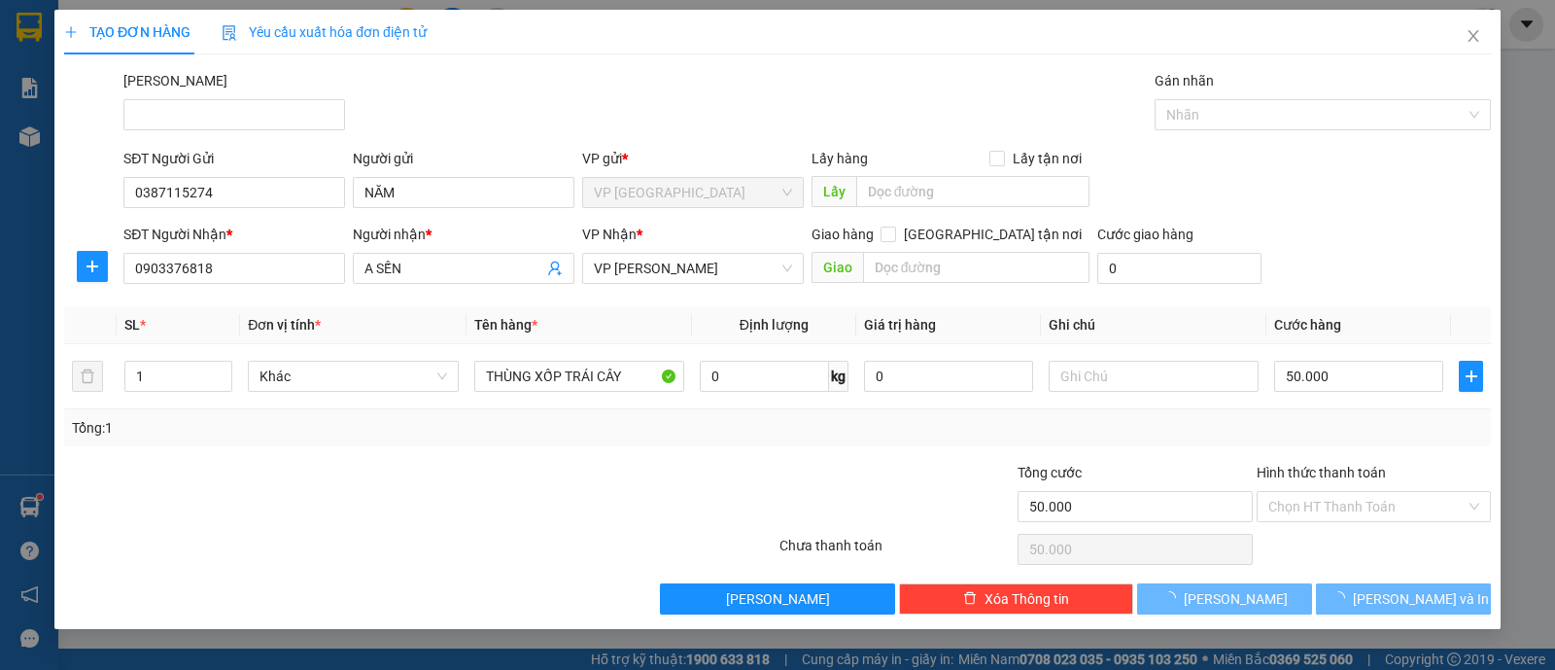
click at [495, 449] on div "Transit Pickup Surcharge Ids Transit Deliver Surcharge Ids Transit Deliver Surc…" at bounding box center [777, 342] width 1427 height 544
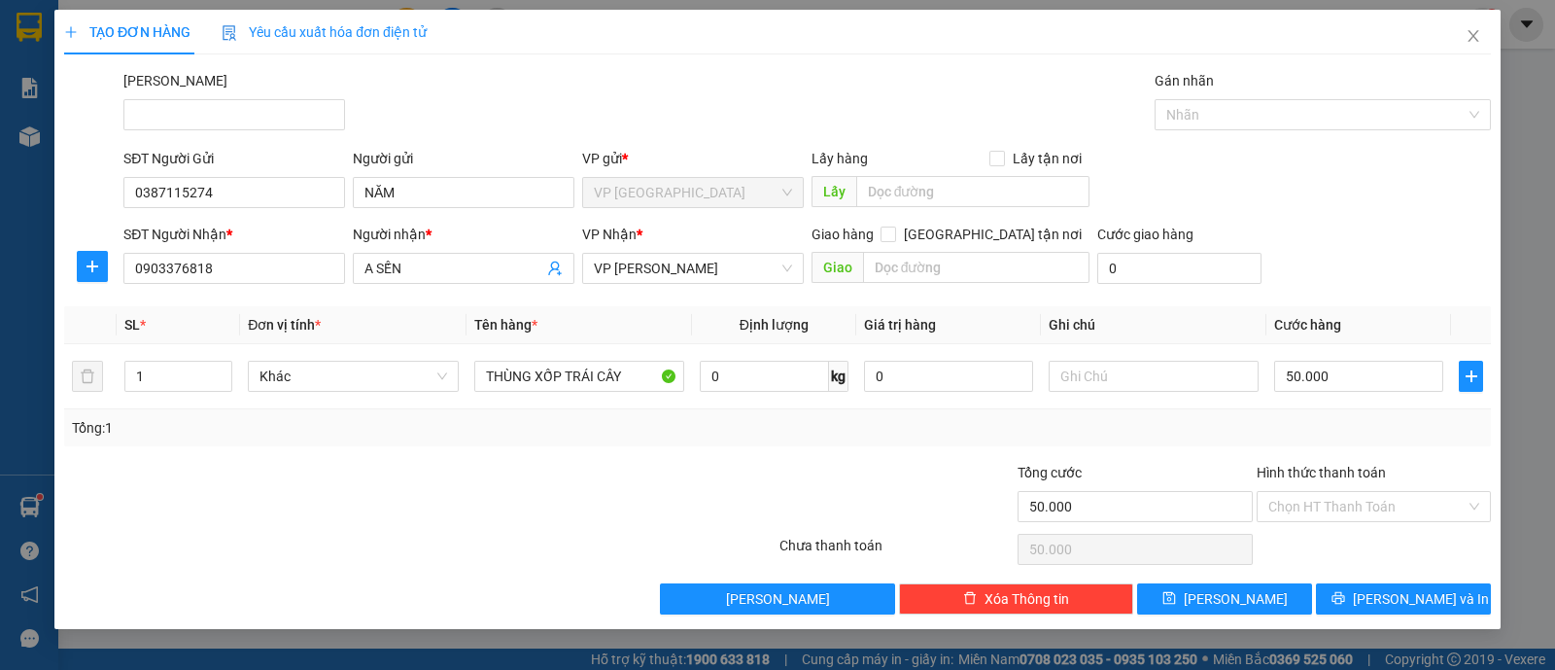
click at [960, 456] on div "Transit Pickup Surcharge Ids Transit Deliver Surcharge Ids Transit Deliver Surc…" at bounding box center [777, 342] width 1427 height 544
click at [1141, 462] on div "Tổng cước" at bounding box center [1135, 476] width 234 height 29
click at [1341, 383] on input "50.000" at bounding box center [1358, 376] width 169 height 31
type input "6"
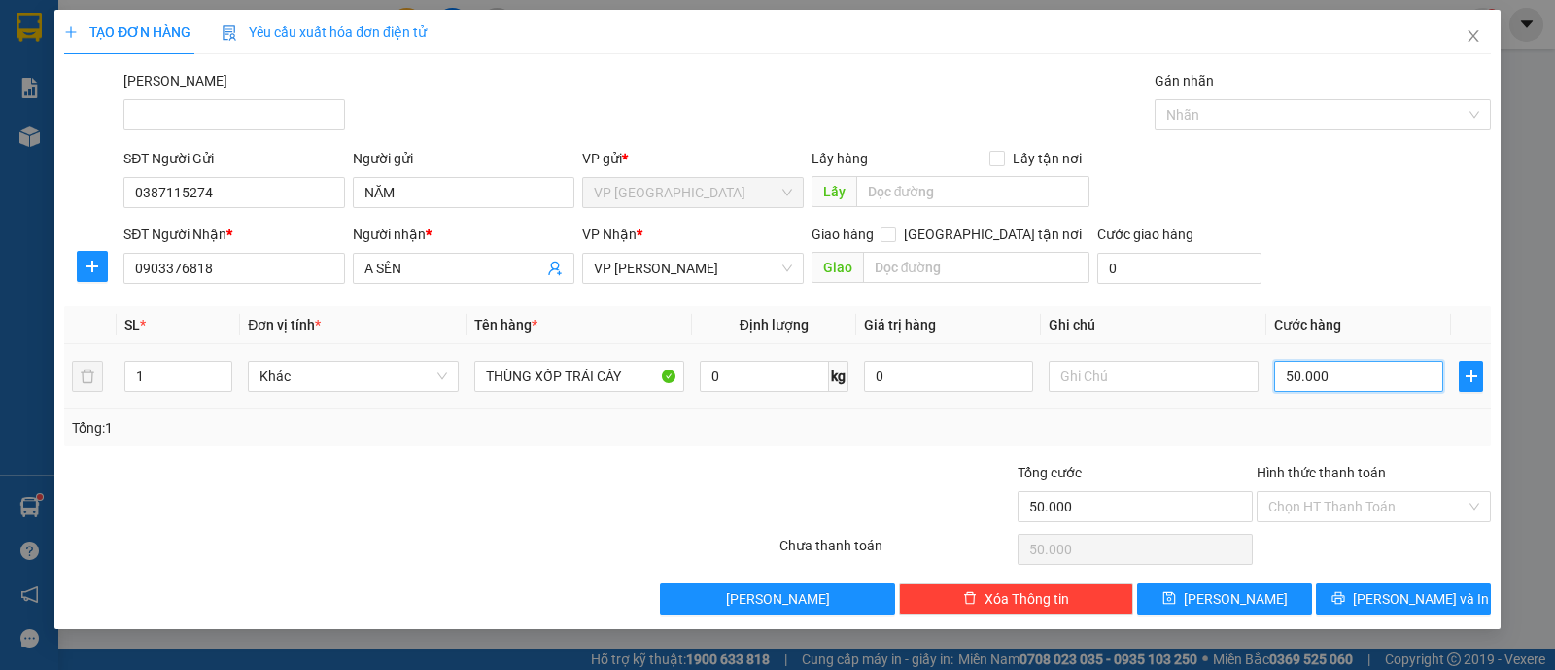
type input "00.006"
type input "60"
type input "0.000.060"
type input "60.000"
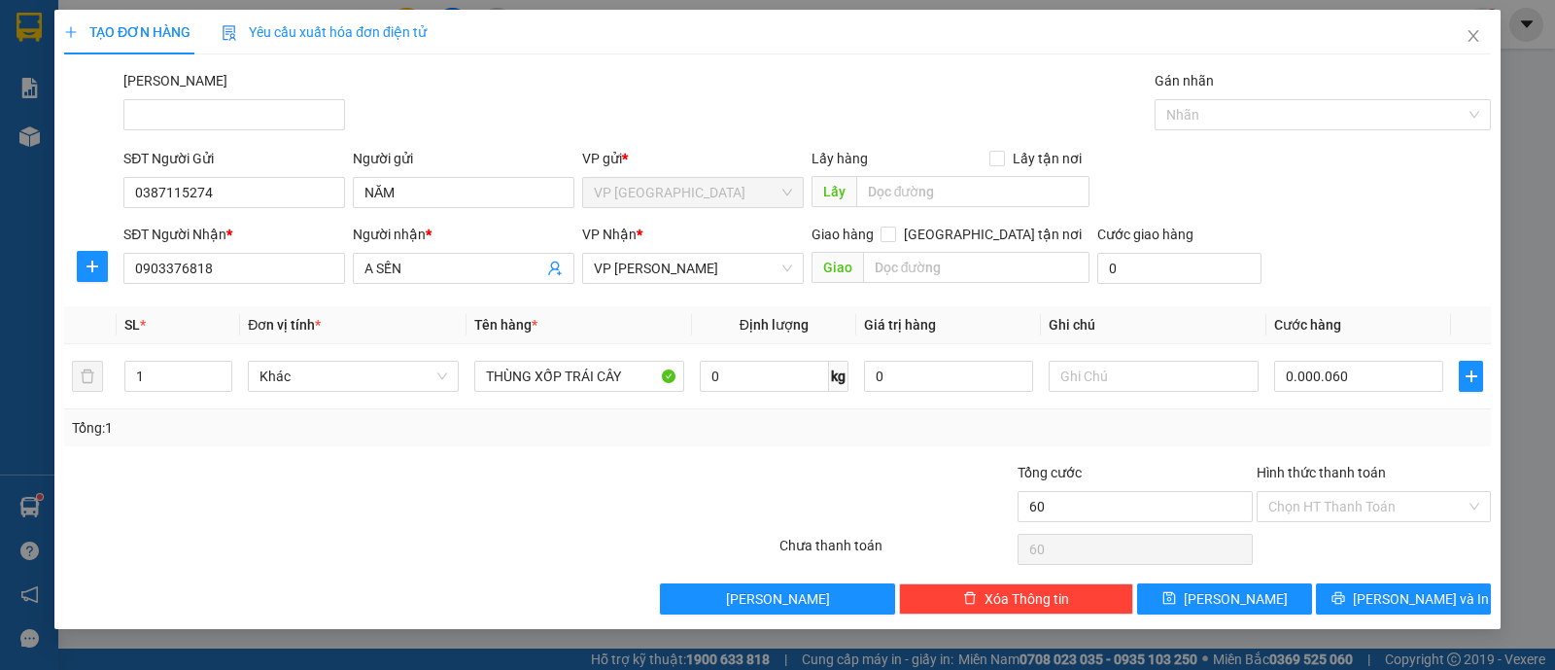
type input "60.000"
click at [1264, 450] on div "Transit Pickup Surcharge Ids Transit Deliver Surcharge Ids Transit Deliver Surc…" at bounding box center [777, 342] width 1427 height 544
click at [1307, 424] on div "Tổng: 1" at bounding box center [777, 427] width 1411 height 21
click at [1308, 503] on input "Hình thức thanh toán" at bounding box center [1367, 506] width 197 height 29
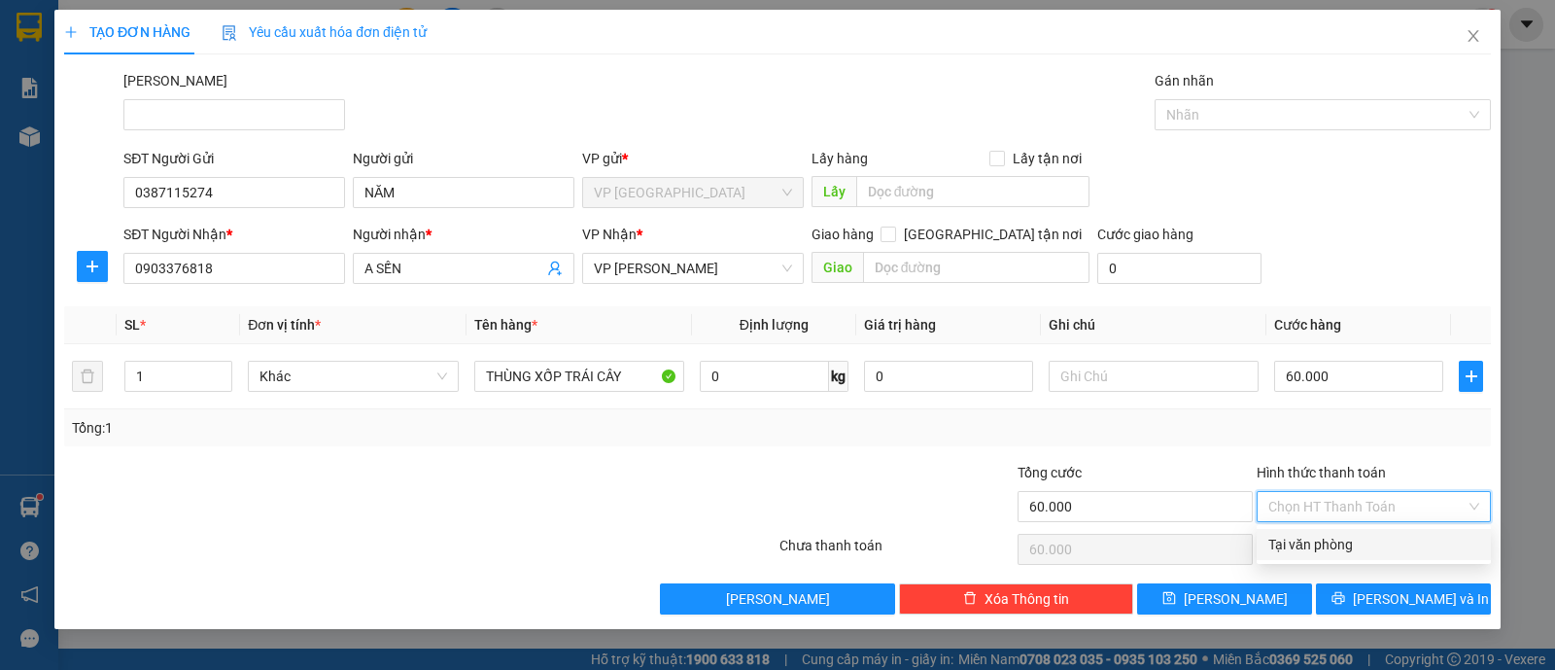
click at [1307, 538] on div "Tại văn phòng" at bounding box center [1374, 544] width 211 height 21
type input "0"
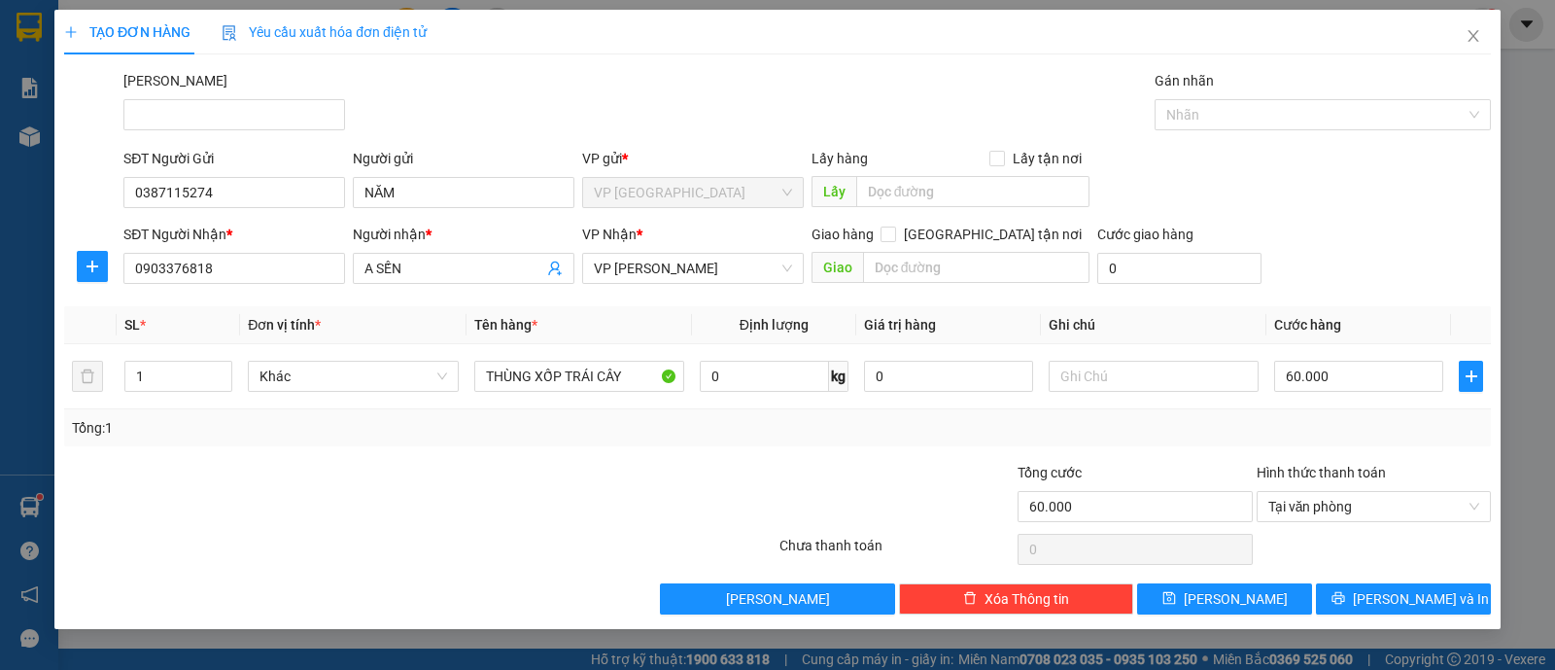
click at [1215, 431] on div "Tổng: 1" at bounding box center [777, 427] width 1411 height 21
click at [1345, 593] on icon "printer" at bounding box center [1339, 598] width 14 height 14
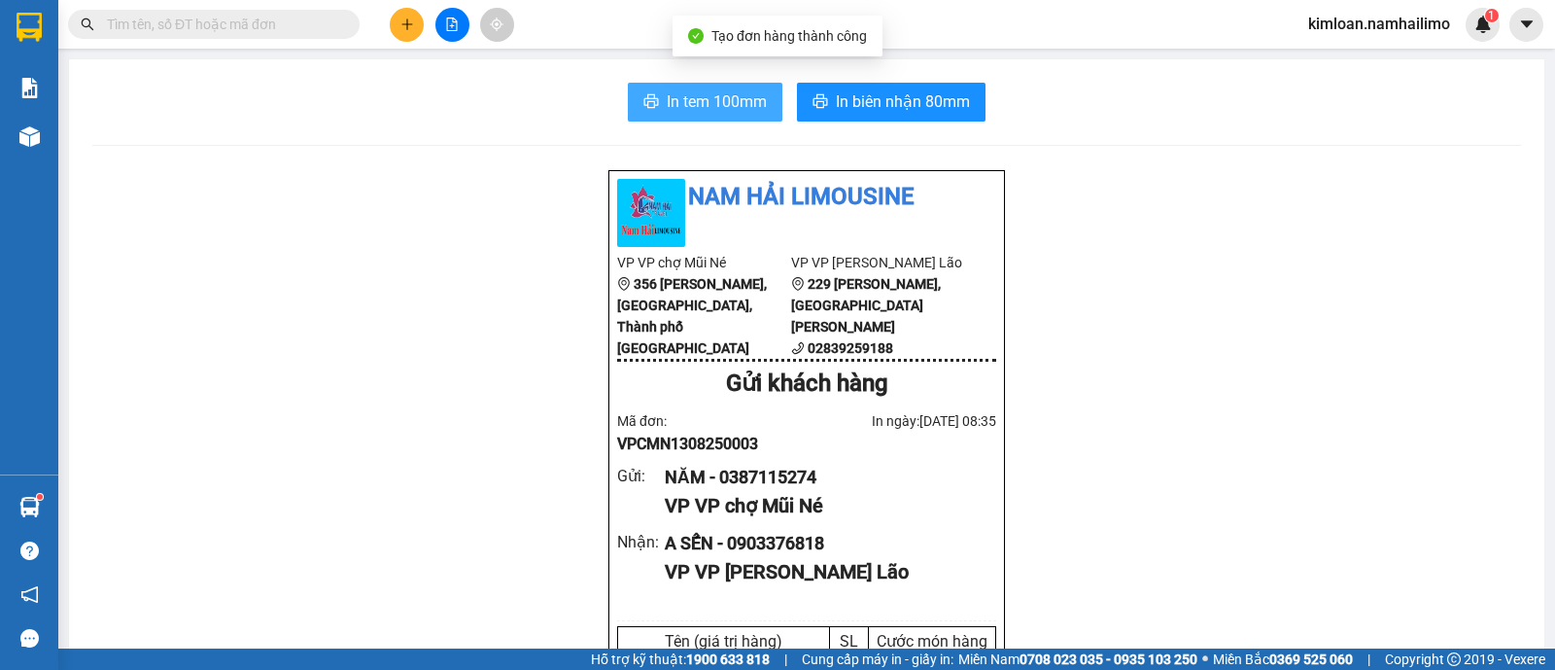
click at [744, 97] on span "In tem 100mm" at bounding box center [717, 101] width 100 height 24
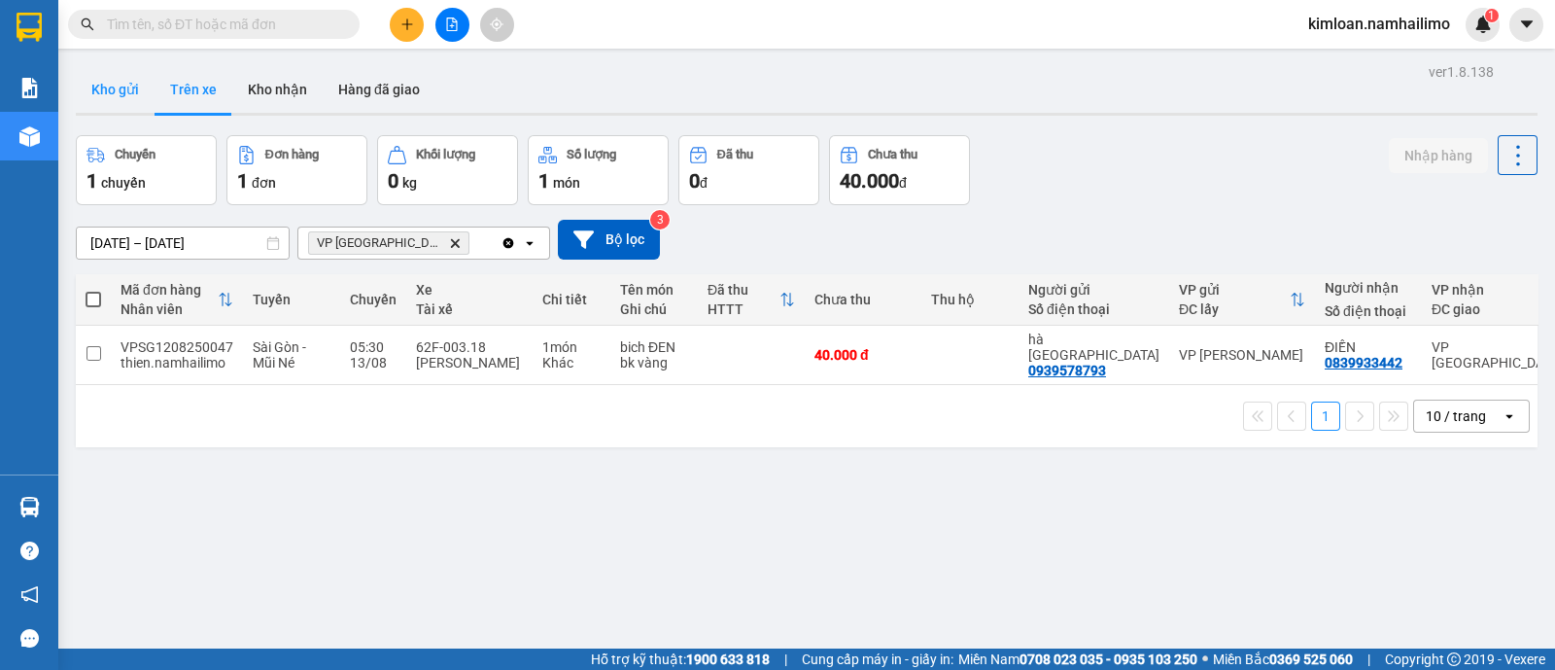
click at [126, 85] on button "Kho gửi" at bounding box center [115, 89] width 79 height 47
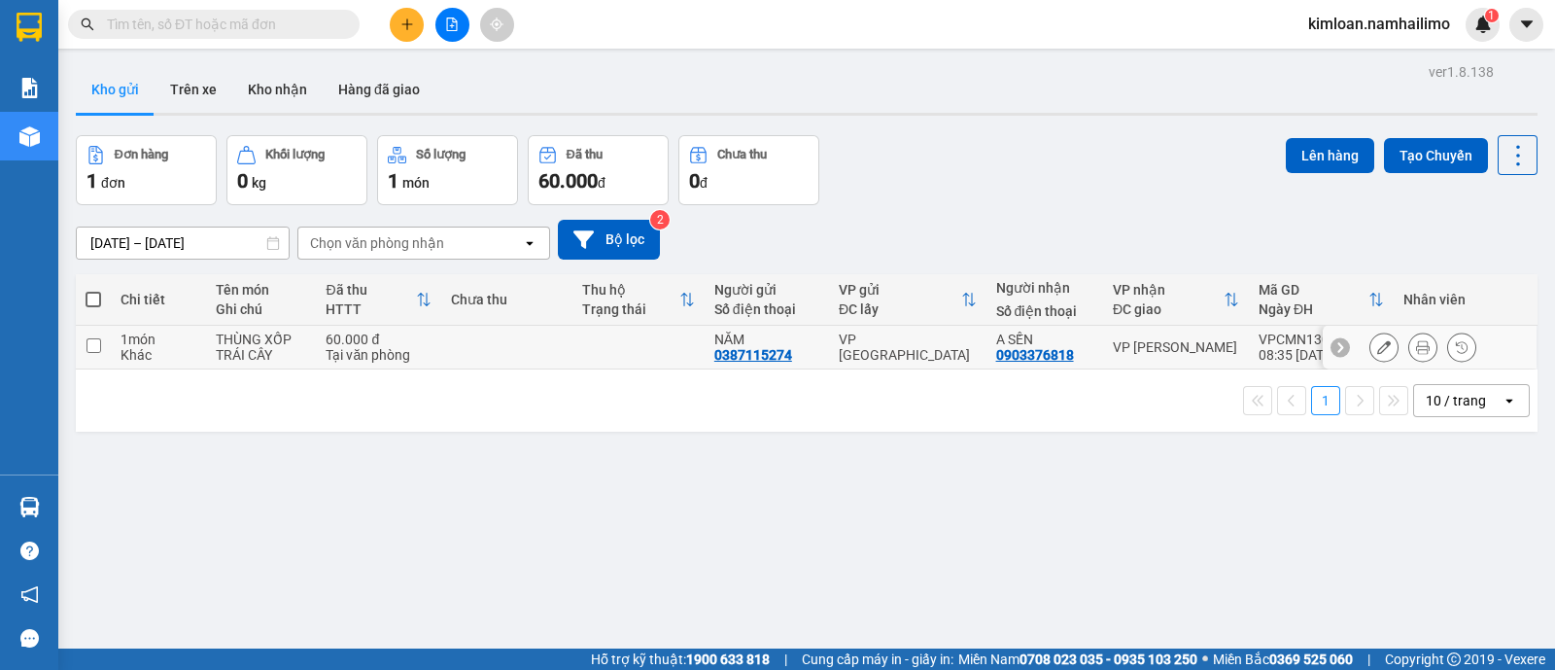
click at [88, 347] on input "checkbox" at bounding box center [94, 345] width 15 height 15
checkbox input "true"
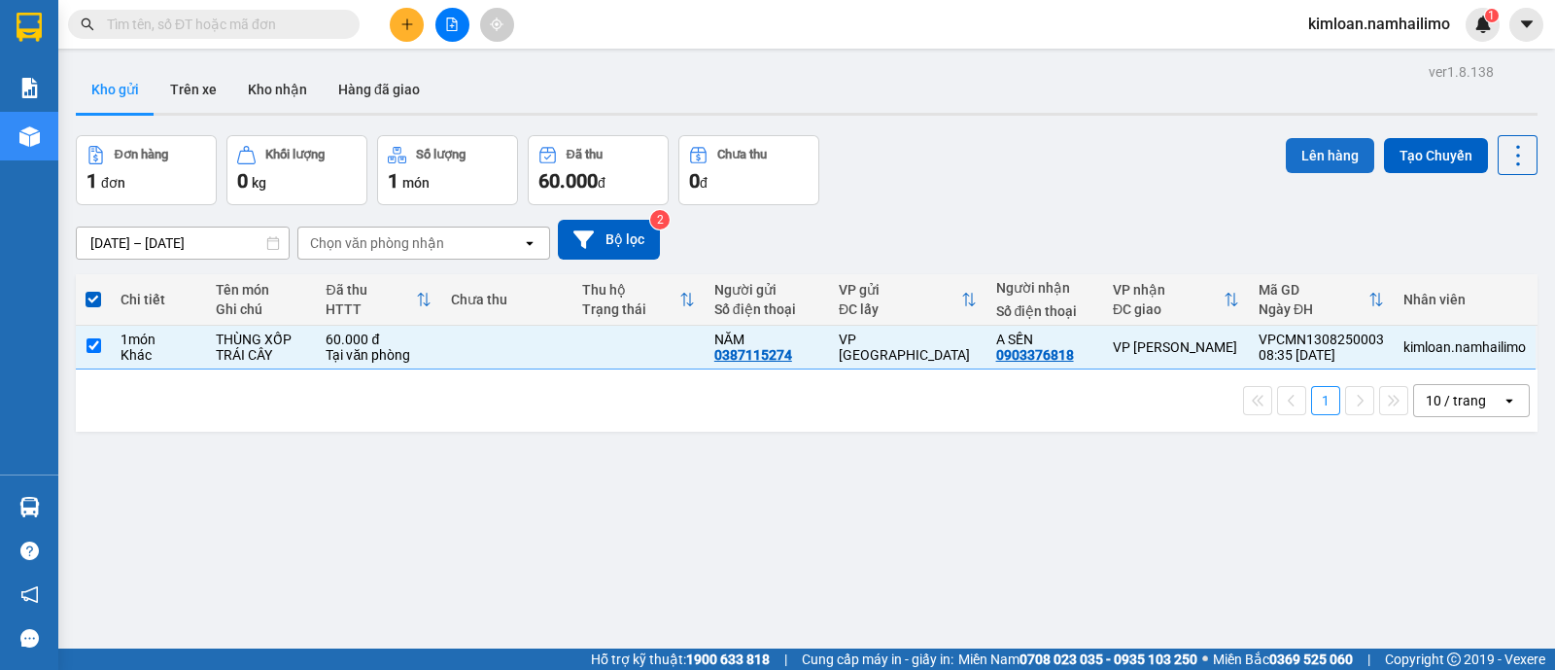
click at [1303, 154] on button "Lên hàng" at bounding box center [1330, 155] width 88 height 35
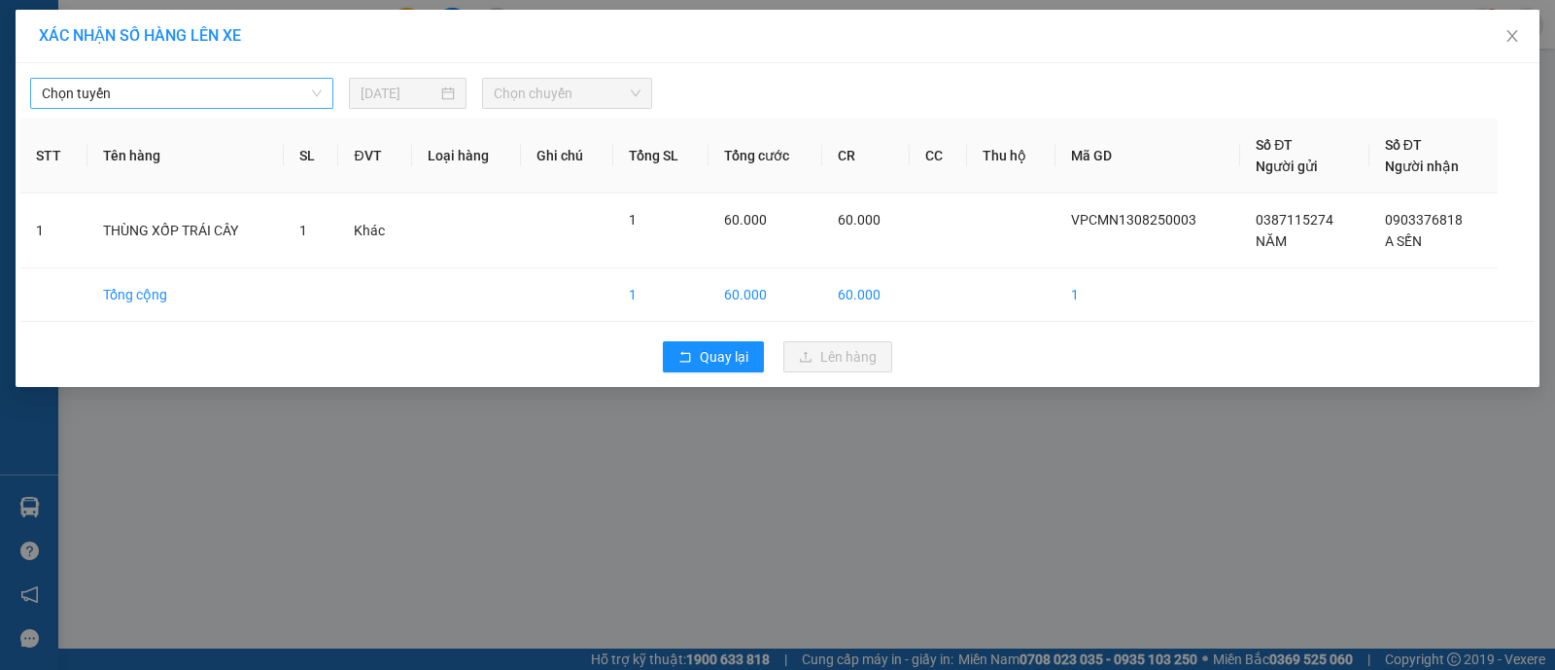
click at [213, 94] on span "Chọn tuyến" at bounding box center [182, 93] width 280 height 29
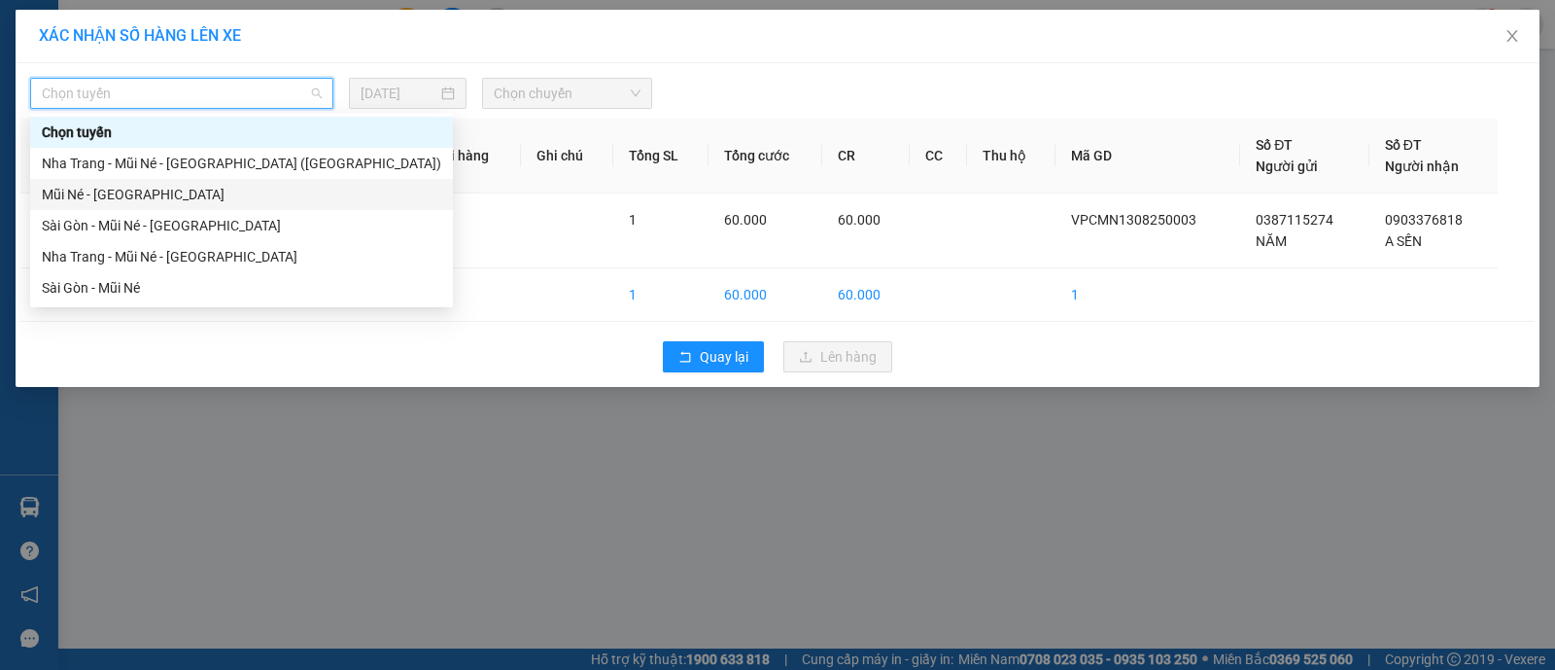
click at [164, 187] on div "Mũi Né - [GEOGRAPHIC_DATA]" at bounding box center [242, 194] width 400 height 21
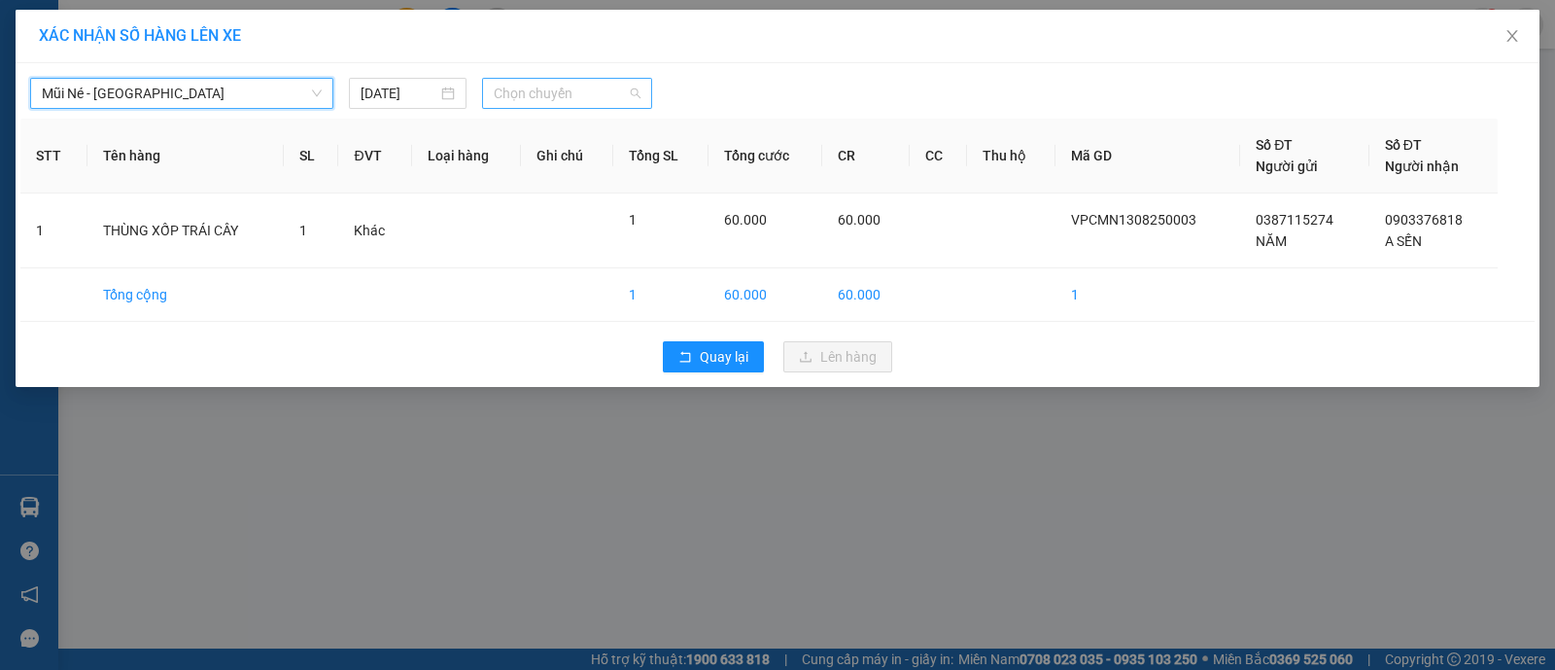
click at [564, 87] on span "Chọn chuyến" at bounding box center [567, 93] width 147 height 29
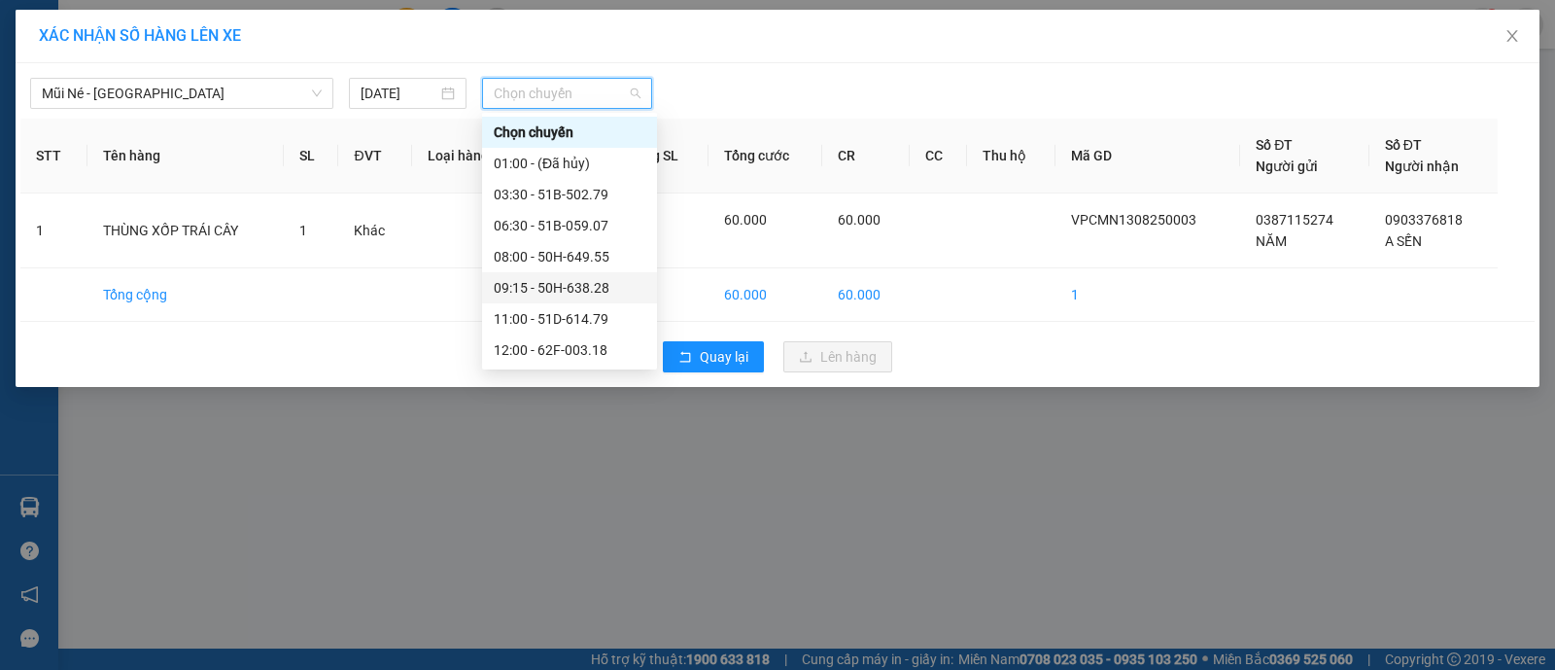
click at [540, 285] on div "09:15 - 50H-638.28" at bounding box center [570, 287] width 152 height 21
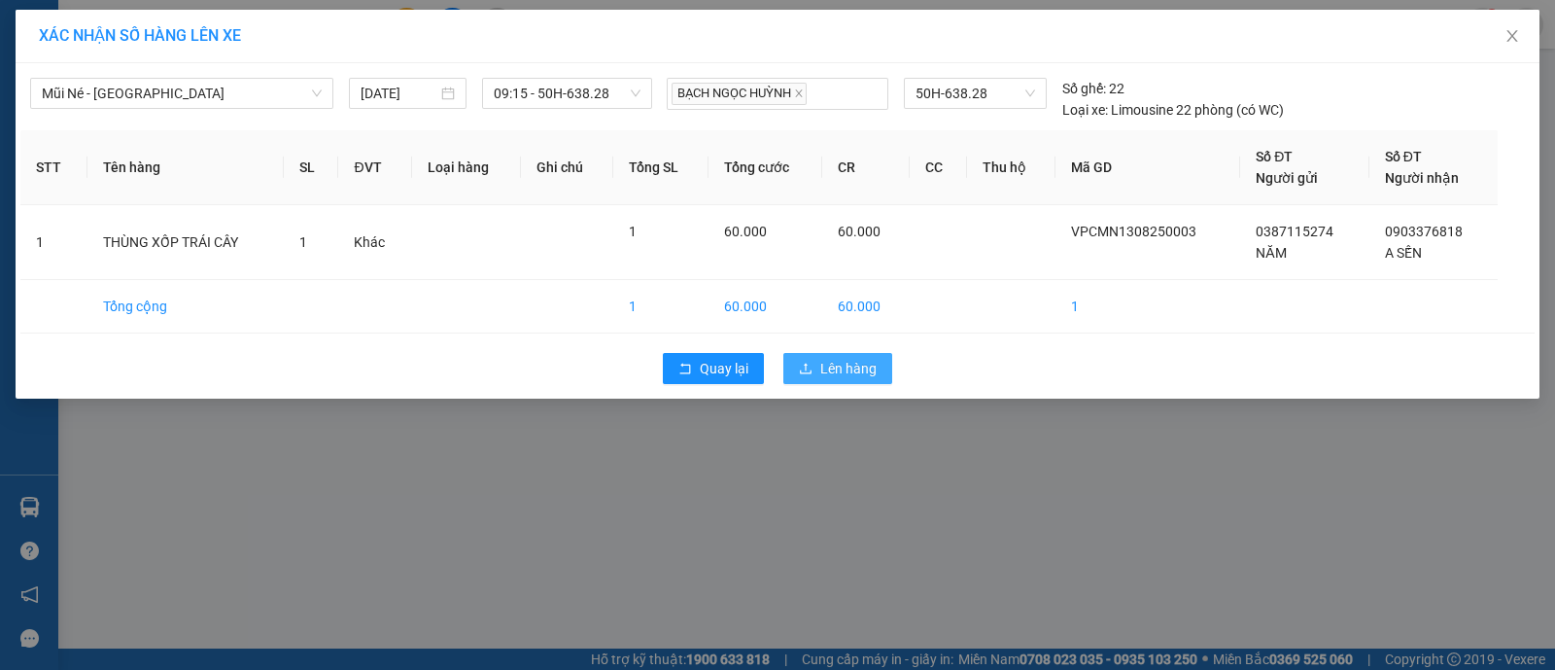
click at [829, 363] on span "Lên hàng" at bounding box center [848, 368] width 56 height 21
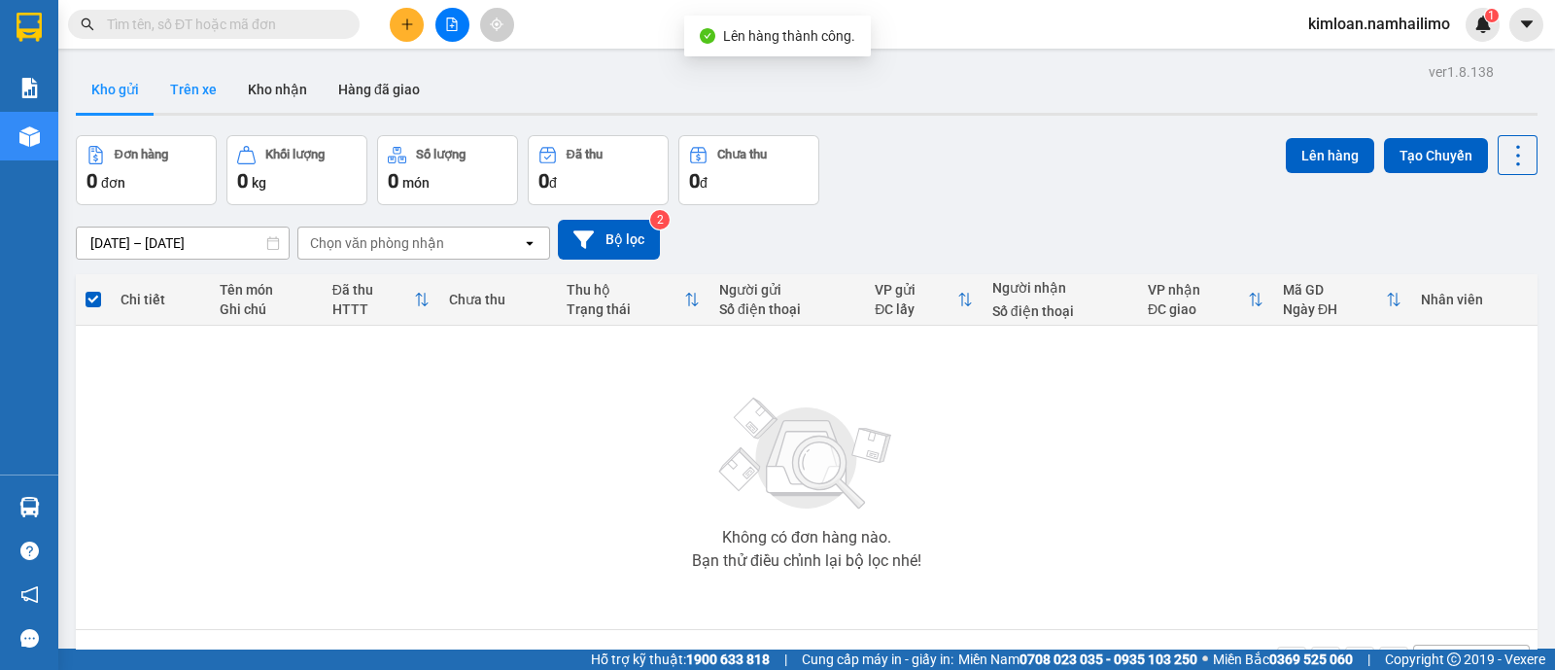
click at [223, 89] on button "Trên xe" at bounding box center [194, 89] width 78 height 47
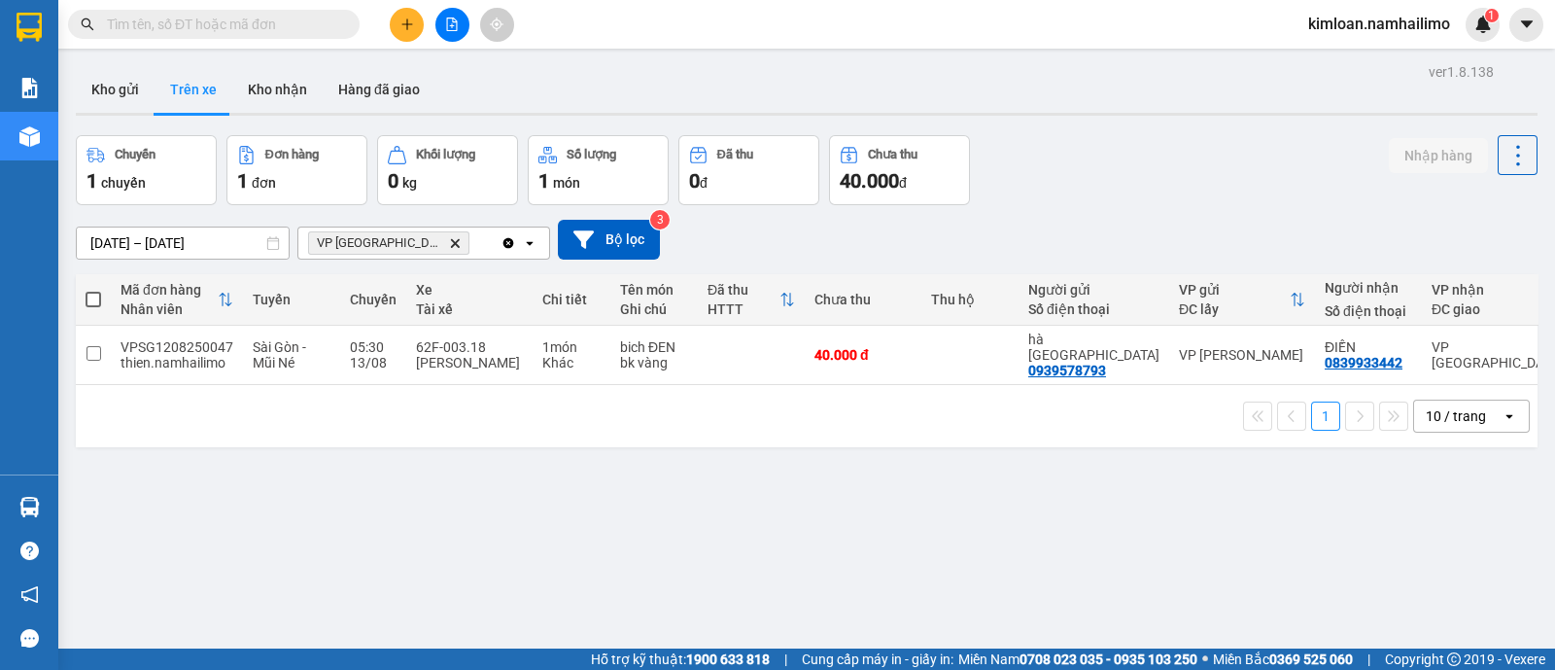
click at [449, 238] on icon "Delete" at bounding box center [455, 243] width 12 height 12
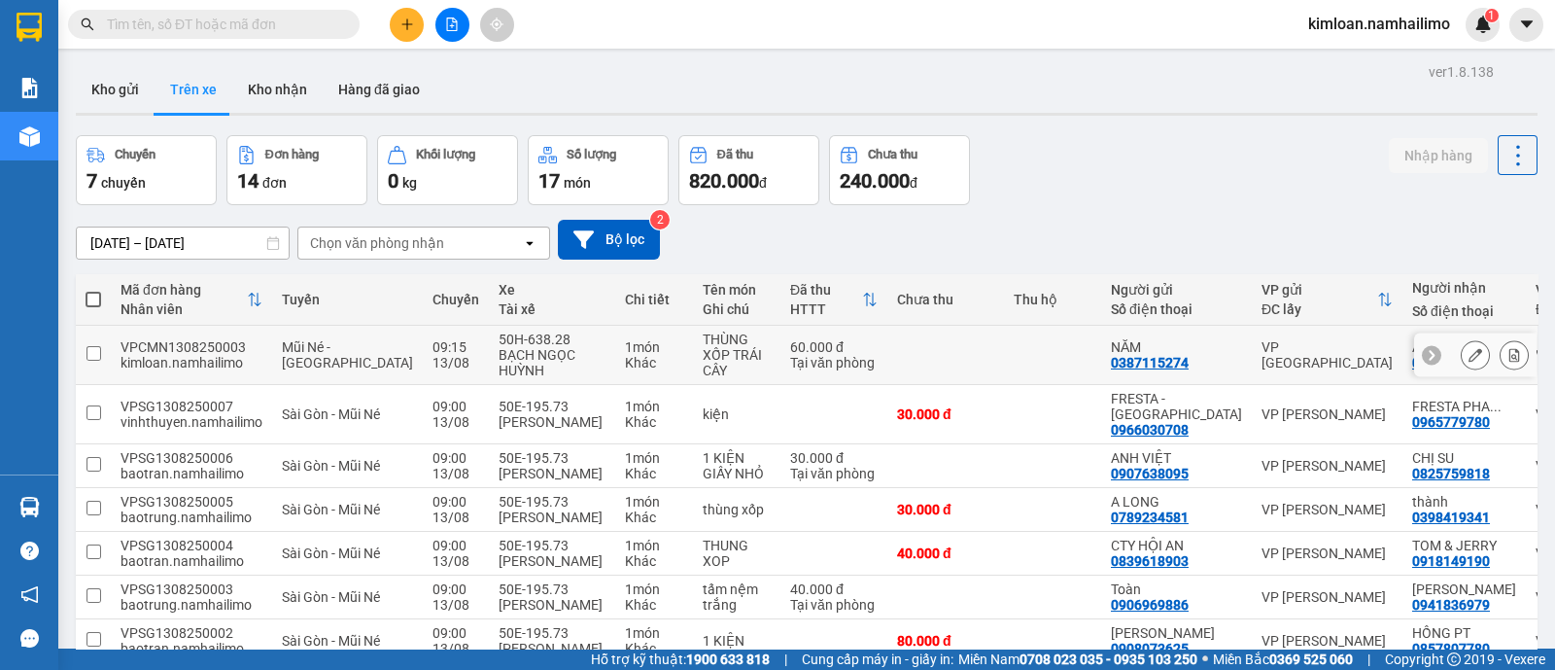
click at [1412, 366] on div "0903376818" at bounding box center [1451, 363] width 78 height 16
copy div "0903376818"
click at [1469, 351] on icon at bounding box center [1476, 355] width 14 height 14
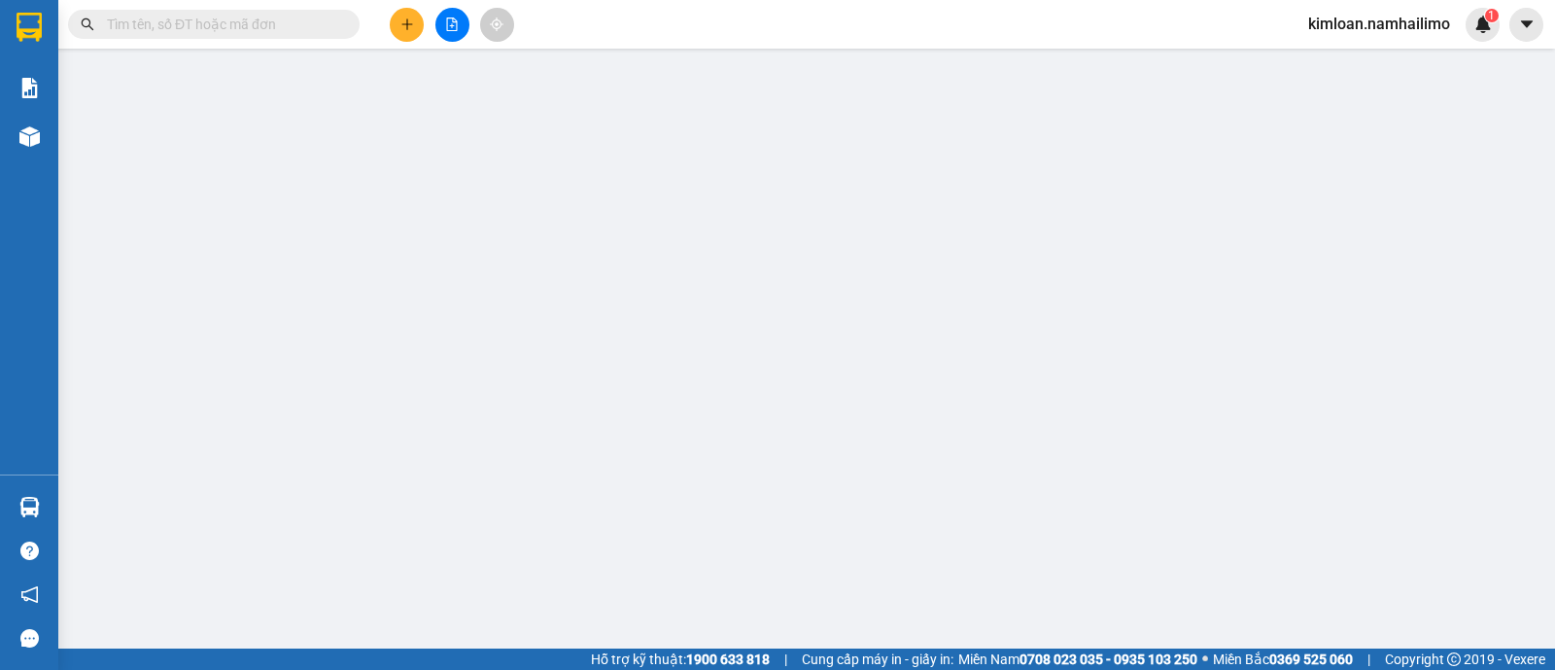
type input "0387115274"
type input "0903376818"
type input "60.000"
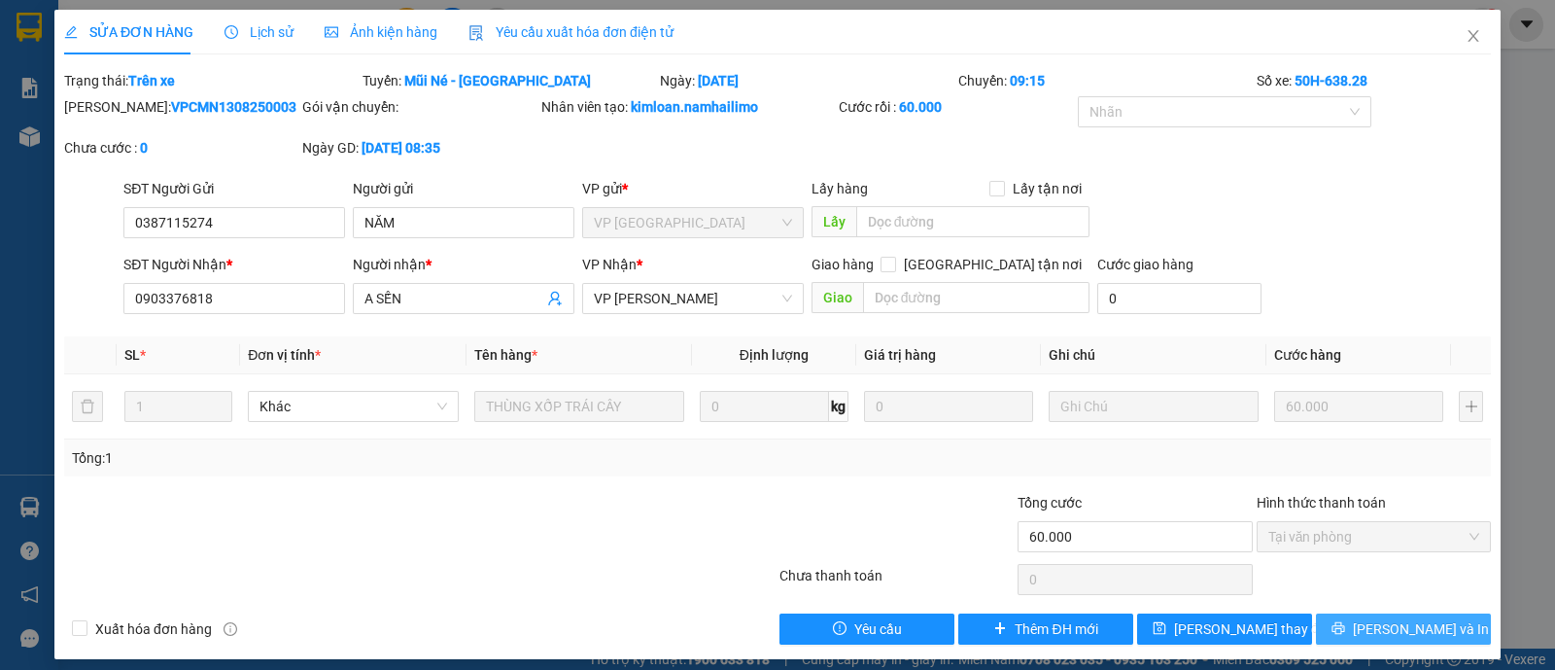
click at [1403, 618] on span "[PERSON_NAME] và In" at bounding box center [1421, 628] width 136 height 21
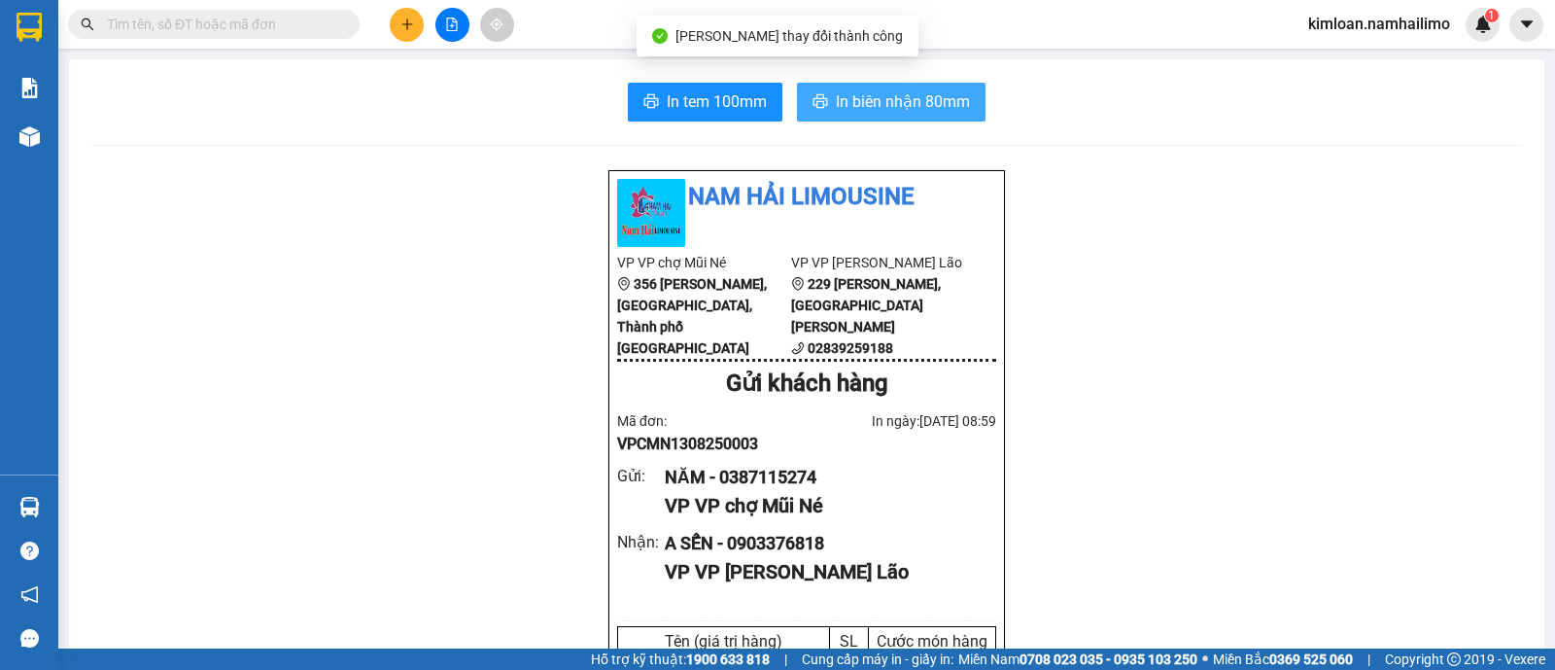
click at [933, 103] on span "In biên nhận 80mm" at bounding box center [903, 101] width 134 height 24
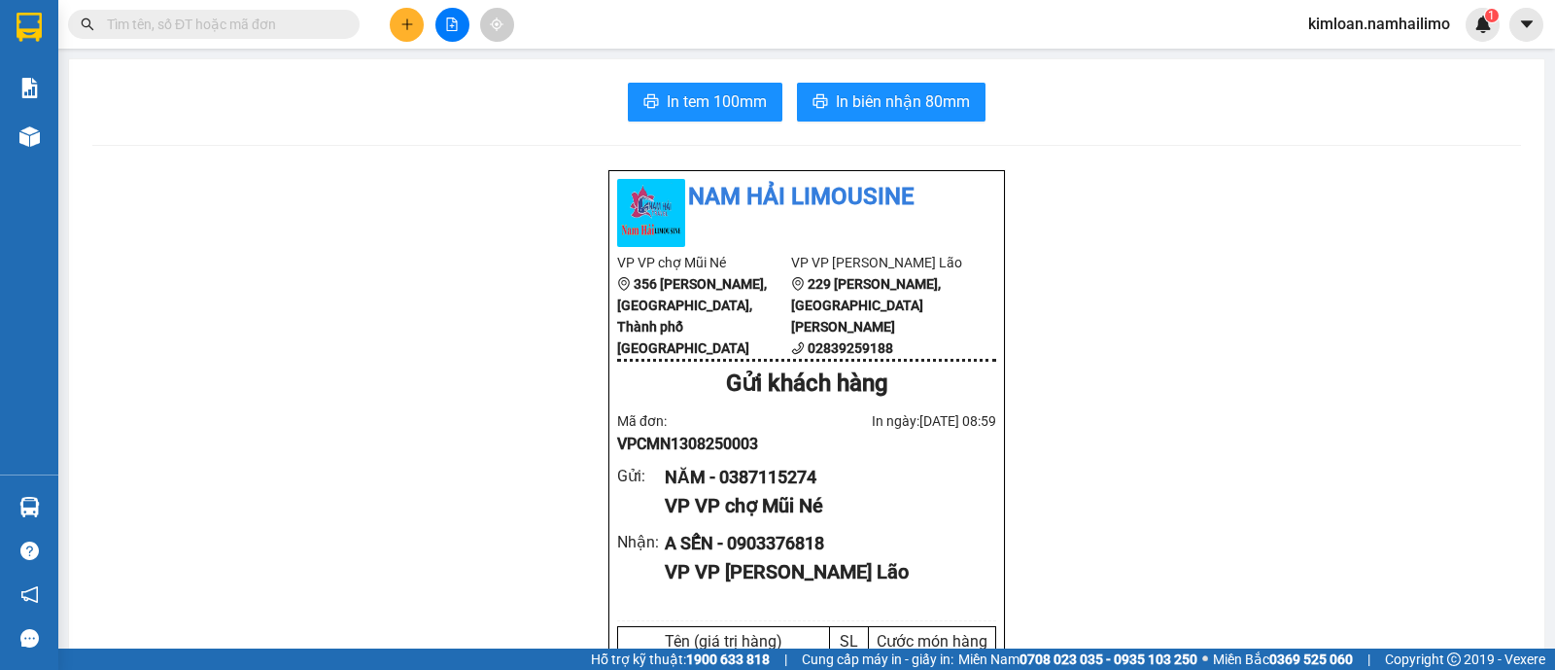
click at [1053, 94] on div "In tem 100mm In biên nhận 80mm" at bounding box center [806, 102] width 1429 height 39
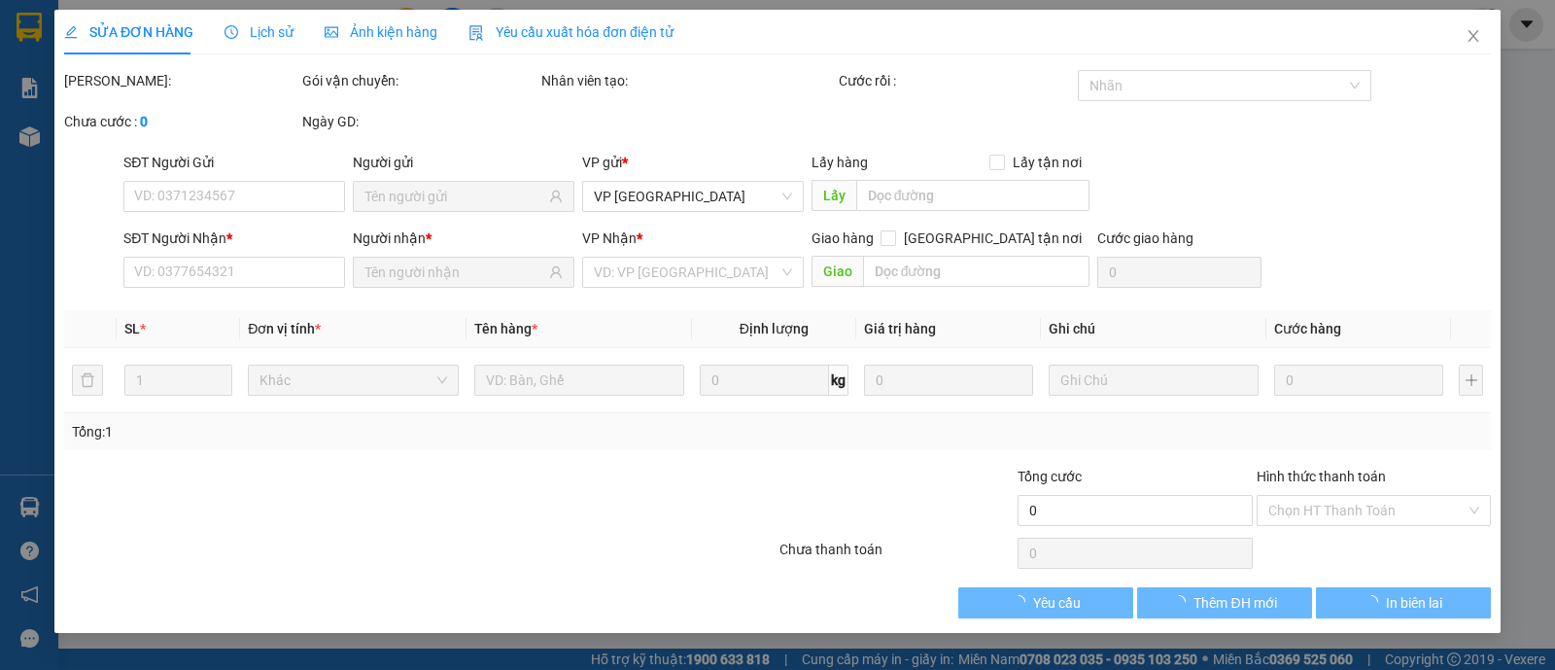
type input "0387115274"
type input "0903376818"
type input "60.000"
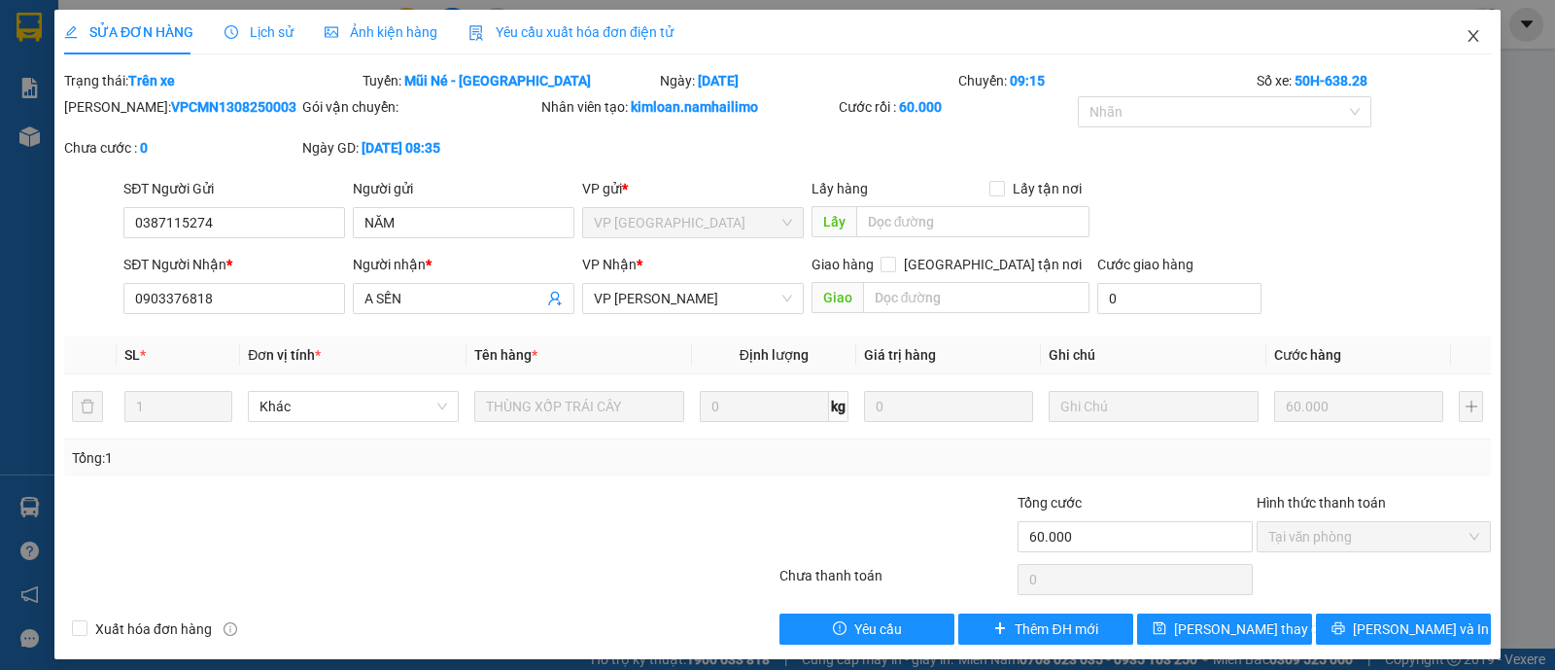
click at [1468, 31] on icon "close" at bounding box center [1473, 36] width 11 height 12
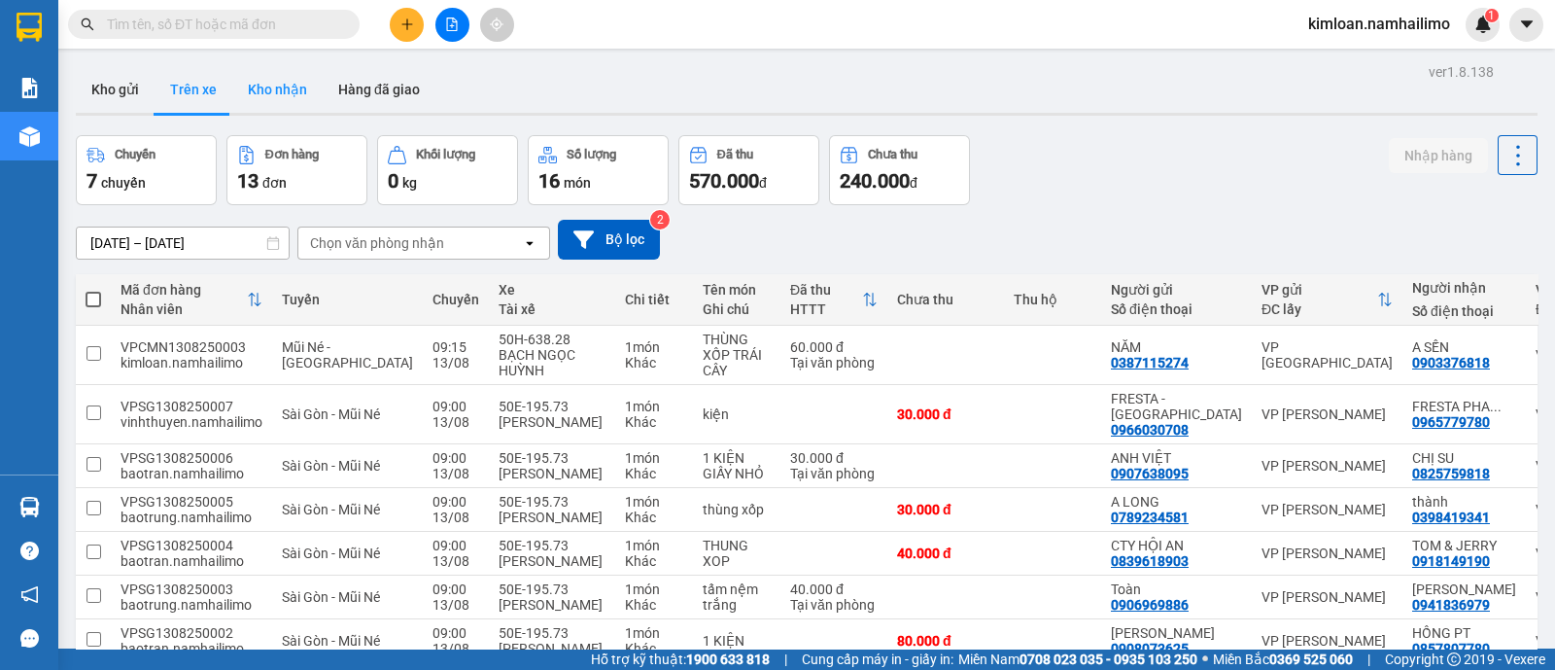
click at [258, 82] on button "Kho nhận" at bounding box center [277, 89] width 90 height 47
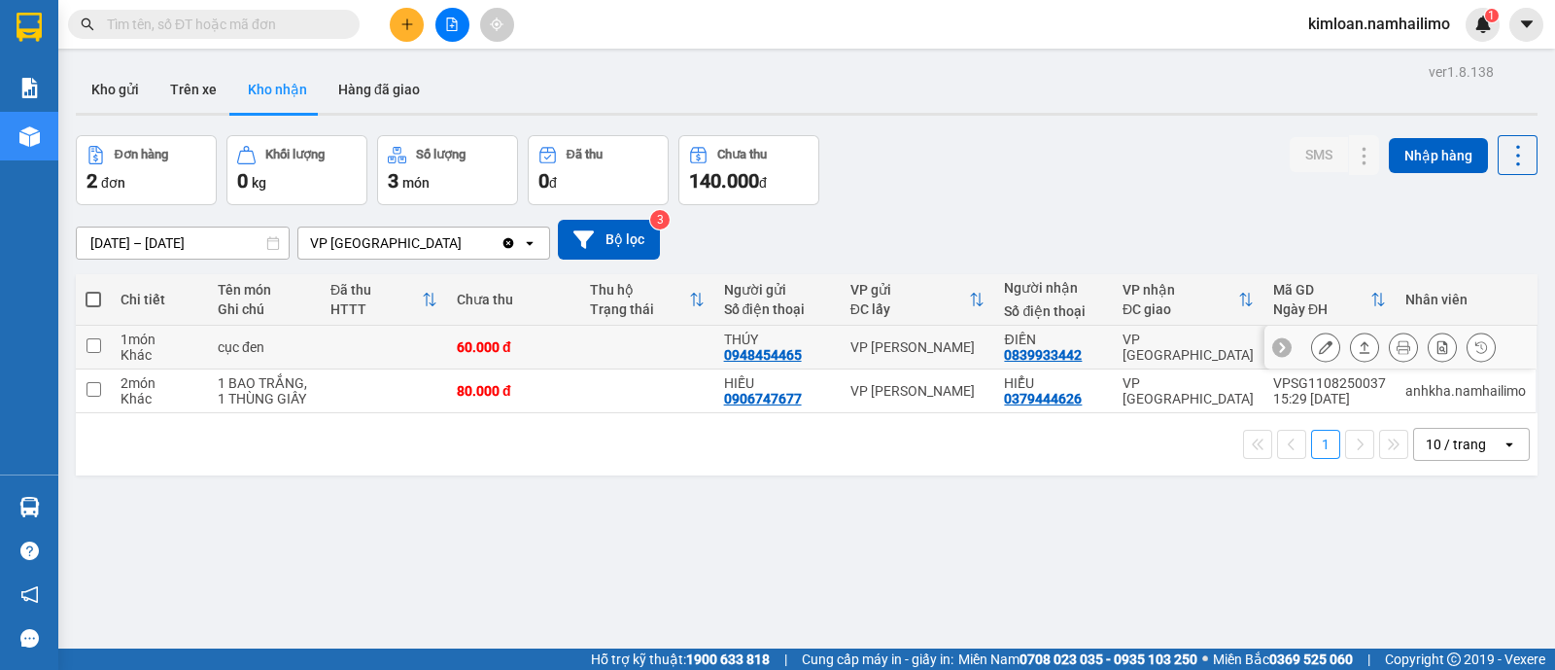
click at [102, 347] on td at bounding box center [93, 348] width 35 height 44
checkbox input "true"
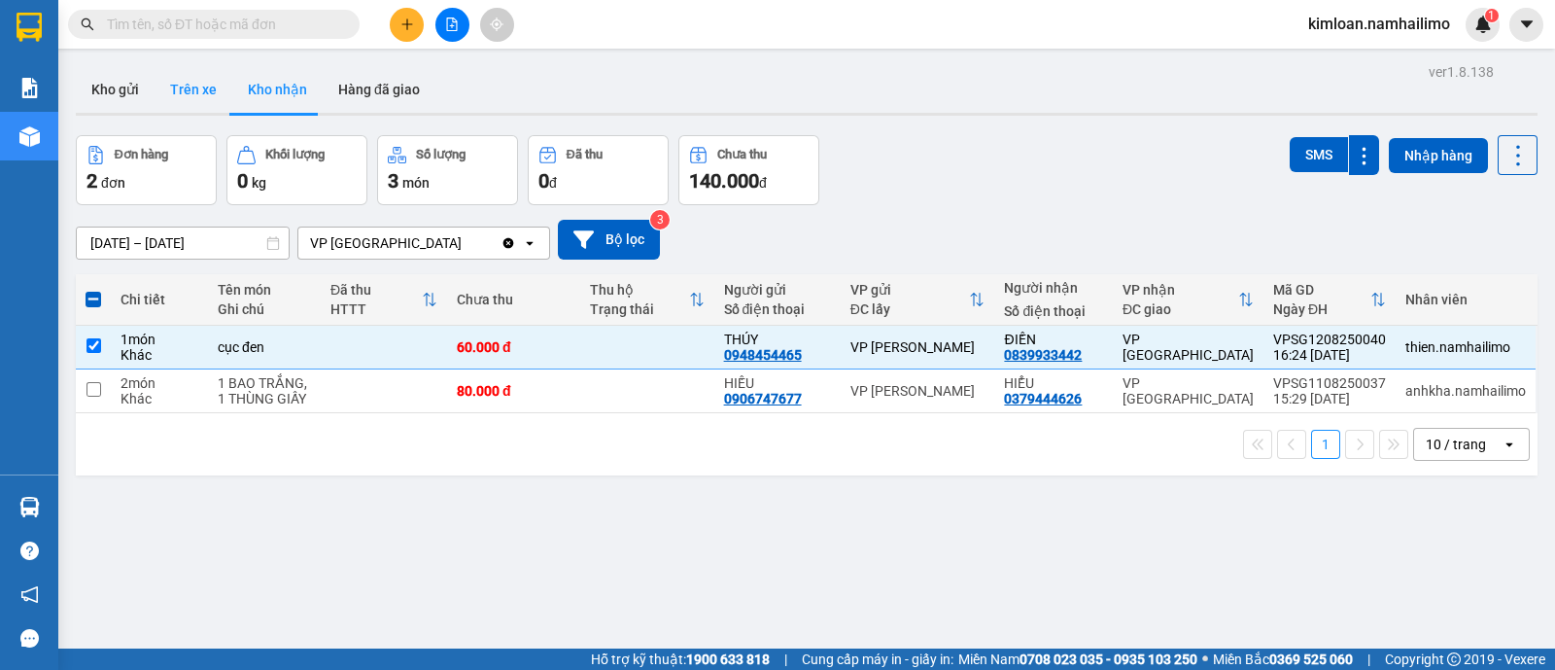
click at [177, 87] on button "Trên xe" at bounding box center [194, 89] width 78 height 47
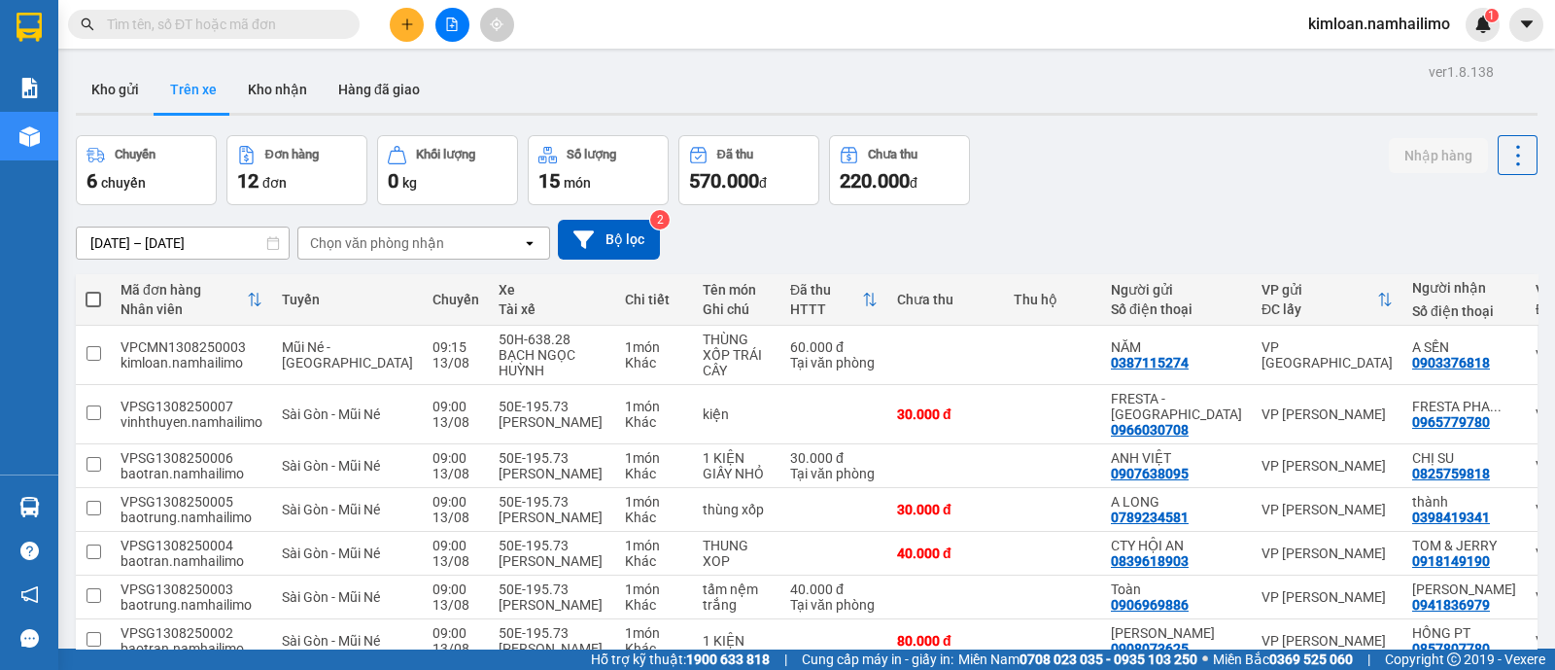
click at [463, 242] on div "Chọn văn phòng nhận" at bounding box center [410, 242] width 224 height 31
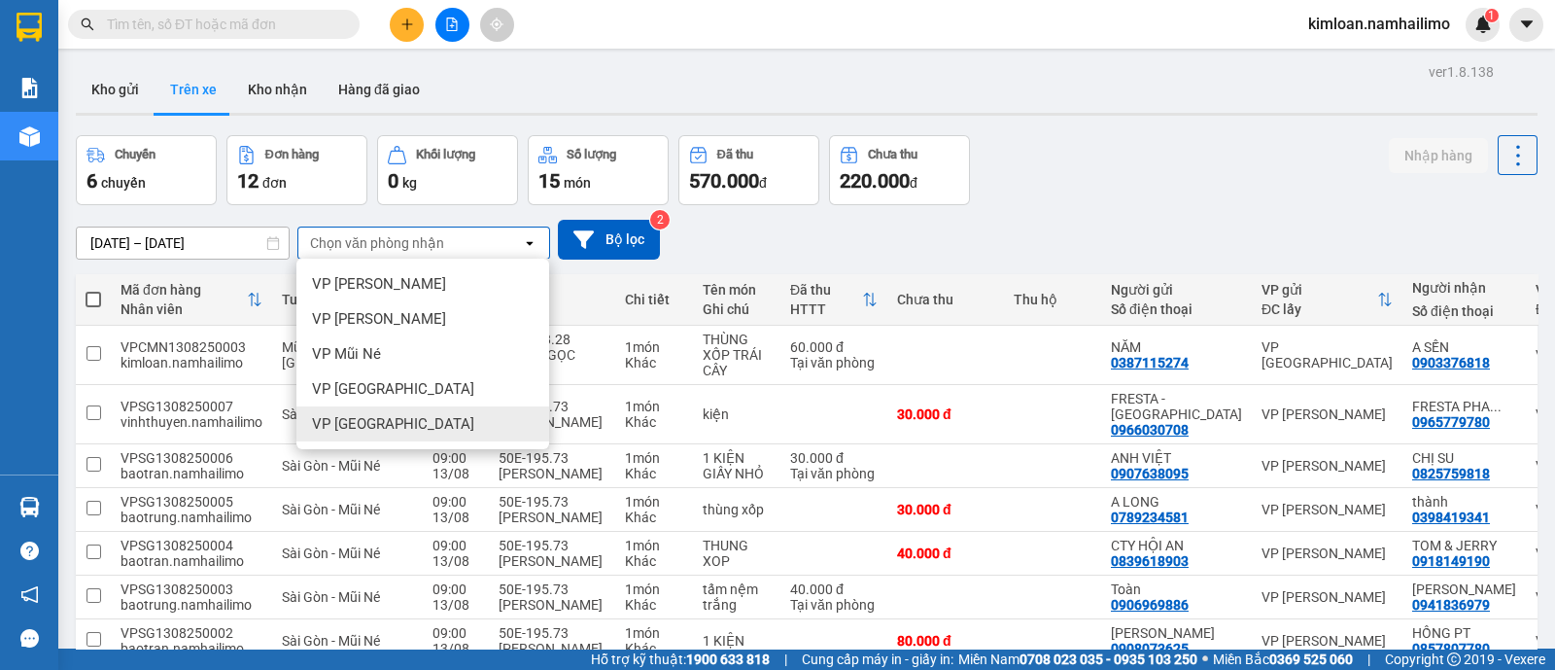
click at [436, 425] on div "VP [GEOGRAPHIC_DATA]" at bounding box center [422, 423] width 253 height 35
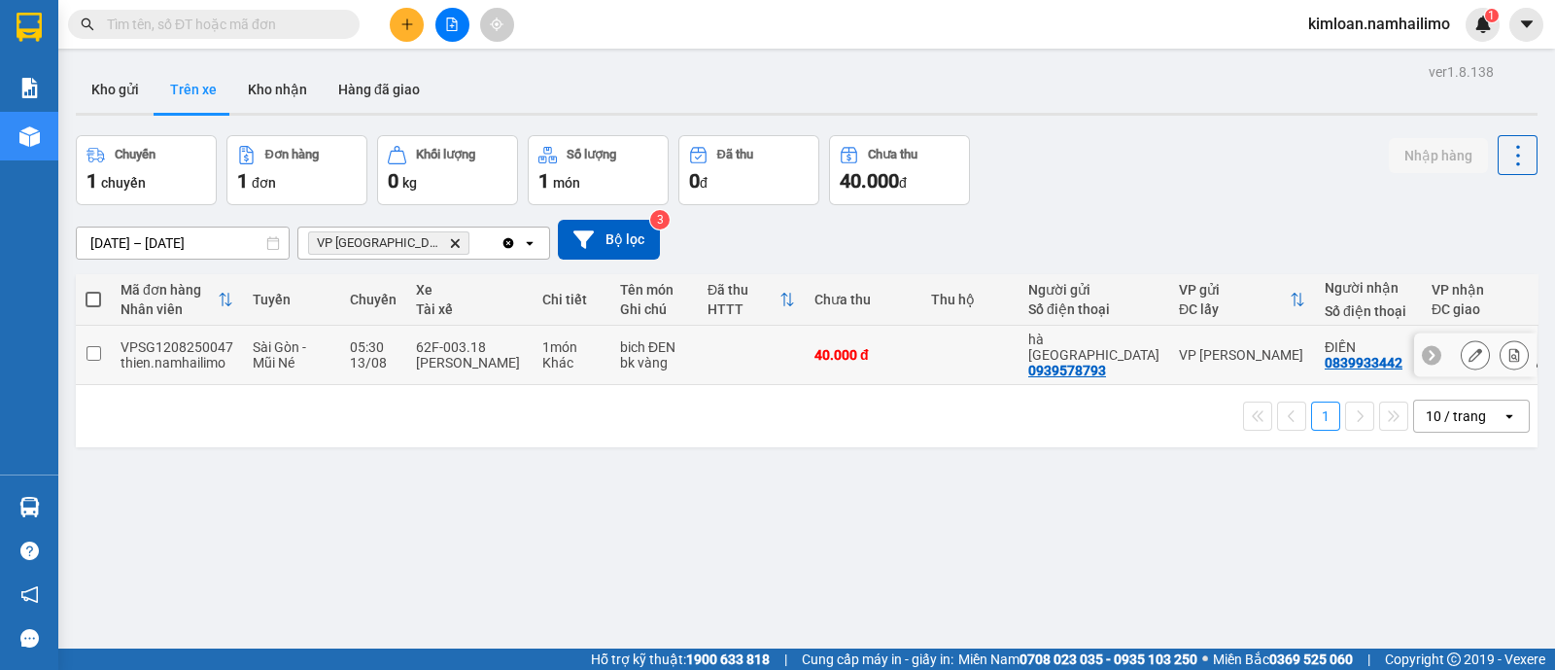
click at [108, 347] on tr "VPSG1208250047 thien.namhailimo Sài Gòn - Mũi Né 05:30 13/08 62F-003.18 NGUYỄN …" at bounding box center [859, 355] width 1567 height 59
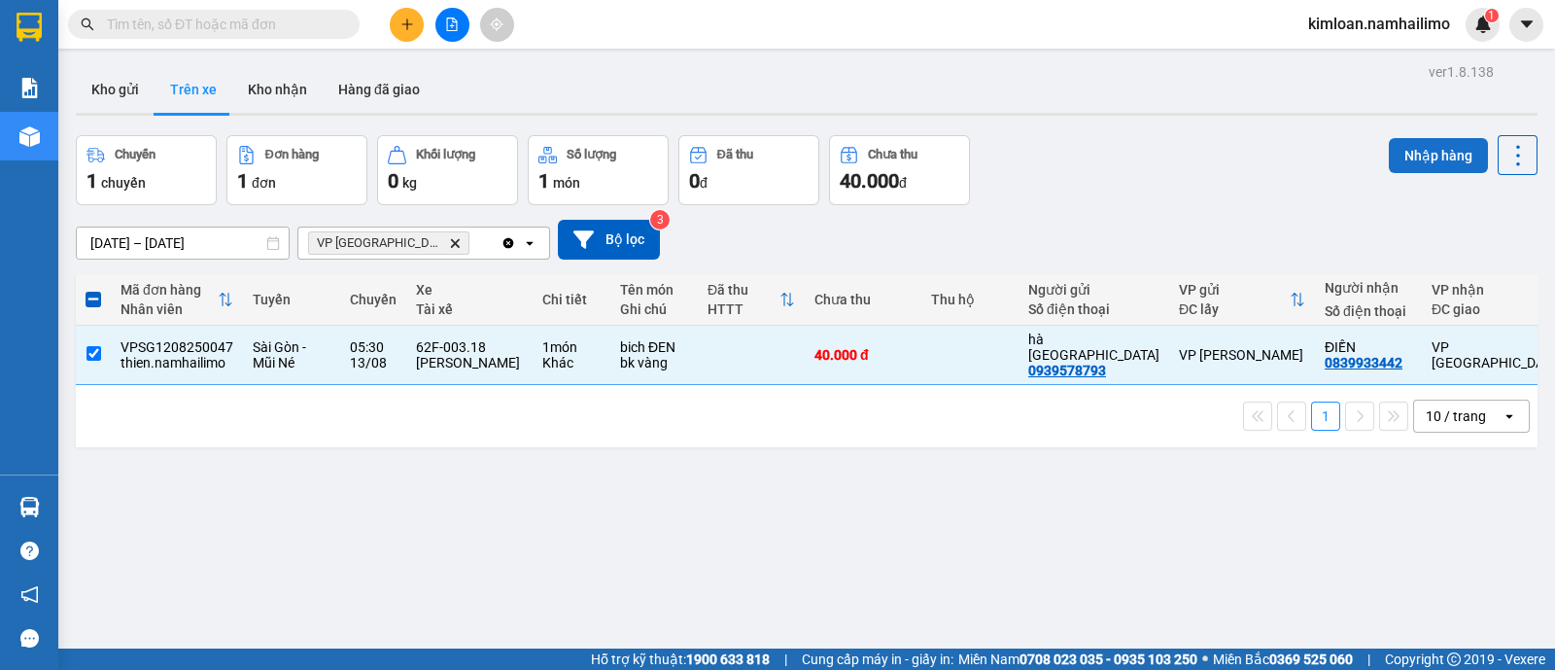
click at [1415, 153] on button "Nhập hàng" at bounding box center [1438, 155] width 99 height 35
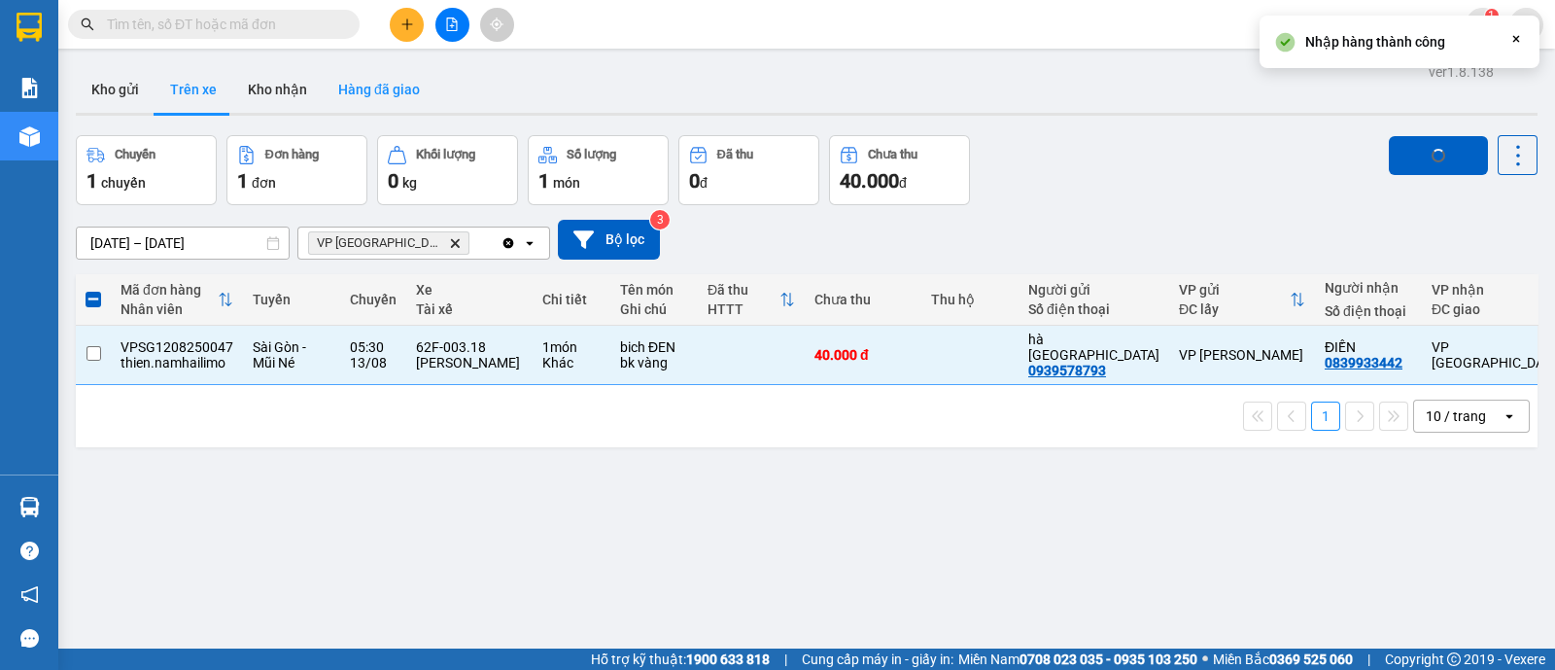
checkbox input "false"
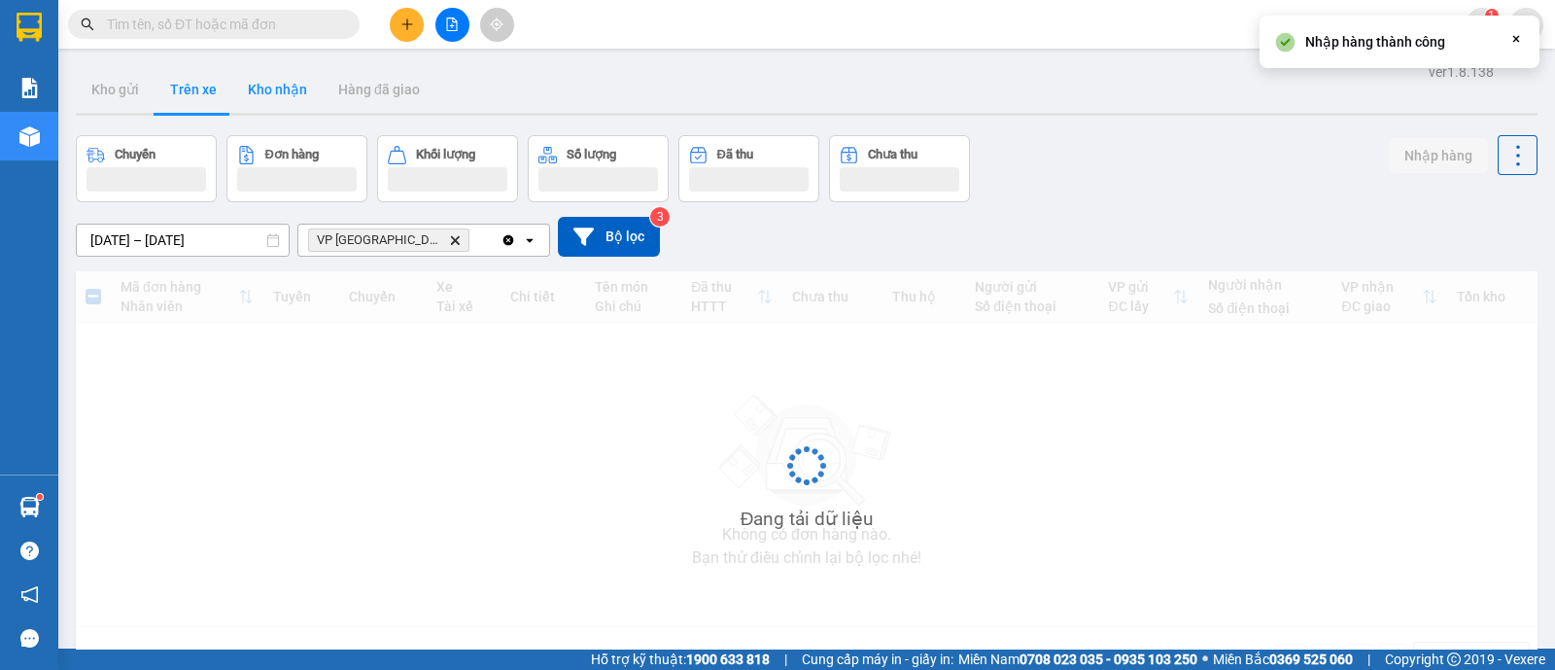
click at [267, 99] on button "Kho nhận" at bounding box center [277, 89] width 90 height 47
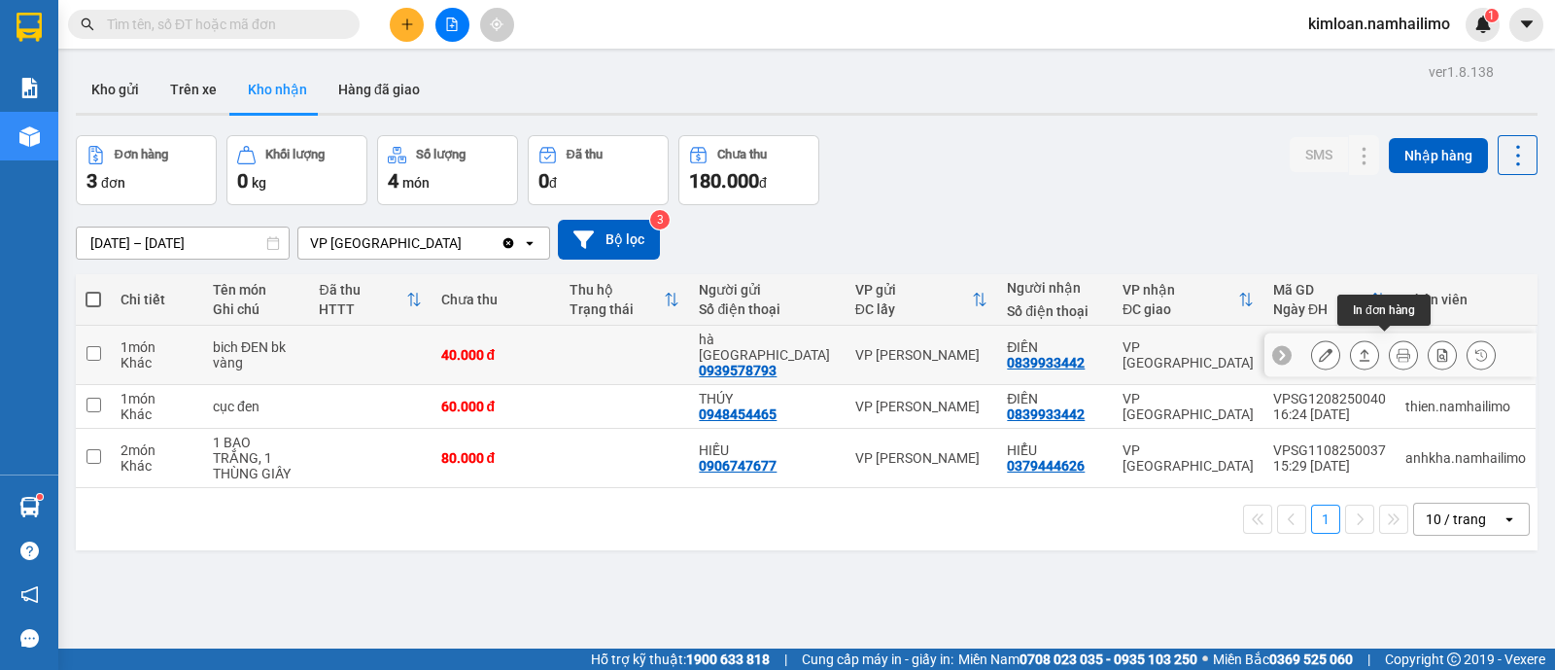
click at [1397, 352] on icon at bounding box center [1404, 355] width 14 height 14
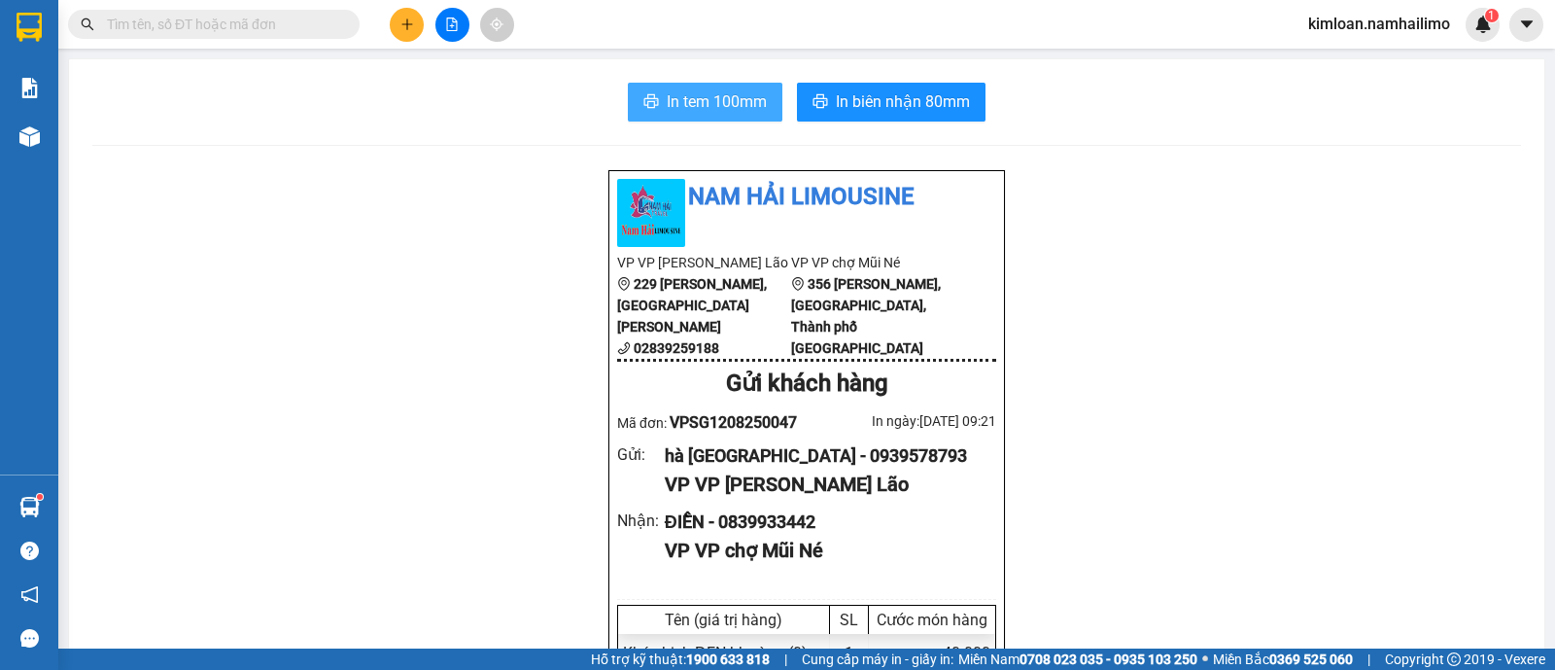
click at [716, 99] on span "In tem 100mm" at bounding box center [717, 101] width 100 height 24
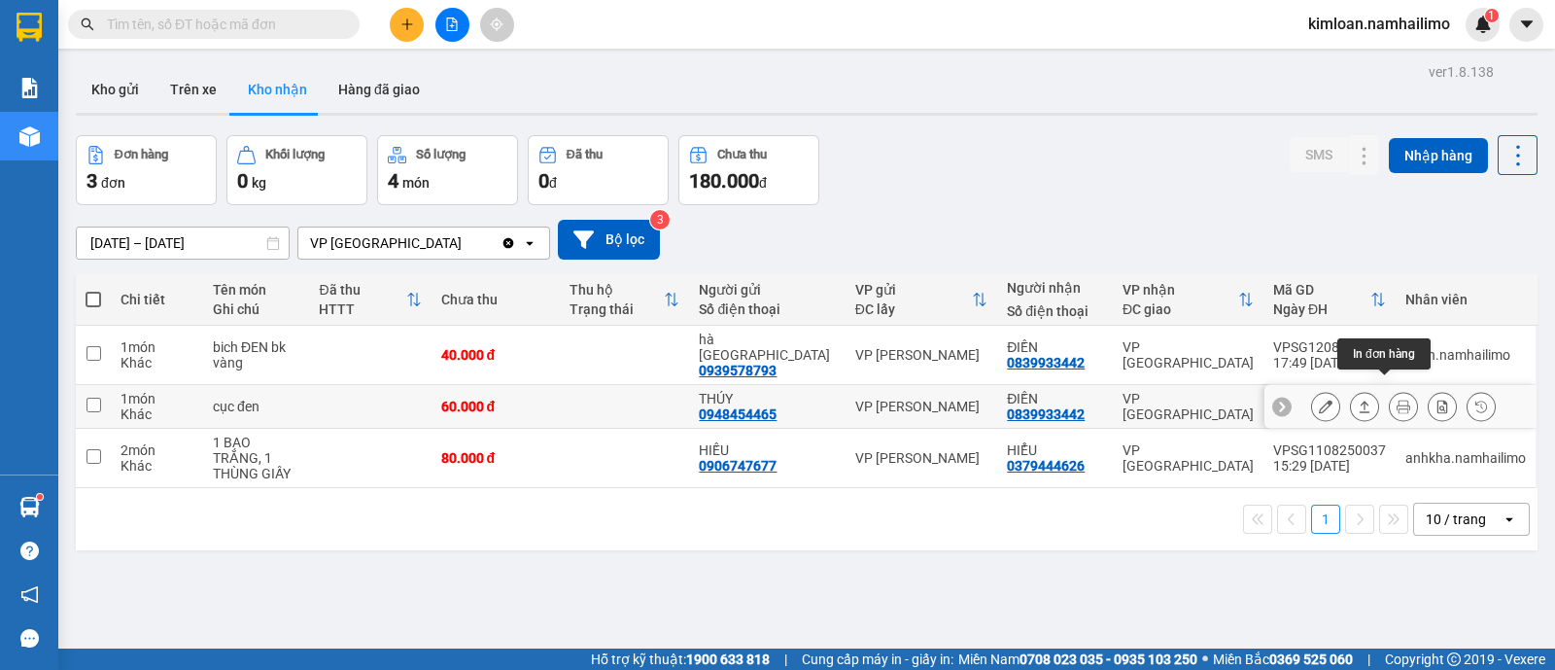
click at [1397, 400] on icon at bounding box center [1404, 407] width 14 height 14
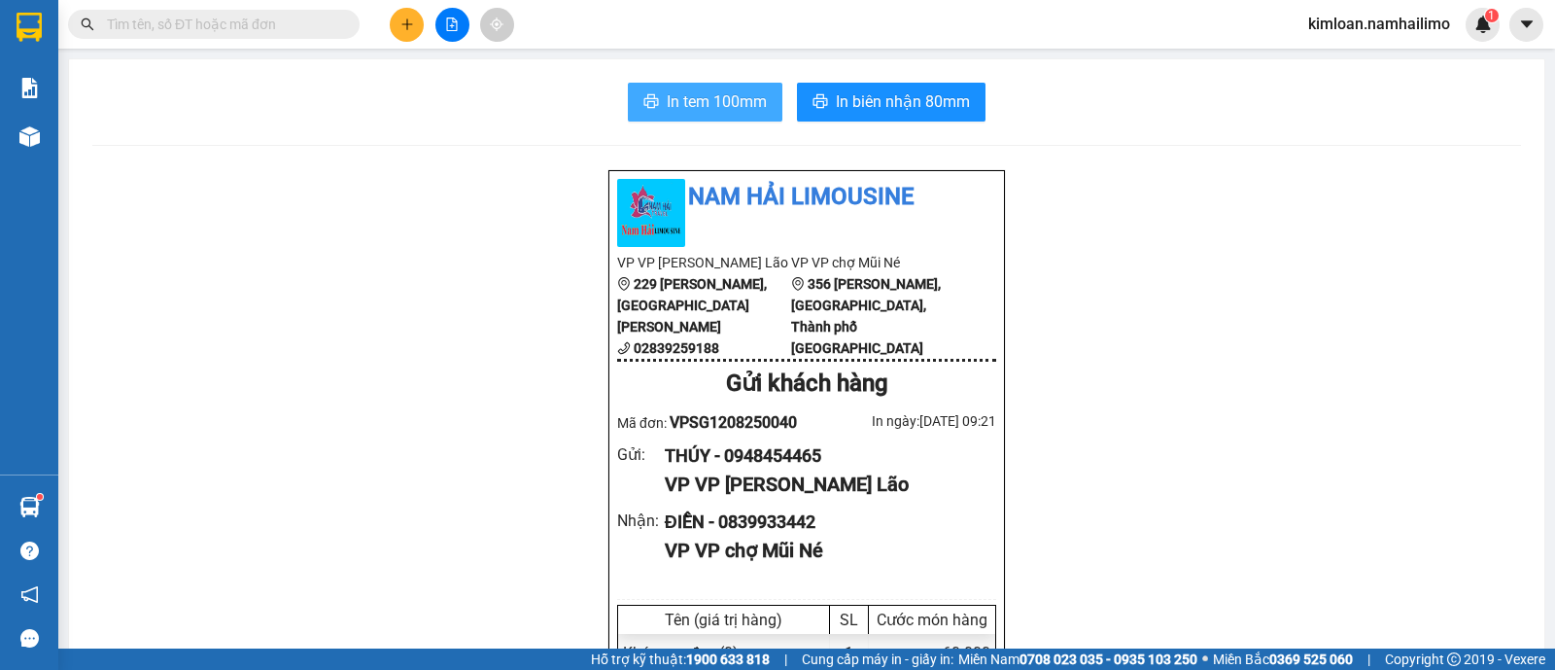
click at [722, 111] on span "In tem 100mm" at bounding box center [717, 101] width 100 height 24
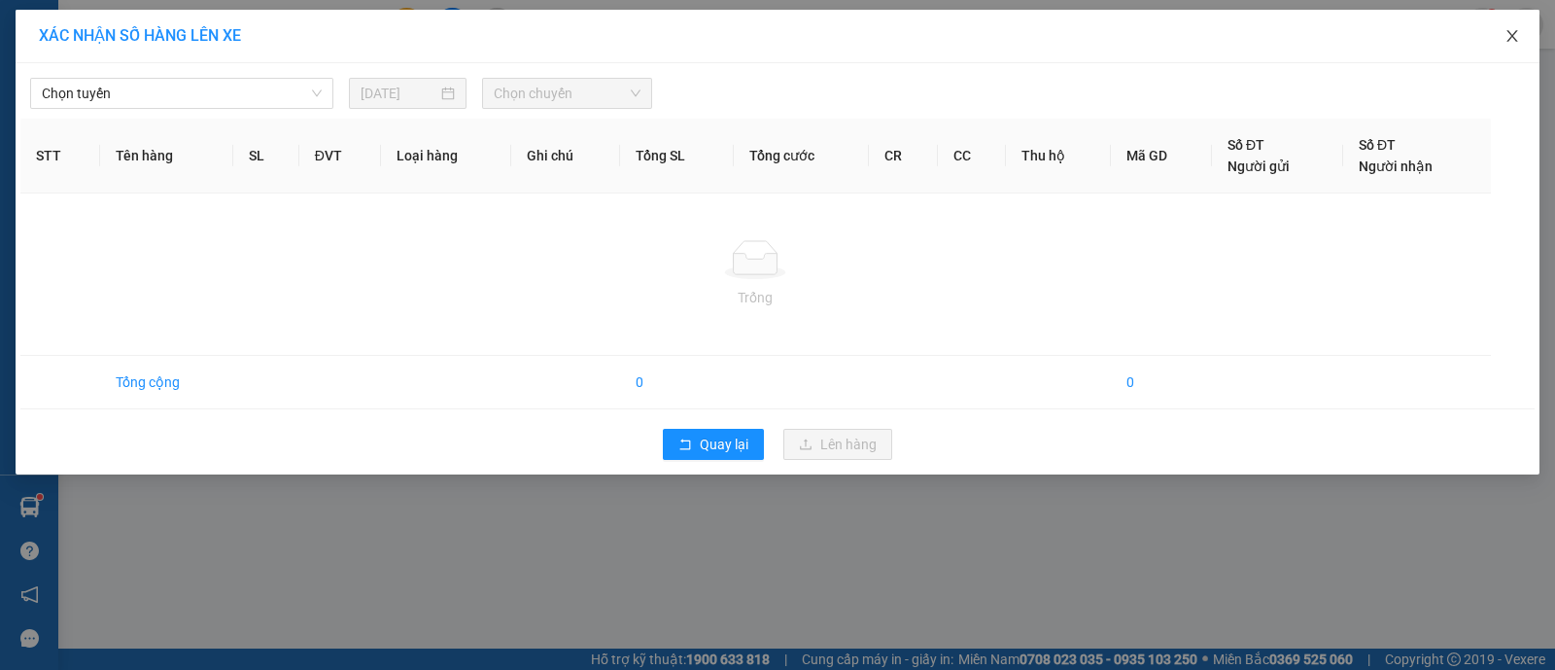
click at [1515, 43] on icon "close" at bounding box center [1513, 36] width 16 height 16
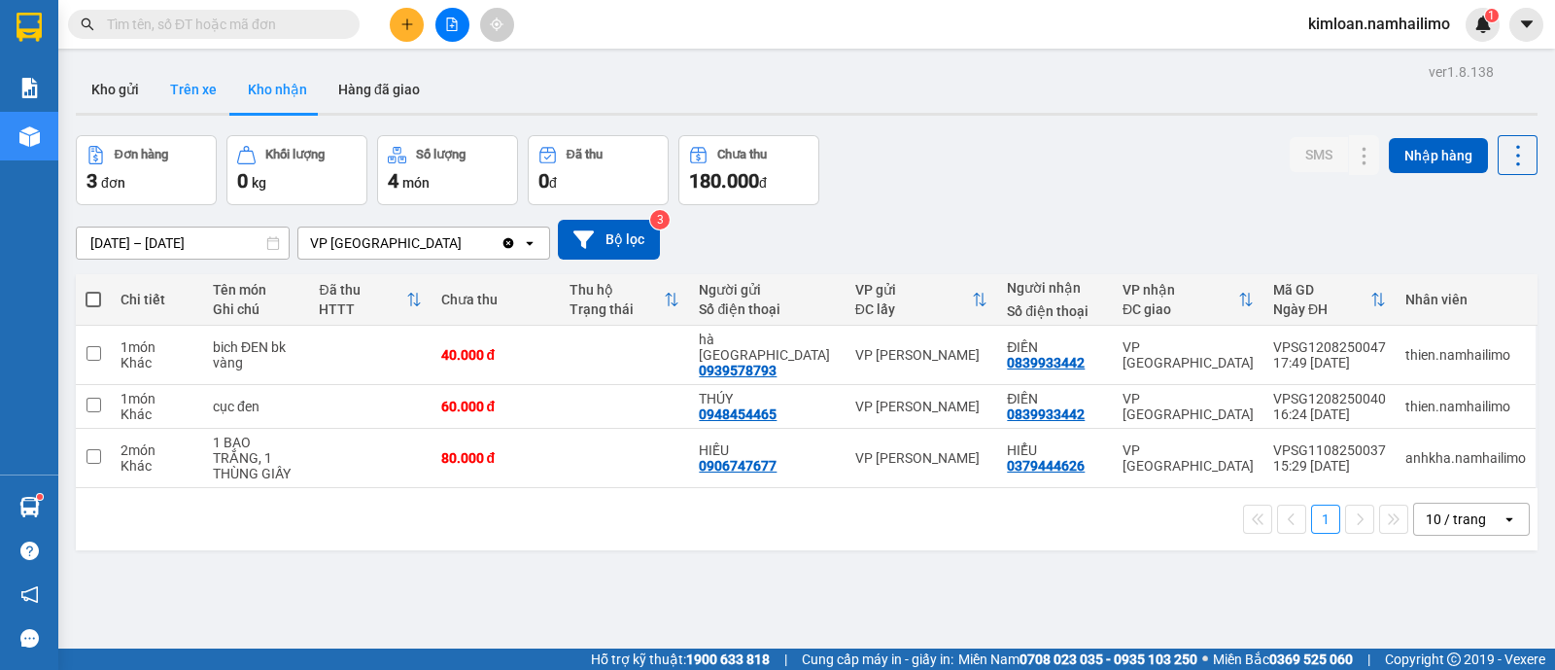
click at [196, 104] on button "Trên xe" at bounding box center [194, 89] width 78 height 47
